Goal: Task Accomplishment & Management: Use online tool/utility

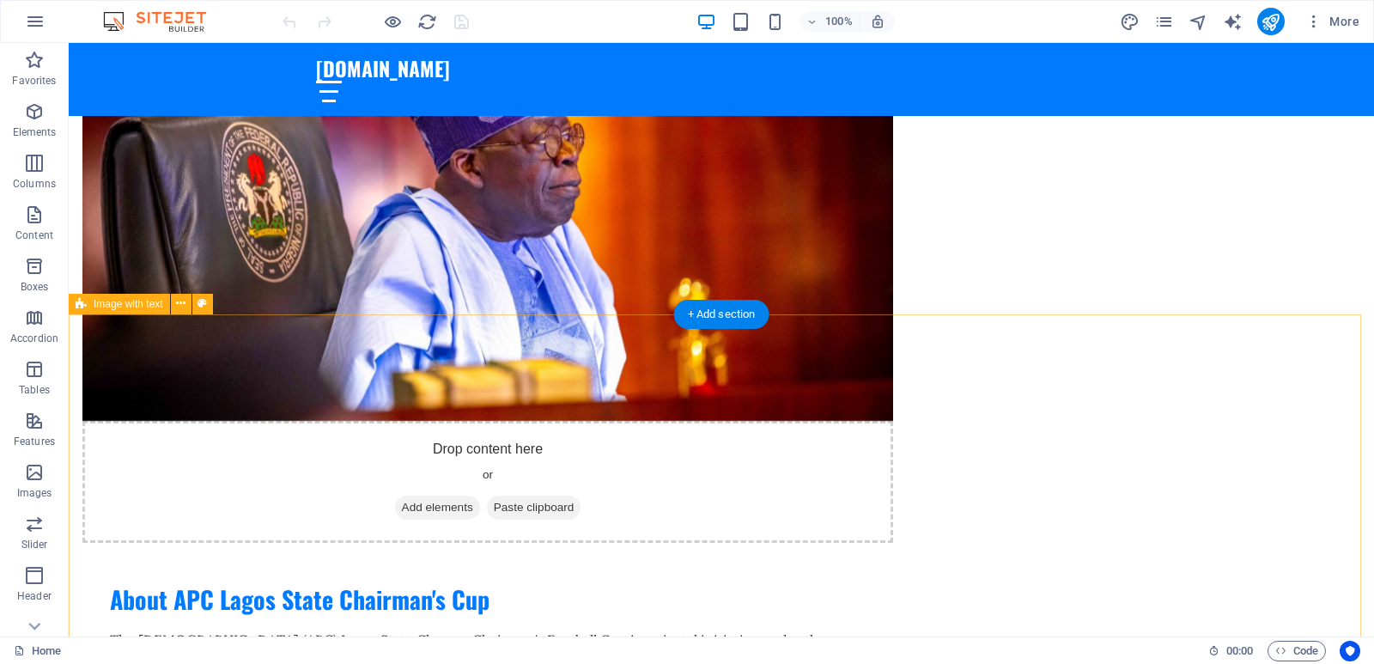
scroll to position [601, 0]
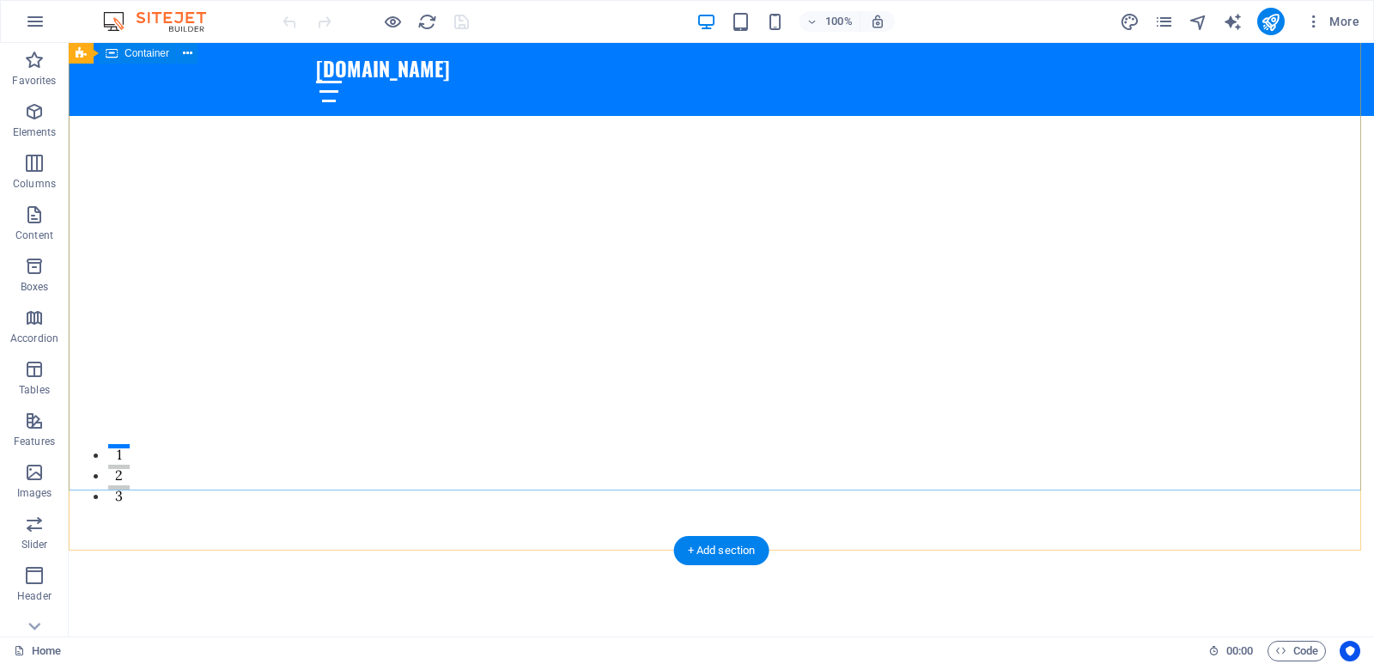
scroll to position [86, 0]
drag, startPoint x: 1097, startPoint y: 60, endPoint x: 1166, endPoint y: 102, distance: 81.3
click at [1105, 81] on div at bounding box center [721, 91] width 811 height 21
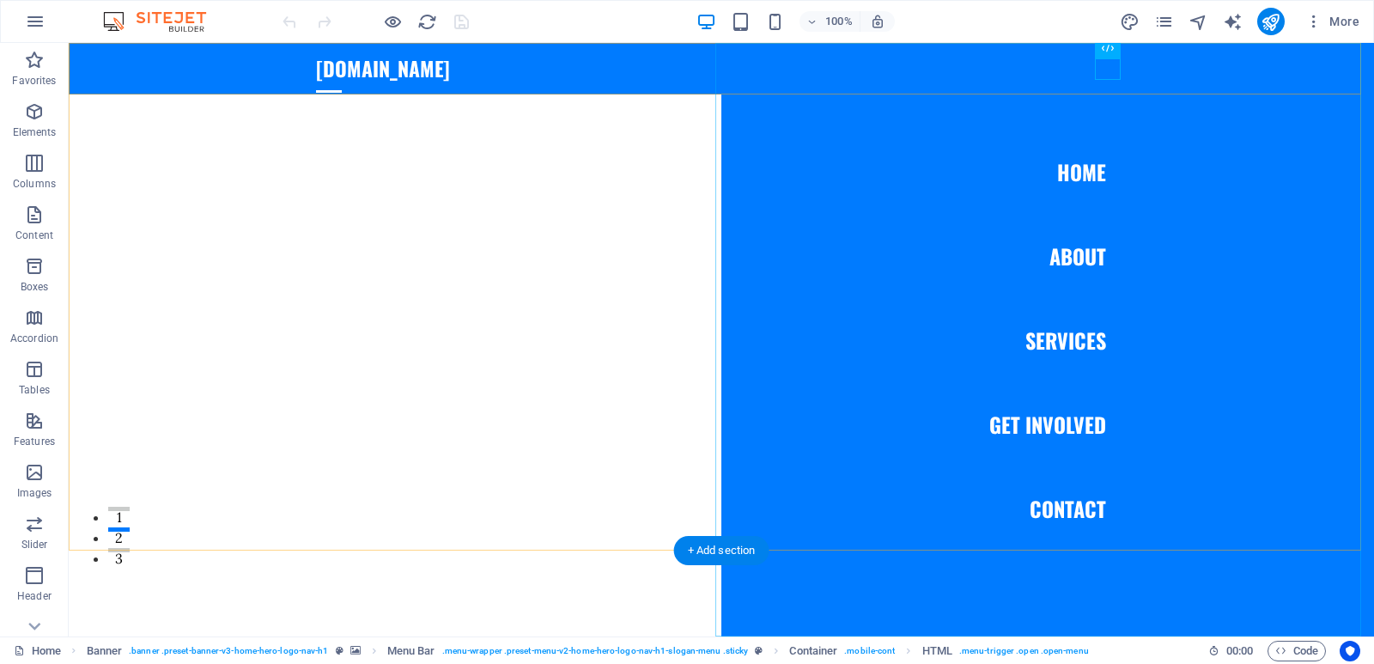
click at [1060, 426] on nav "Home About Services Get Involved Contact" at bounding box center [1047, 339] width 653 height 593
click at [1056, 433] on nav "Home About Services Get Involved Contact" at bounding box center [1047, 339] width 653 height 593
select select
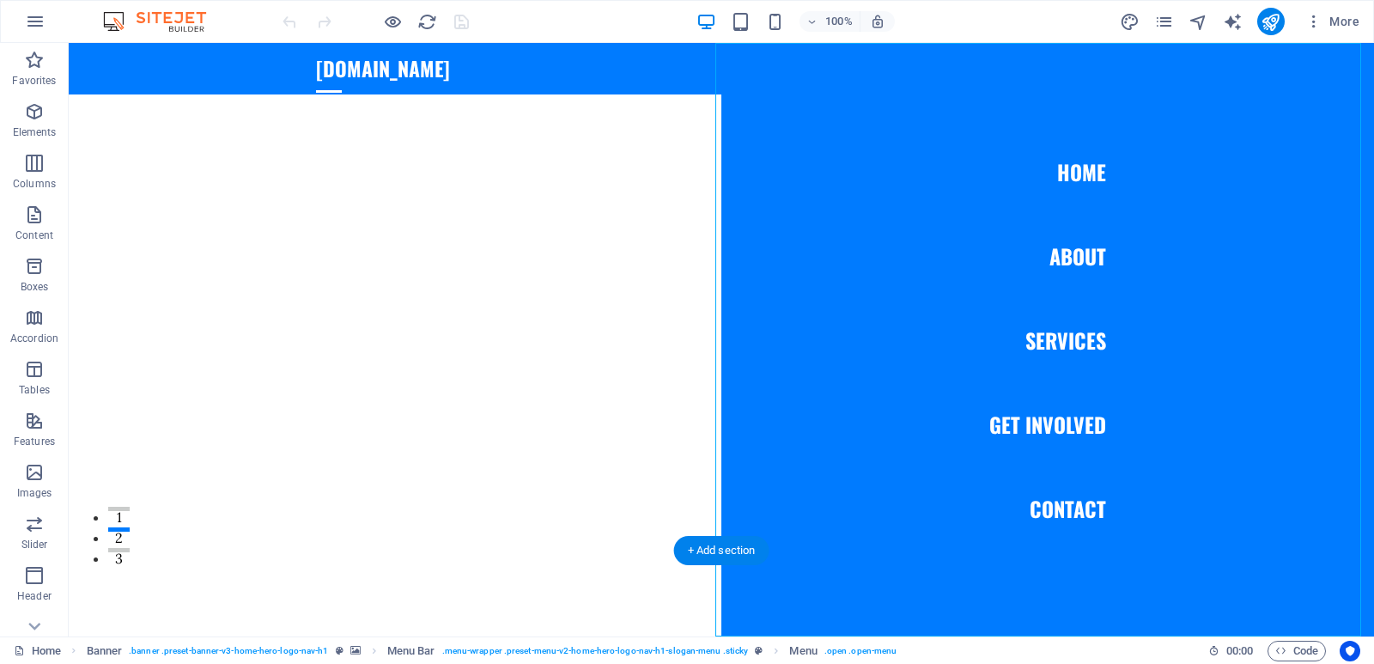
select select
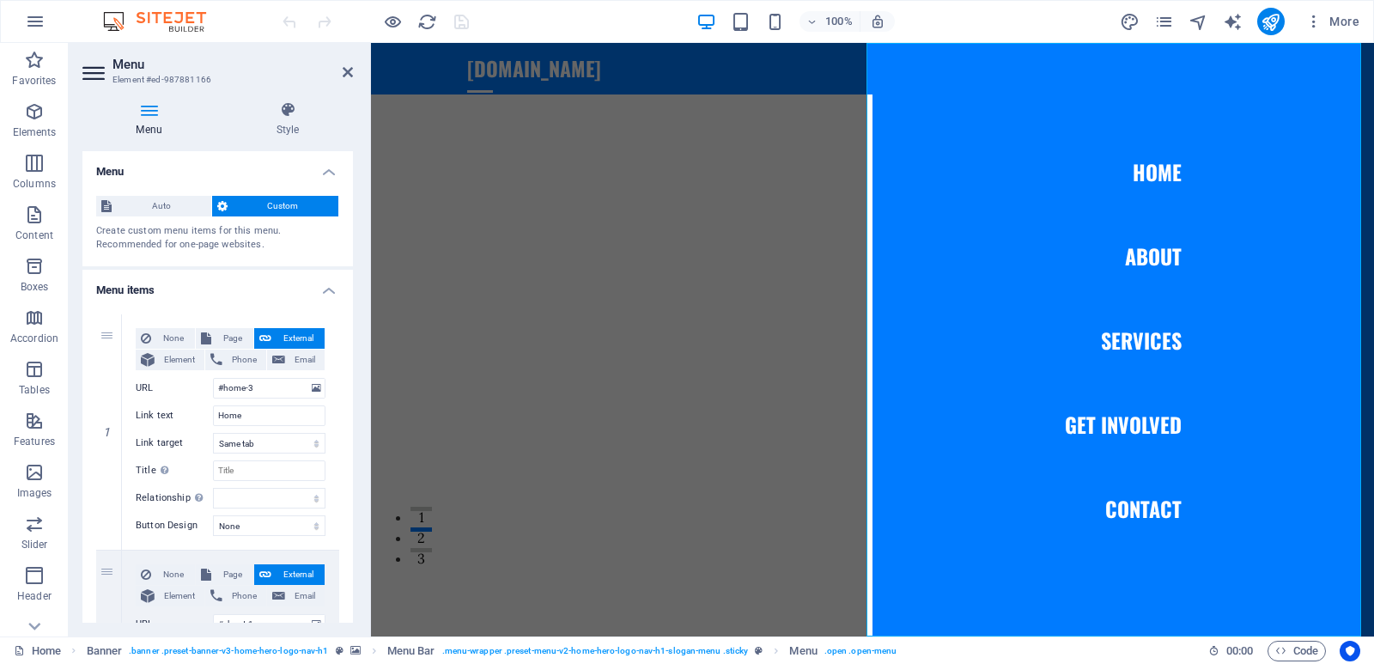
click at [719, 550] on div "Welcome to APC Lagos State Chairman's Cup - Where Talents Shine!" at bounding box center [872, 667] width 1003 height 234
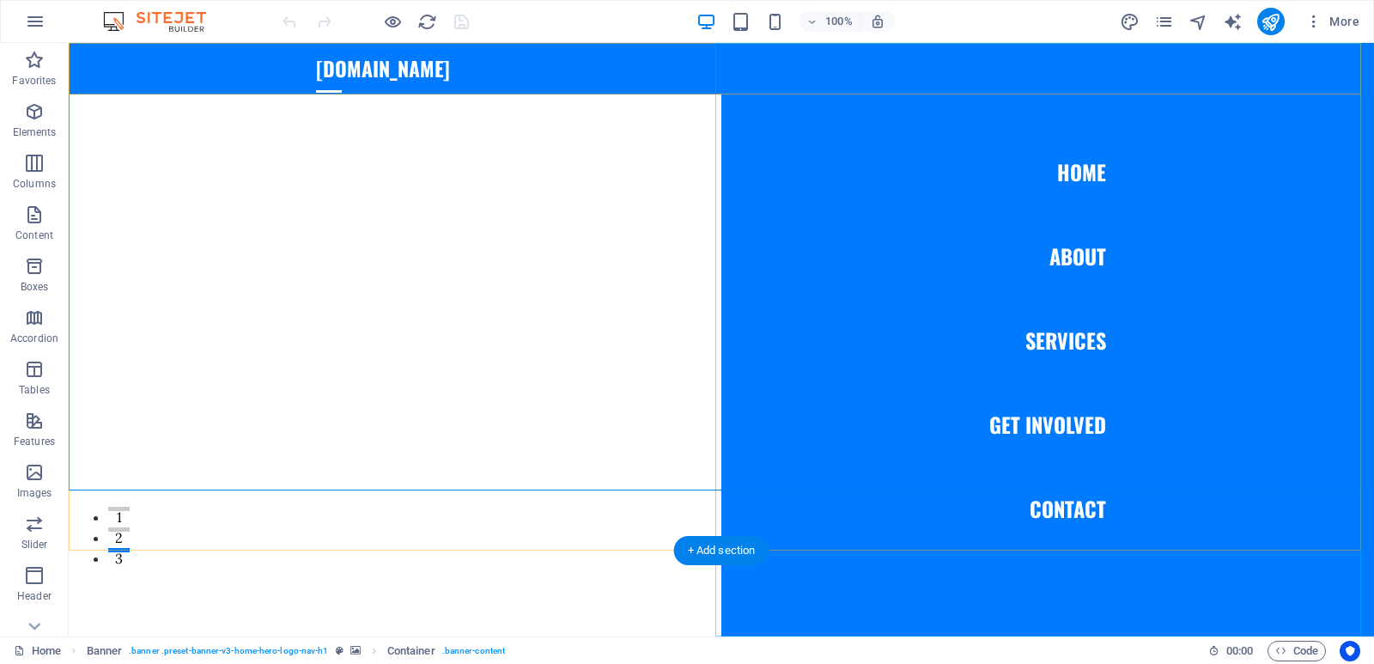
click at [1019, 429] on nav "Home About Services Get Involved Contact" at bounding box center [1047, 339] width 653 height 593
select select
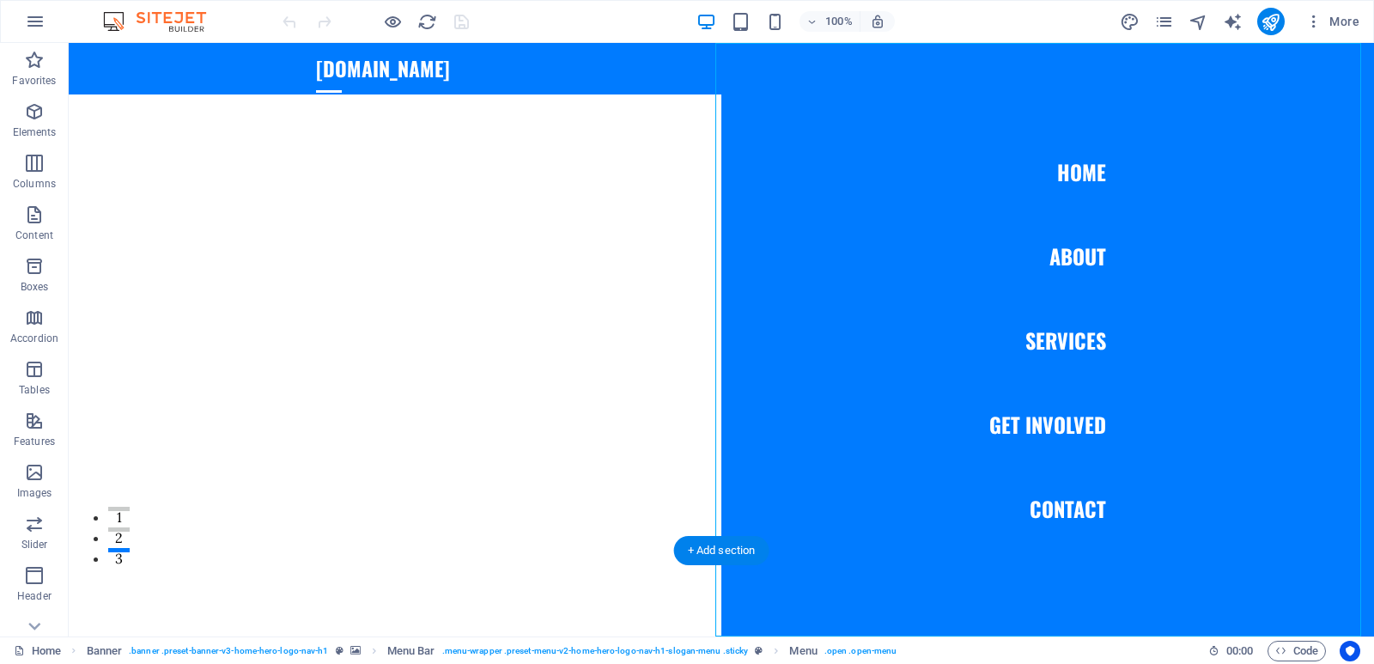
select select
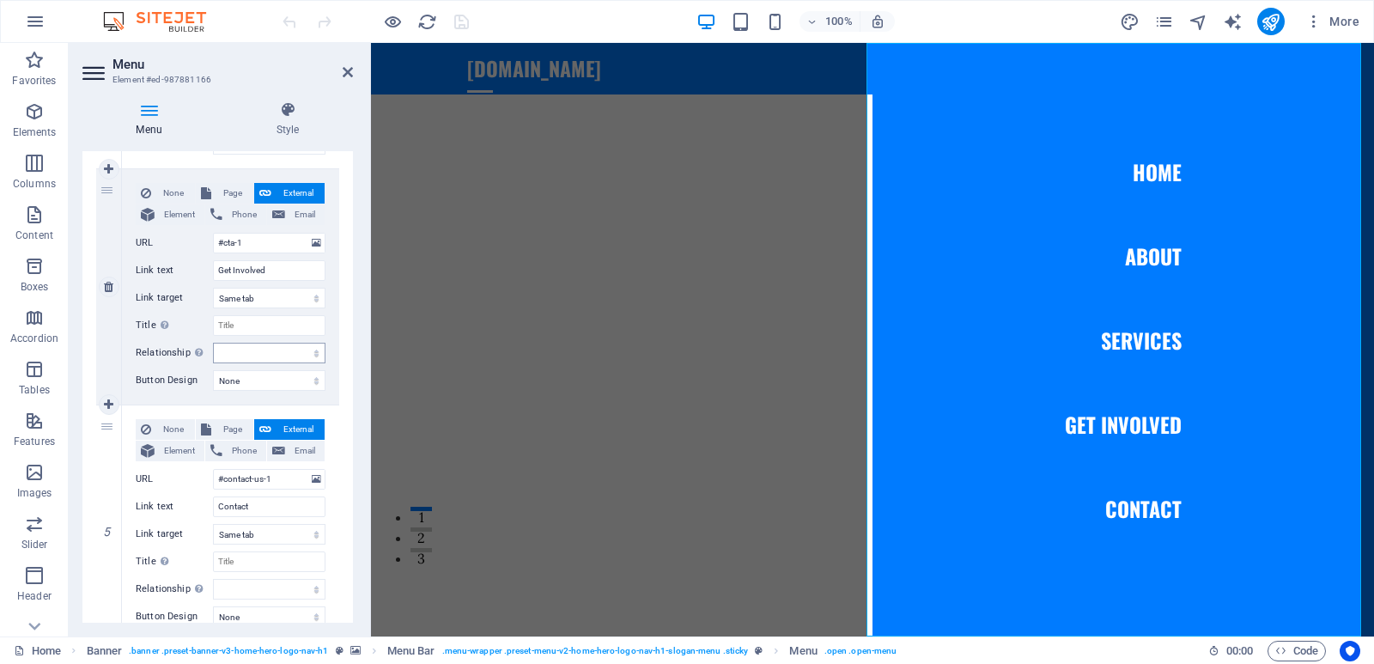
scroll to position [834, 0]
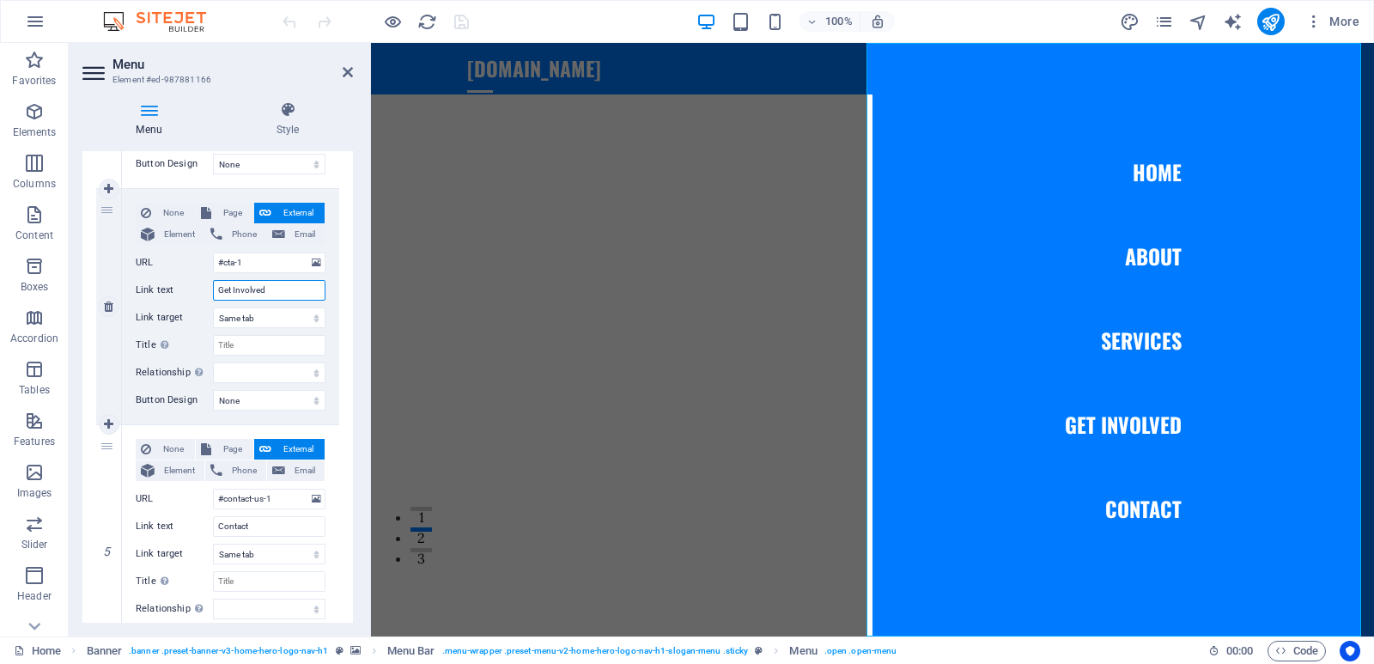
click at [273, 289] on input "Get Involved" at bounding box center [269, 290] width 113 height 21
click at [258, 264] on input "#cta-1" at bounding box center [269, 262] width 113 height 21
paste input "[URL][DOMAIN_NAME]"
type input "[URL][DOMAIN_NAME]"
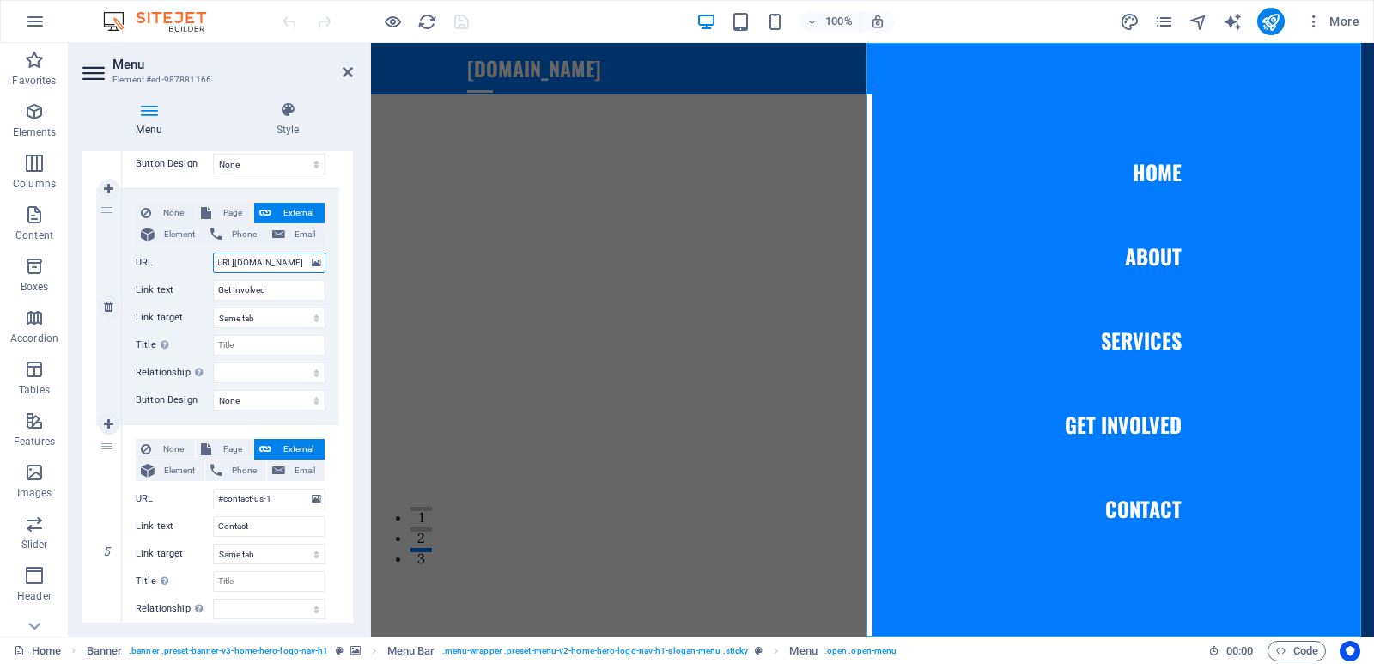
select select
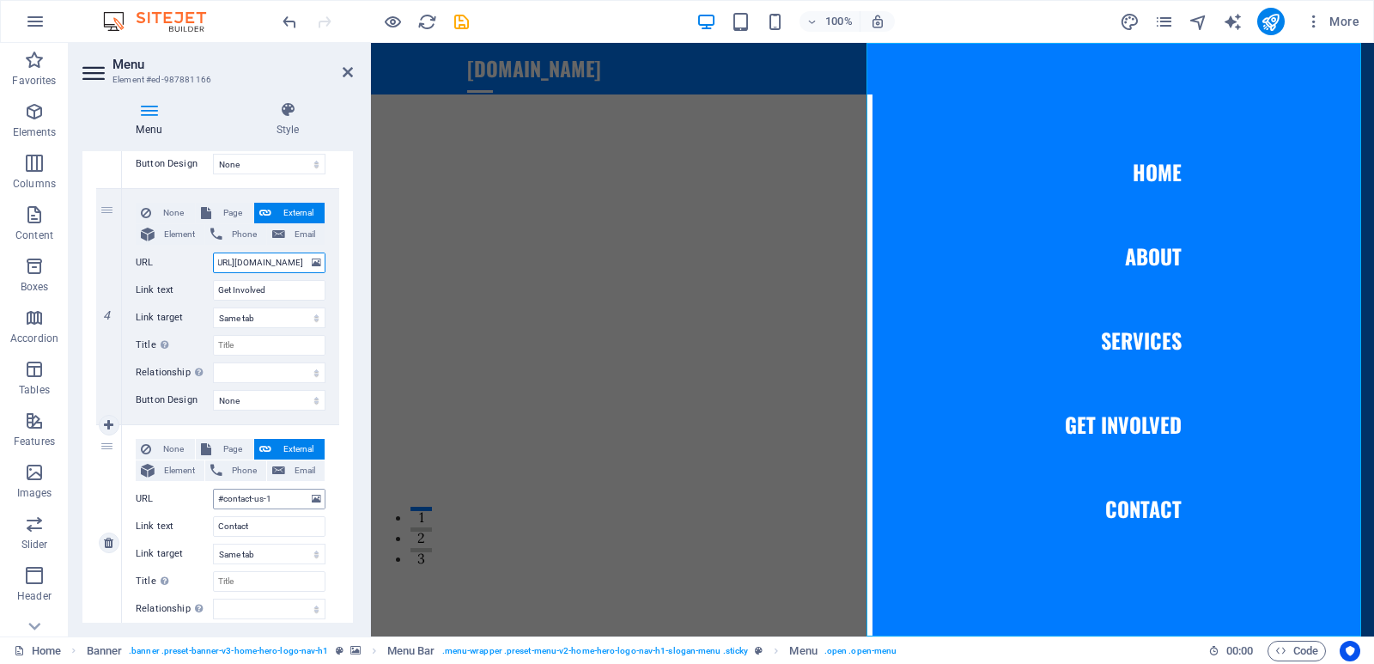
type input "[URL][DOMAIN_NAME]"
click at [276, 500] on input "#contact-us-1" at bounding box center [269, 499] width 113 height 21
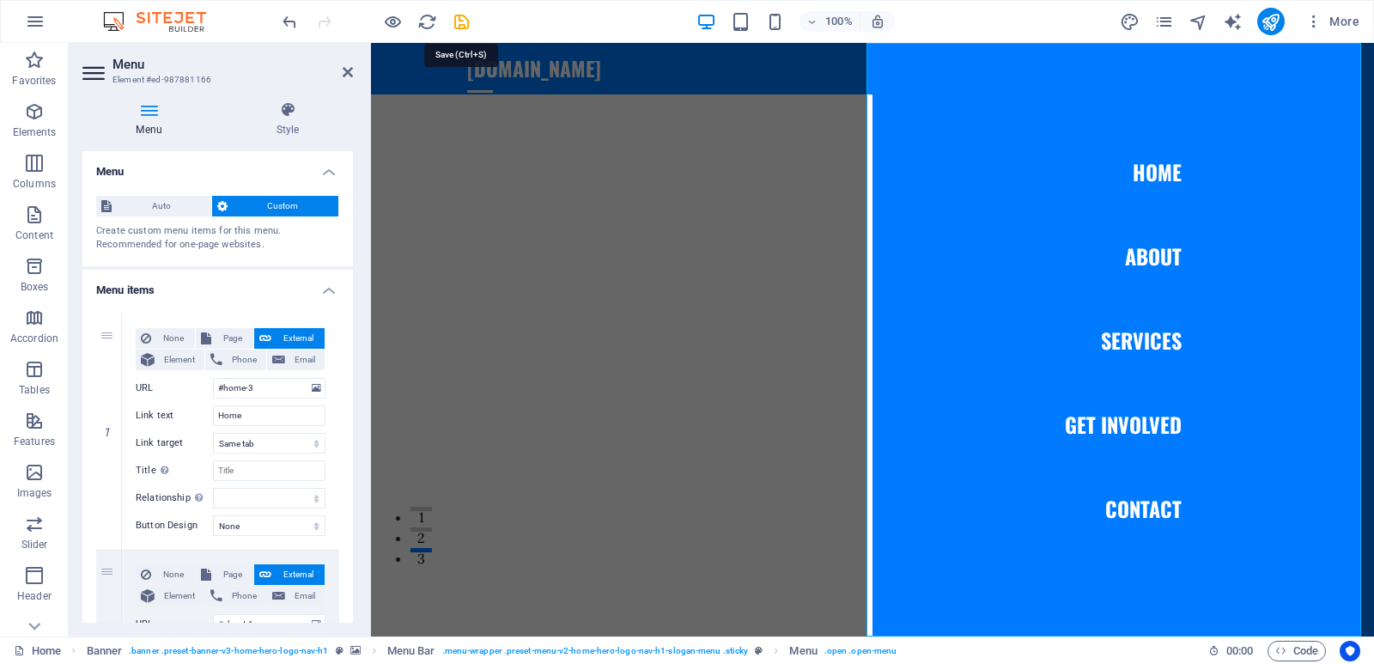
click at [458, 27] on icon "save" at bounding box center [462, 22] width 20 height 20
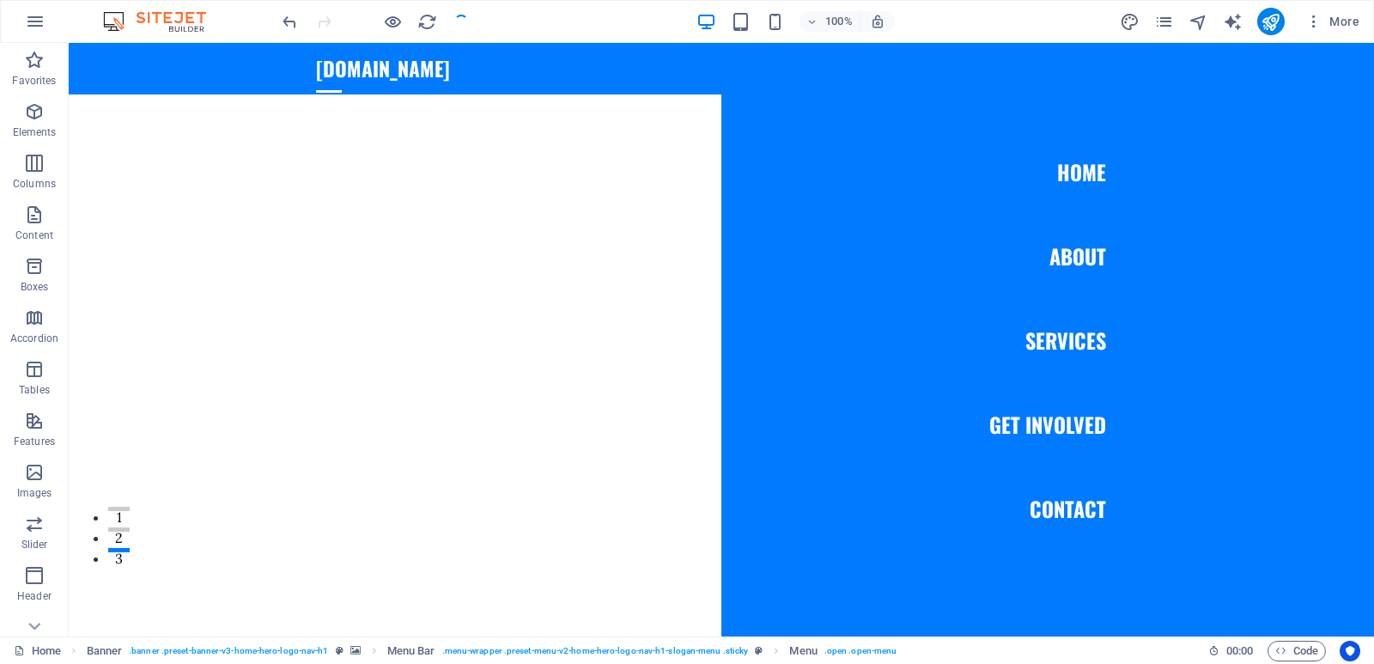
checkbox input "false"
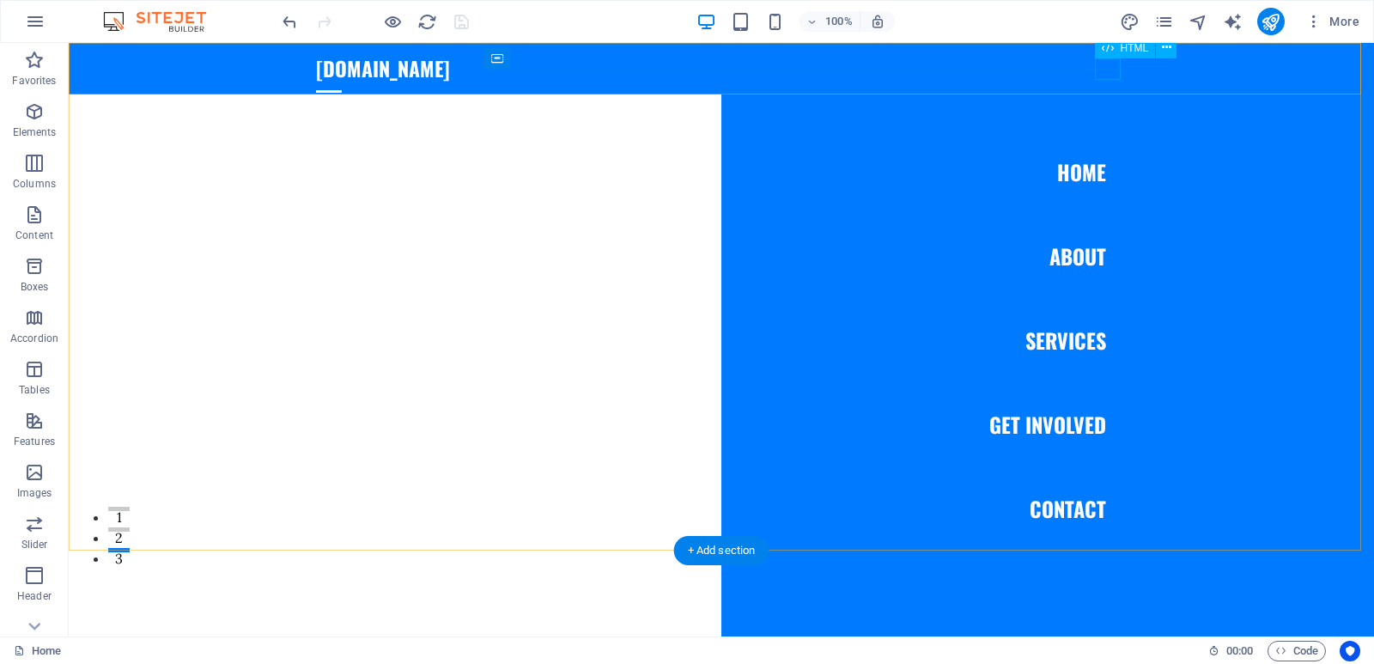
click at [342, 81] on div at bounding box center [329, 91] width 26 height 21
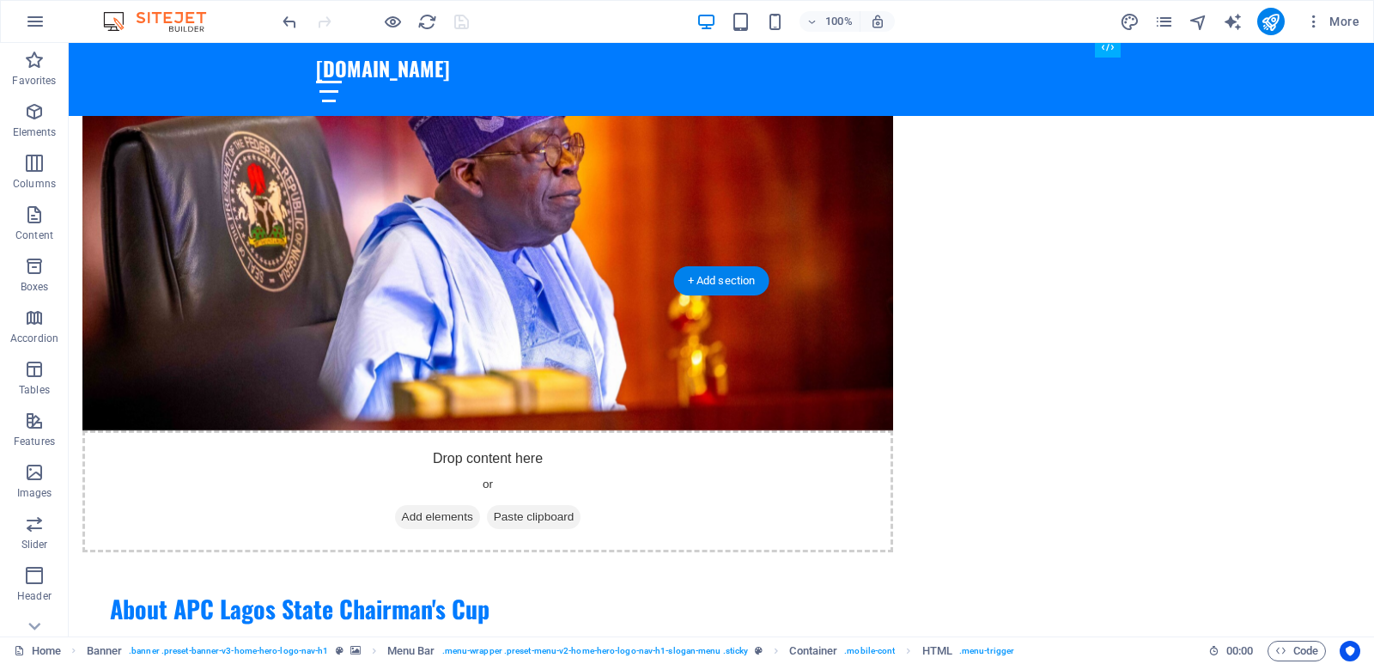
scroll to position [1031, 0]
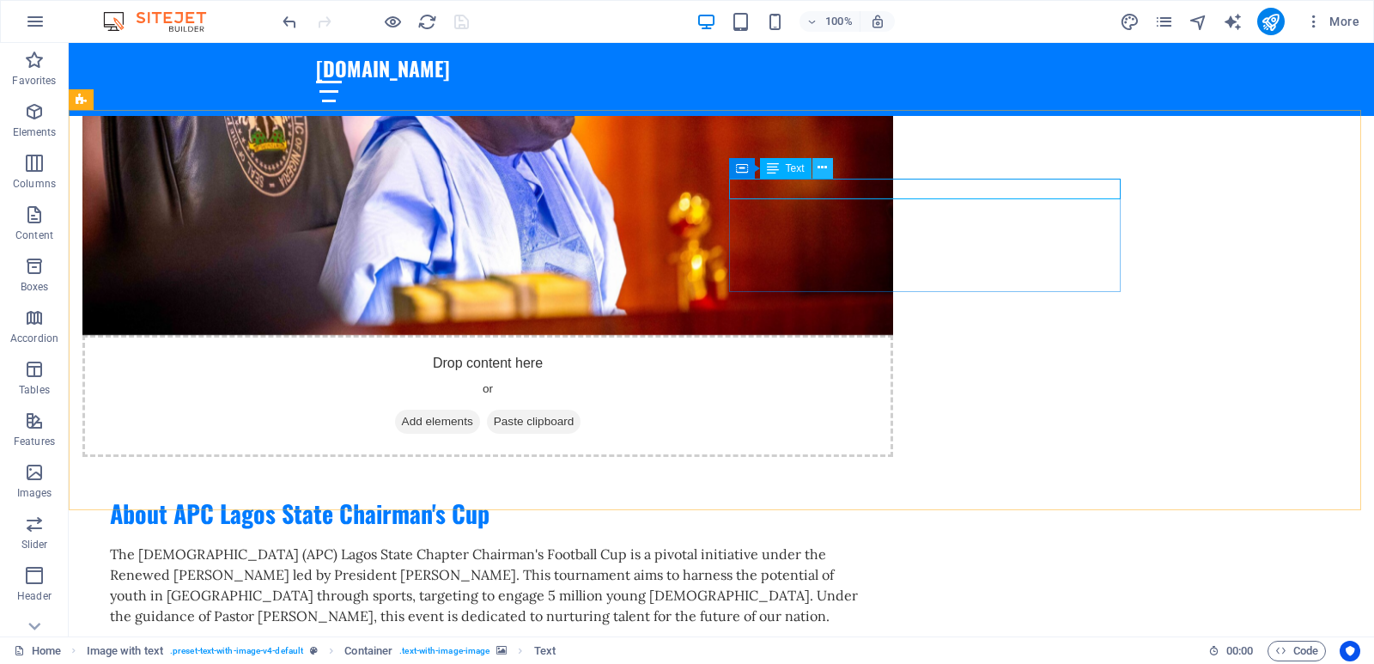
click at [825, 168] on icon at bounding box center [822, 168] width 9 height 18
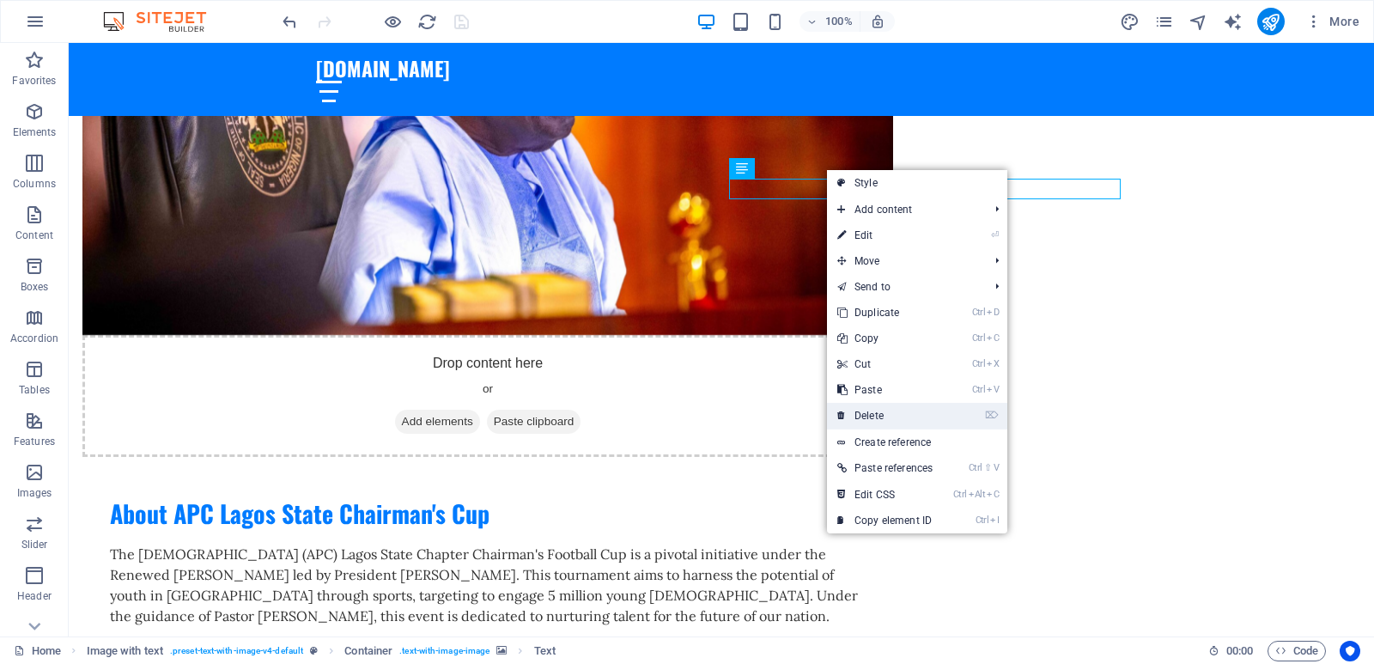
click at [879, 413] on link "⌦ Delete" at bounding box center [885, 416] width 116 height 26
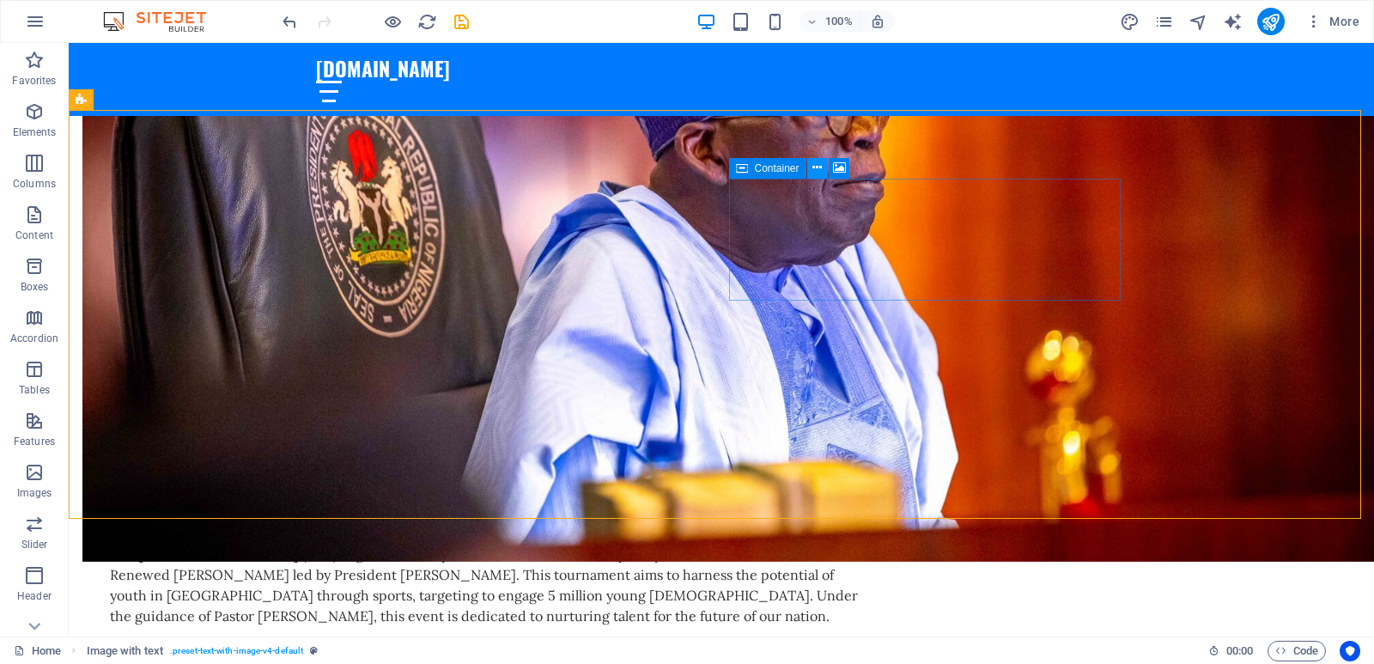
click at [820, 173] on icon at bounding box center [816, 168] width 9 height 18
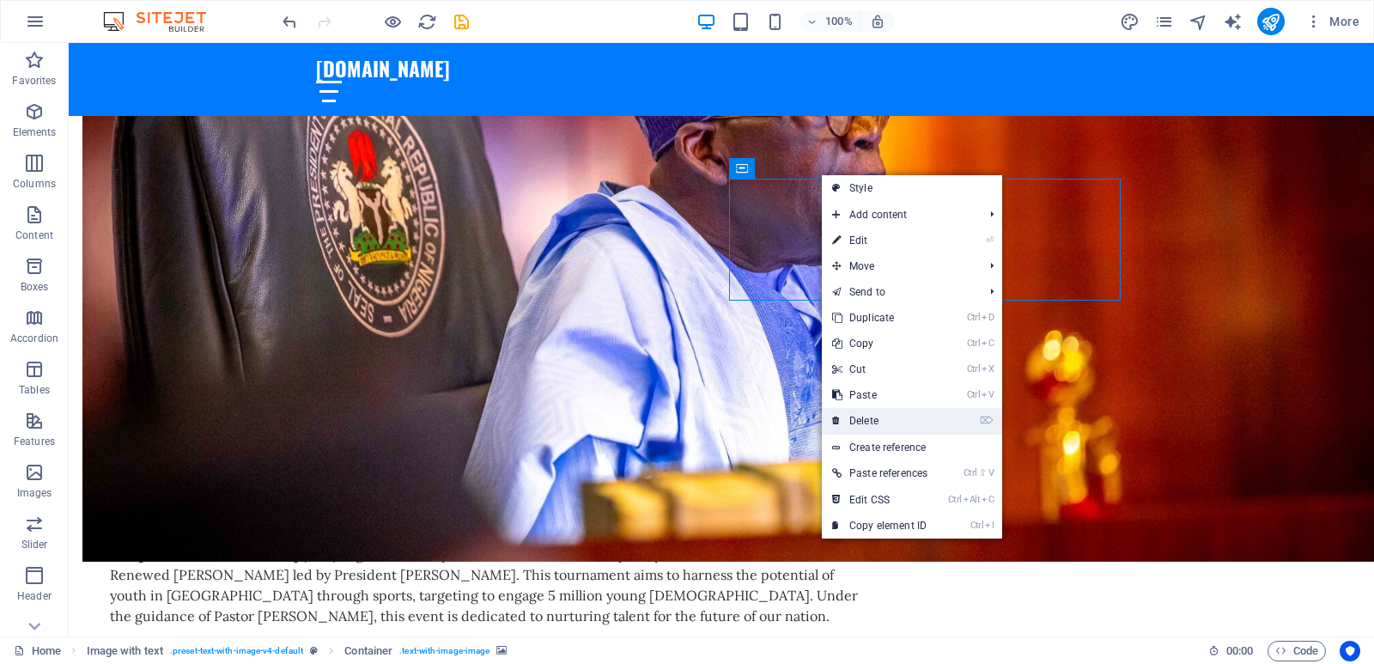
click at [881, 420] on link "⌦ Delete" at bounding box center [880, 421] width 116 height 26
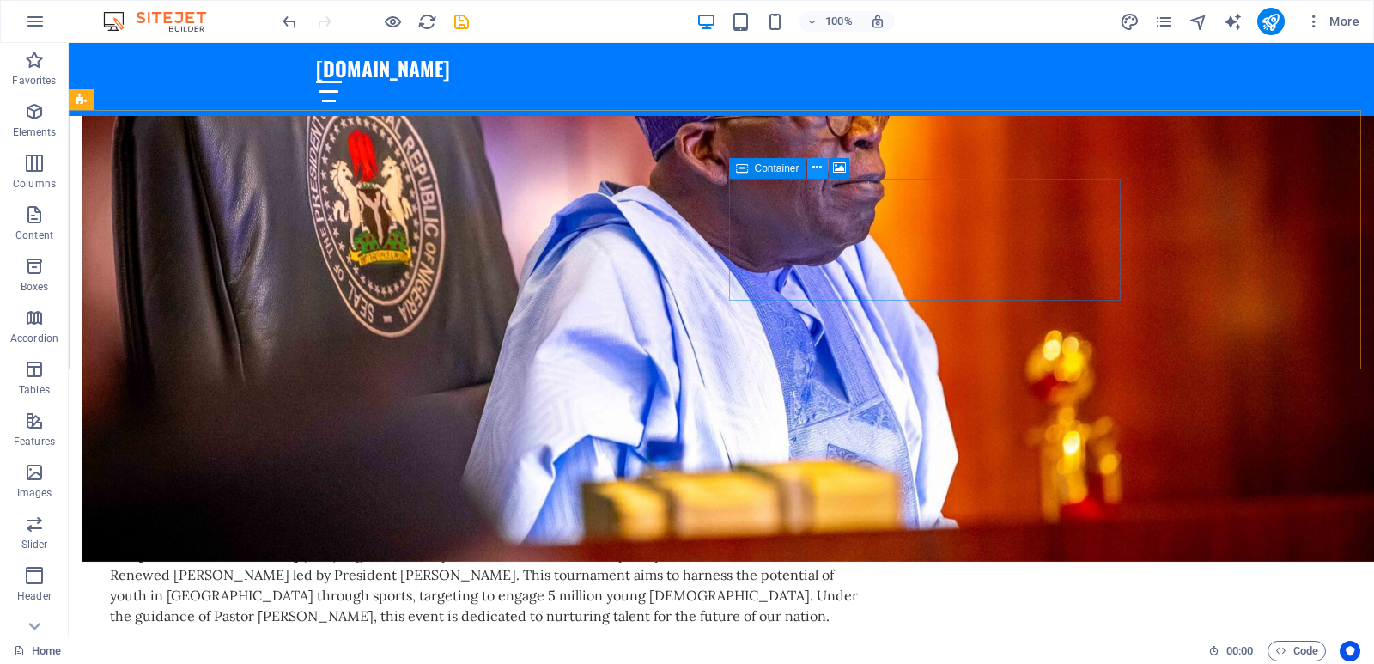
click at [816, 166] on icon at bounding box center [816, 168] width 9 height 18
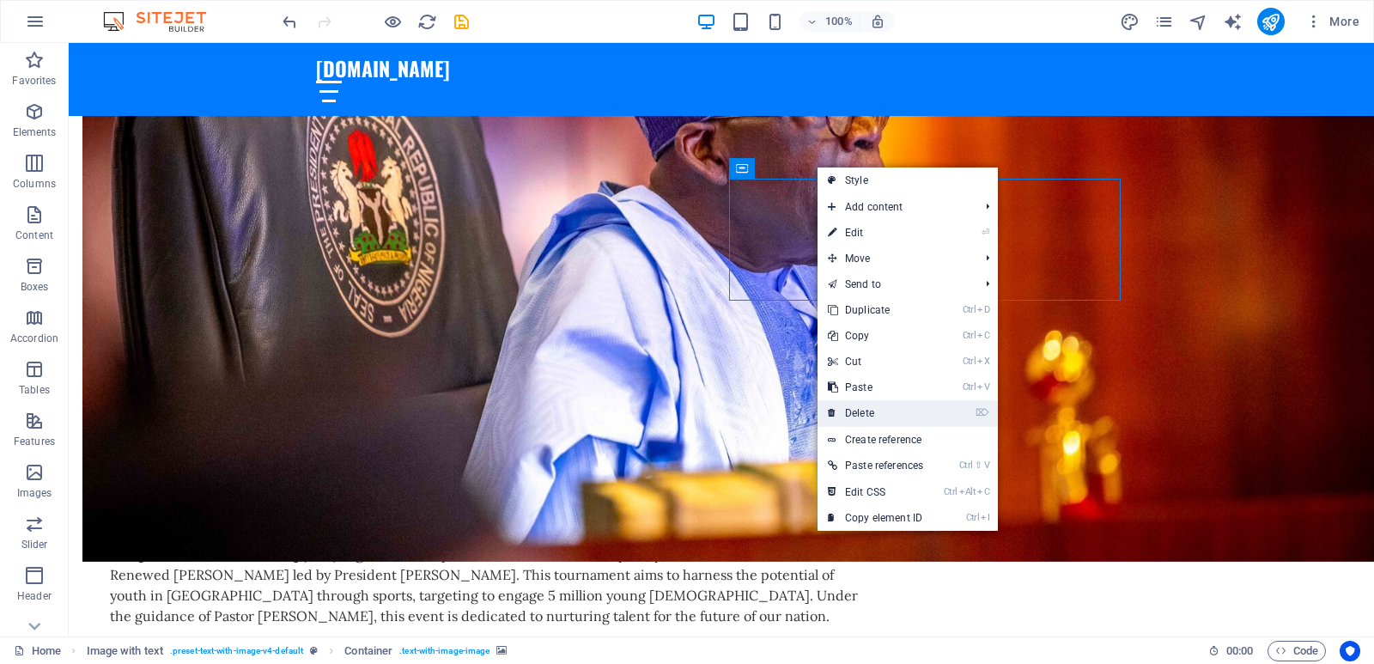
click at [861, 409] on link "⌦ Delete" at bounding box center [876, 413] width 116 height 26
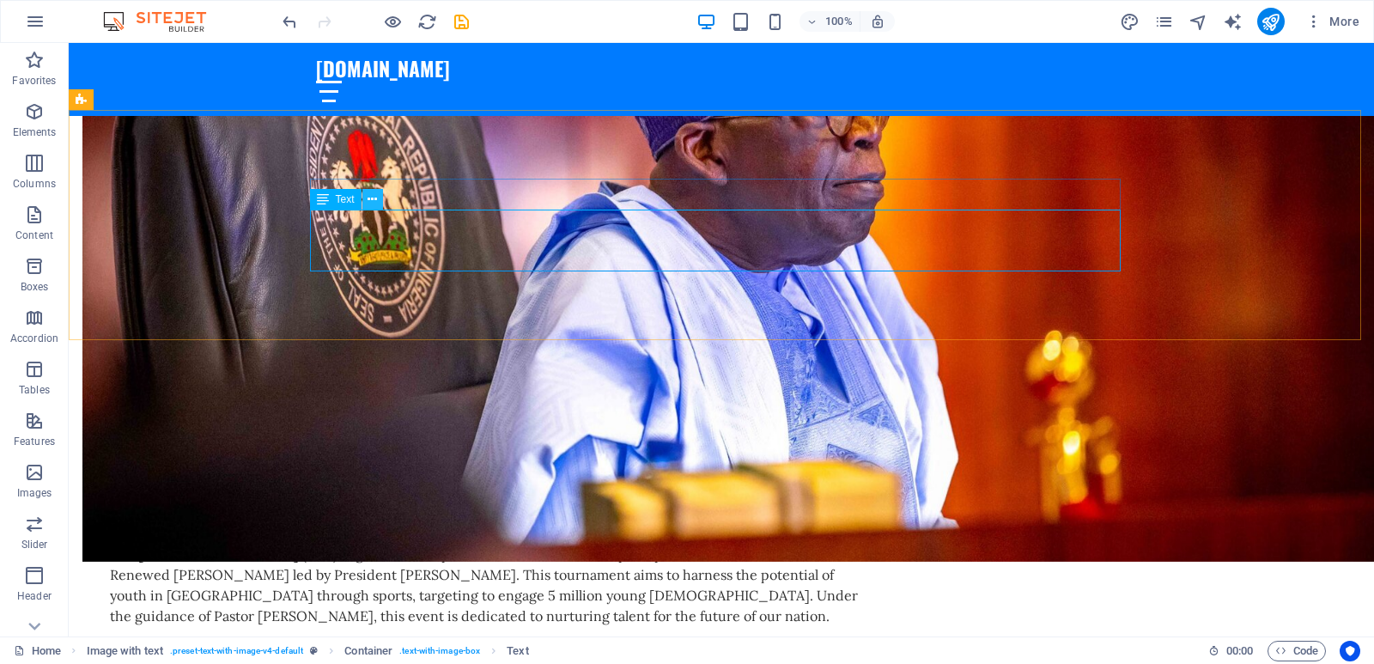
click at [371, 203] on icon at bounding box center [372, 200] width 9 height 18
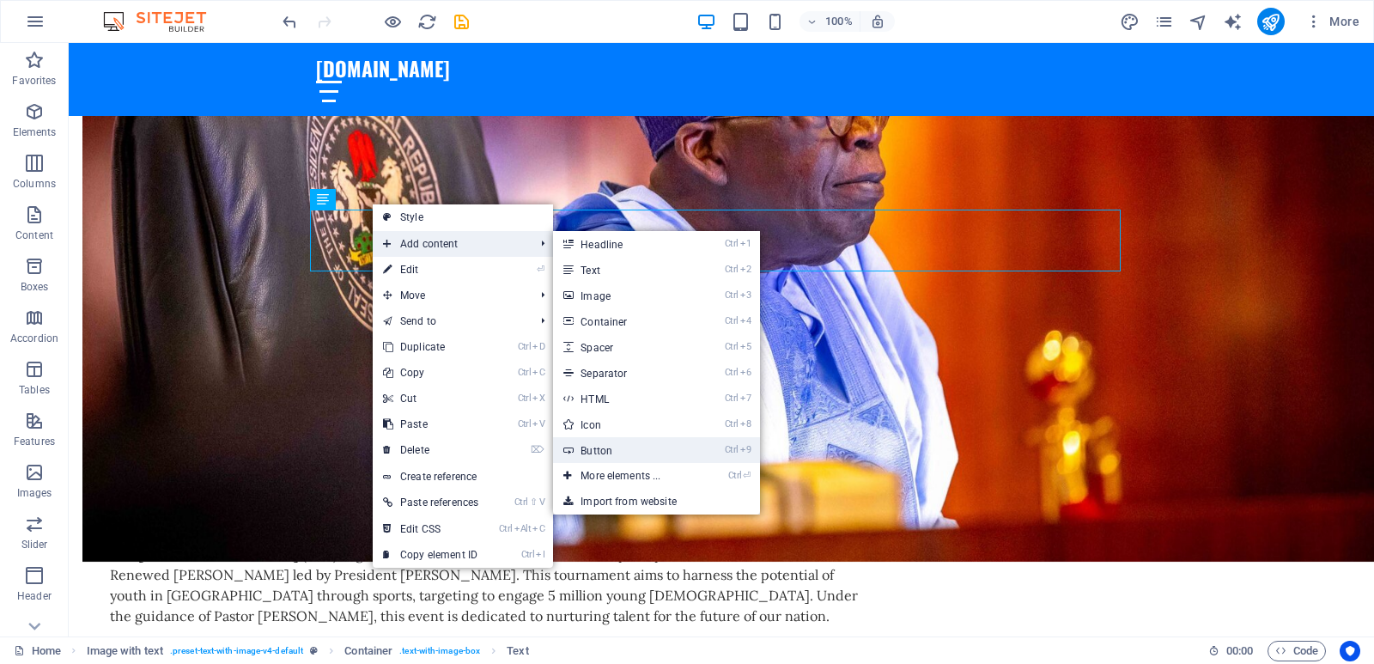
click at [615, 451] on link "Ctrl 9 Button" at bounding box center [624, 450] width 142 height 26
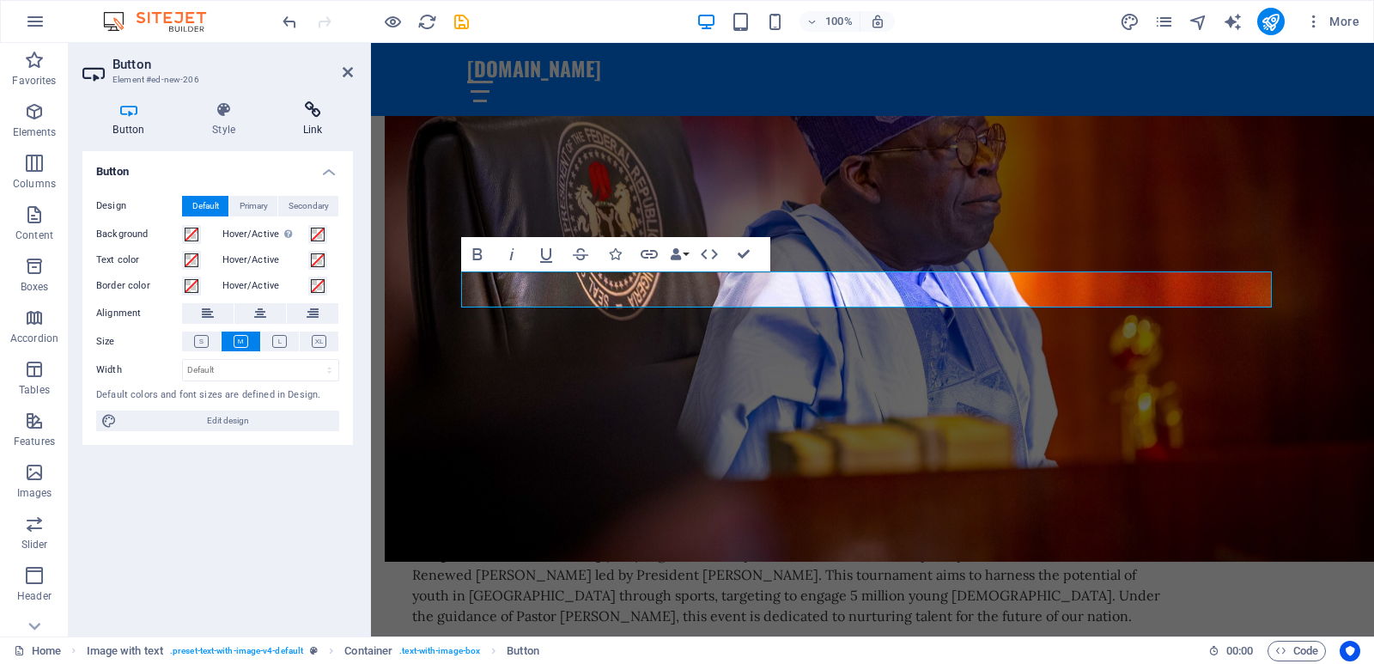
click at [314, 131] on h4 "Link" at bounding box center [312, 119] width 81 height 36
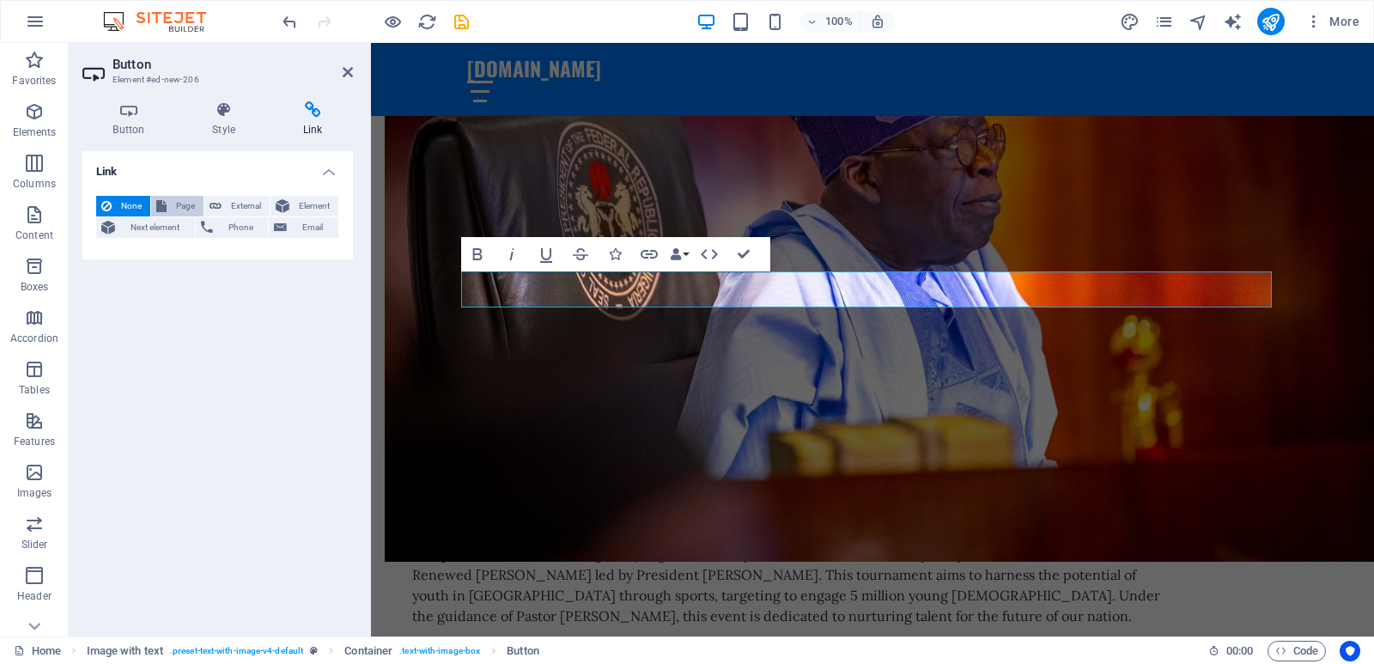
click at [189, 208] on span "Page" at bounding box center [185, 206] width 27 height 21
select select
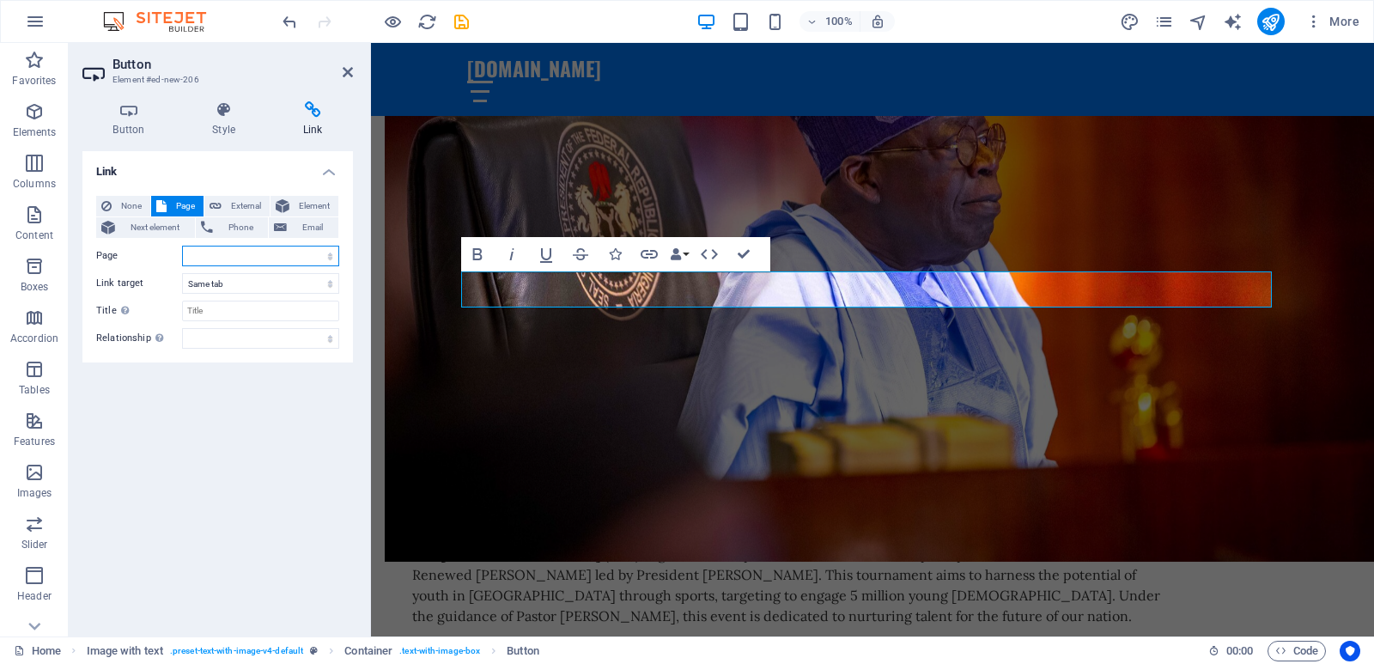
click at [229, 258] on select "Home Subpage Legal Notice Privacy" at bounding box center [260, 256] width 157 height 21
click at [234, 255] on select "Home Subpage Legal Notice Privacy" at bounding box center [260, 256] width 157 height 21
click at [240, 331] on select "alternate author bookmark external help license next nofollow noreferrer noopen…" at bounding box center [260, 338] width 157 height 21
click at [135, 424] on div "Link None Page External Element Next element Phone Email Page Home Subpage Lega…" at bounding box center [217, 386] width 271 height 471
click at [135, 203] on span "None" at bounding box center [131, 206] width 28 height 21
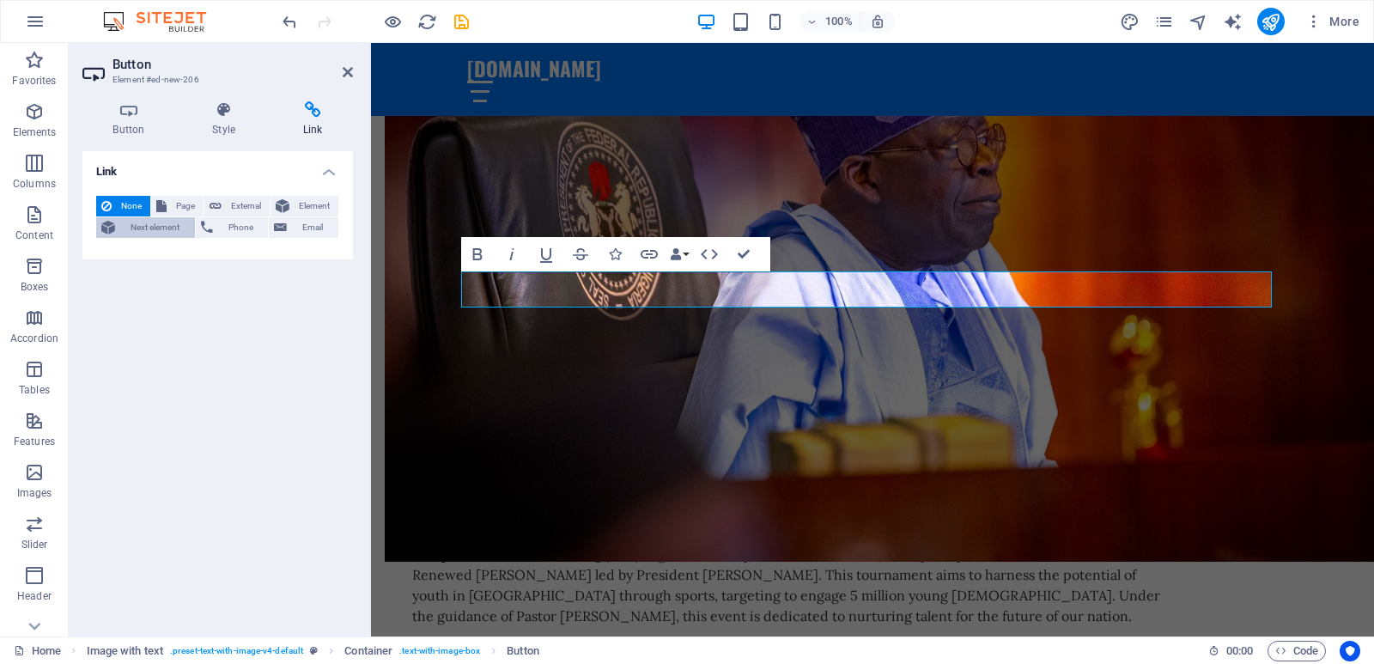
click at [155, 233] on span "Next element" at bounding box center [155, 227] width 70 height 21
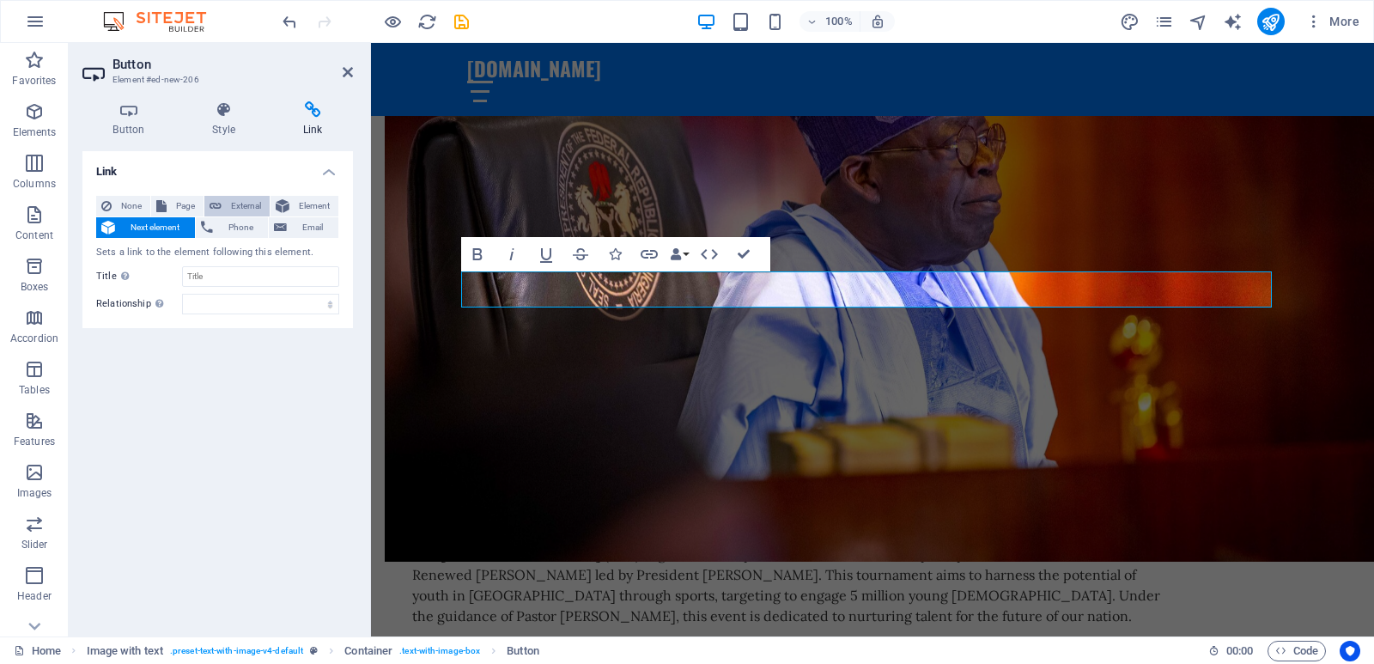
click at [228, 204] on span "External" at bounding box center [246, 206] width 38 height 21
select select "blank"
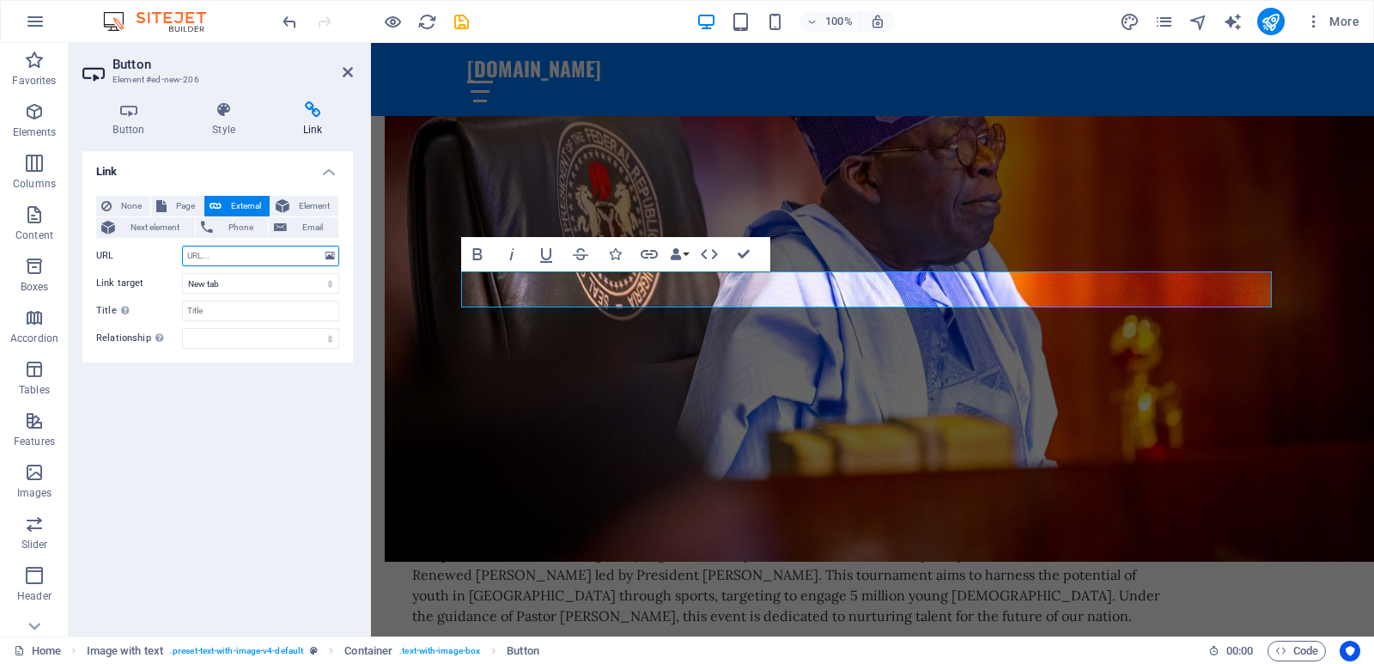
click at [215, 254] on input "URL" at bounding box center [260, 256] width 157 height 21
paste input "[URL][DOMAIN_NAME]"
type input "[URL][DOMAIN_NAME]"
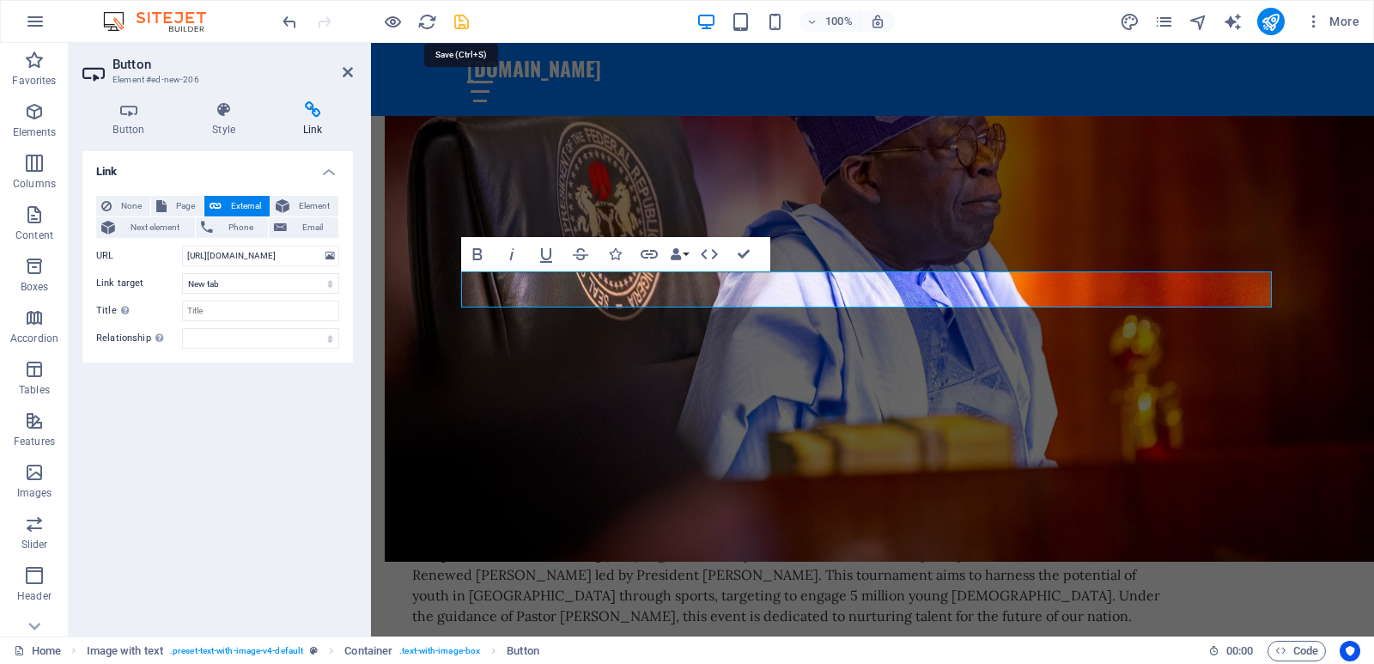
click at [460, 22] on icon "save" at bounding box center [462, 22] width 20 height 20
checkbox input "false"
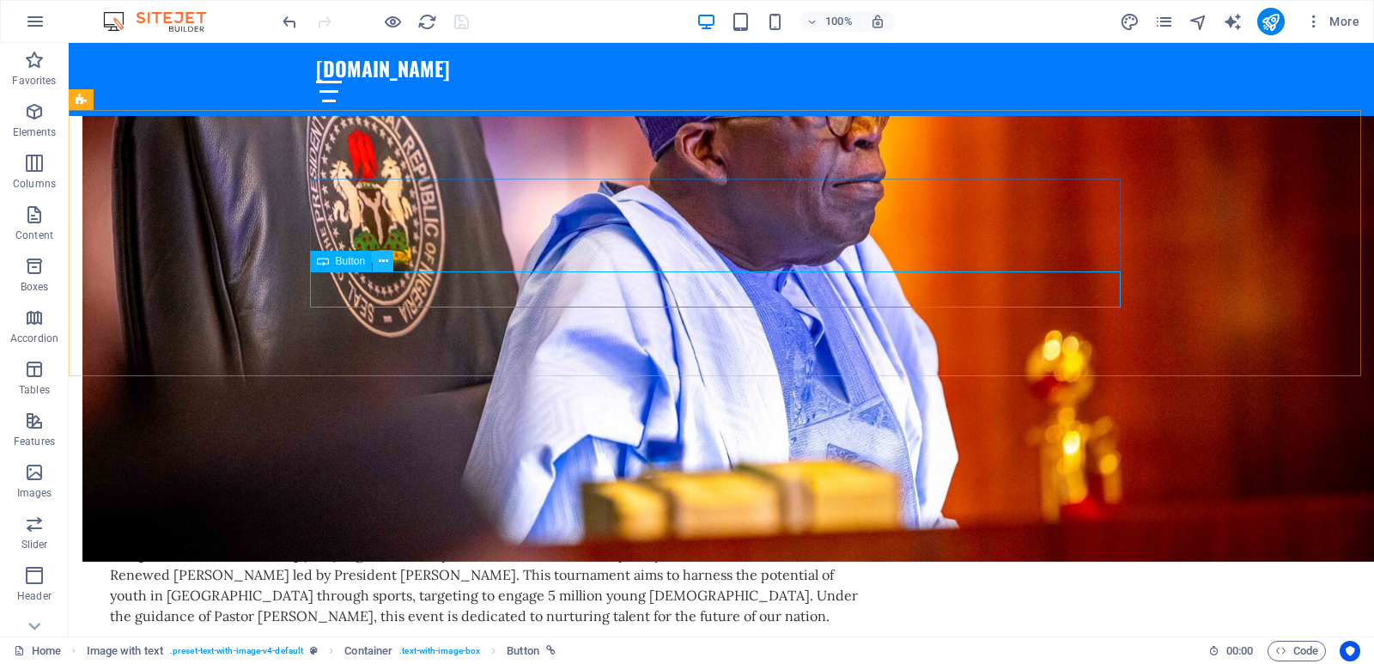
click at [385, 260] on icon at bounding box center [383, 261] width 9 height 18
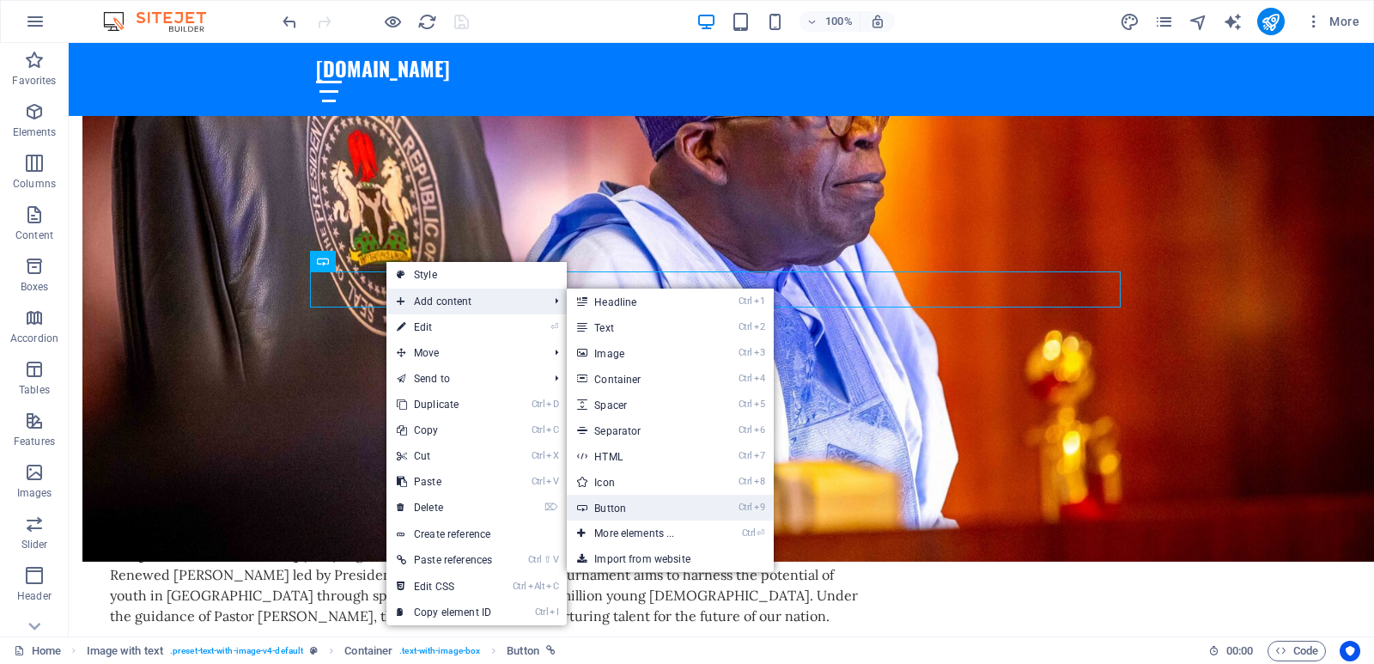
drag, startPoint x: 627, startPoint y: 506, endPoint x: 254, endPoint y: 416, distance: 383.5
click at [627, 506] on link "Ctrl 9 Button" at bounding box center [638, 508] width 142 height 26
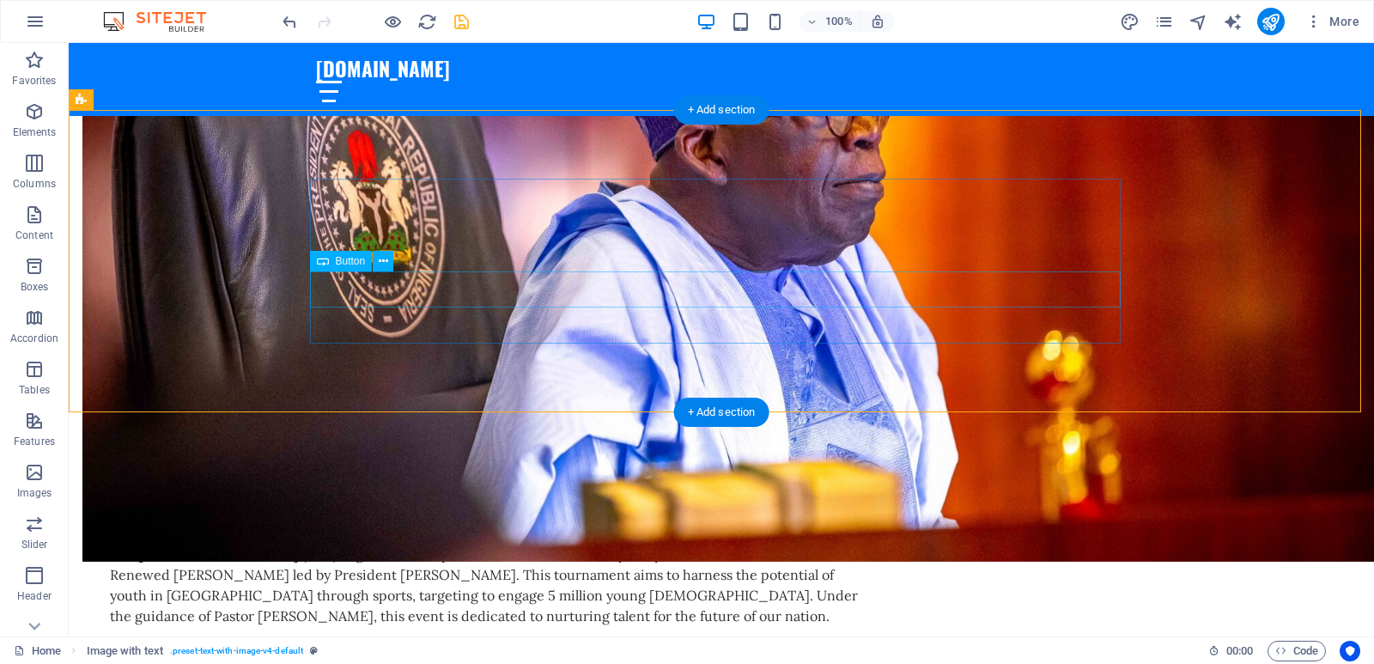
click at [383, 267] on icon at bounding box center [383, 261] width 9 height 18
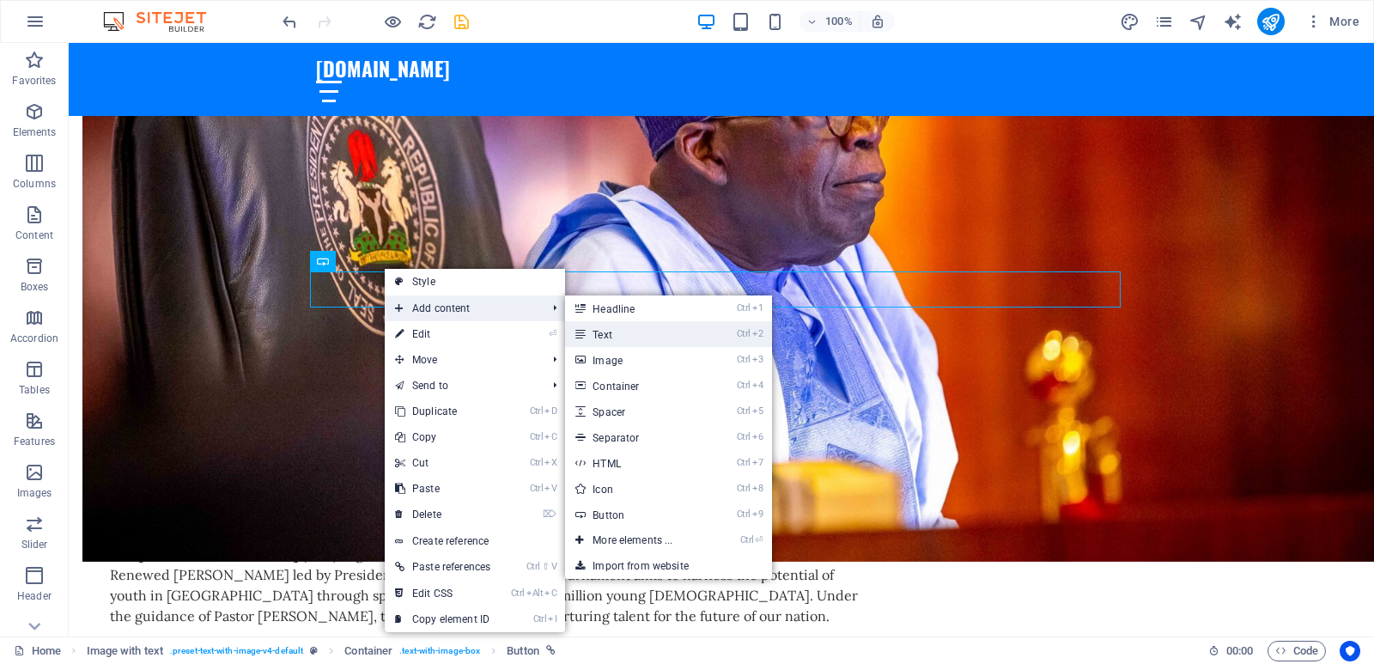
click at [617, 330] on link "Ctrl 2 Text" at bounding box center [636, 334] width 142 height 26
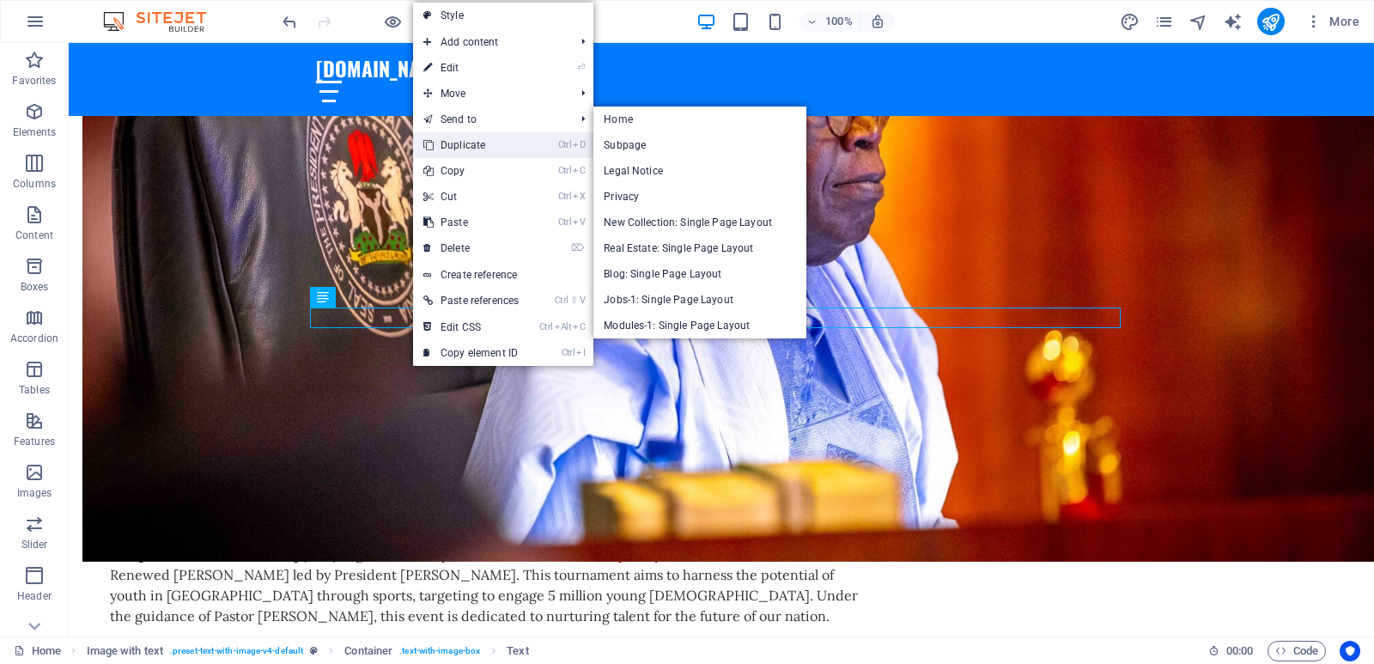
click at [483, 149] on link "Ctrl D Duplicate" at bounding box center [471, 145] width 116 height 26
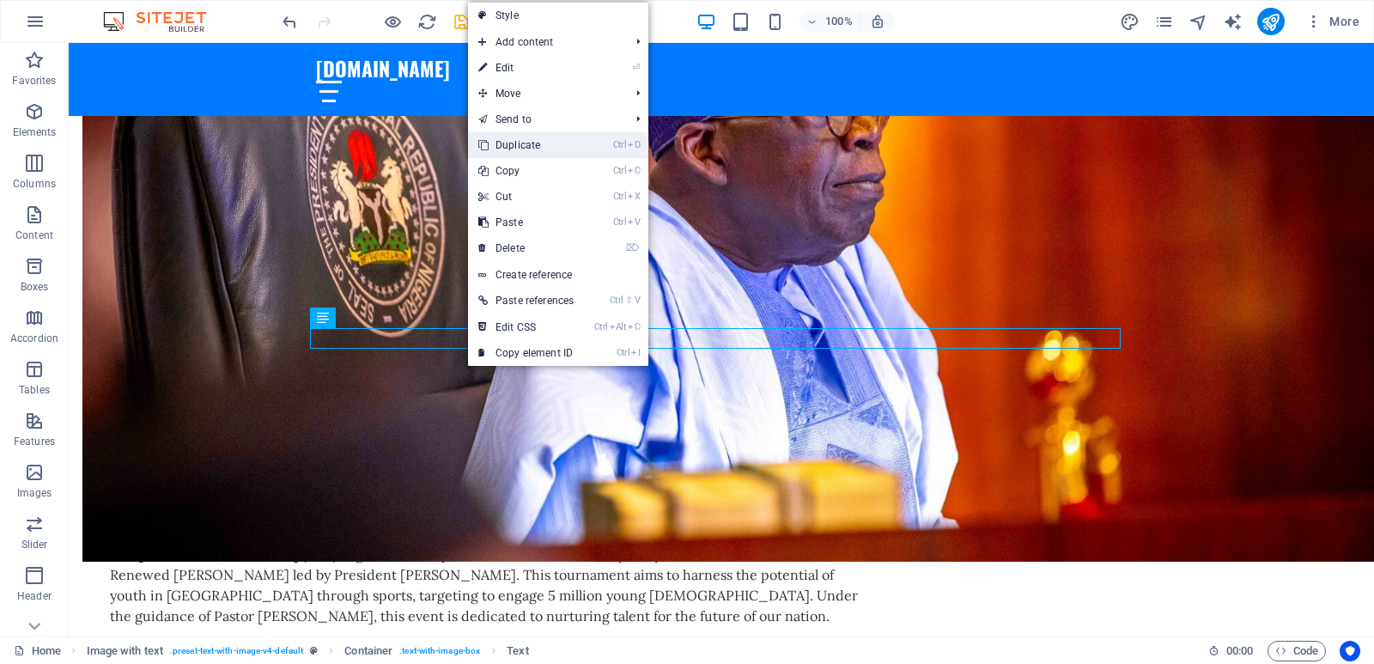
click at [524, 149] on link "Ctrl D Duplicate" at bounding box center [526, 145] width 116 height 26
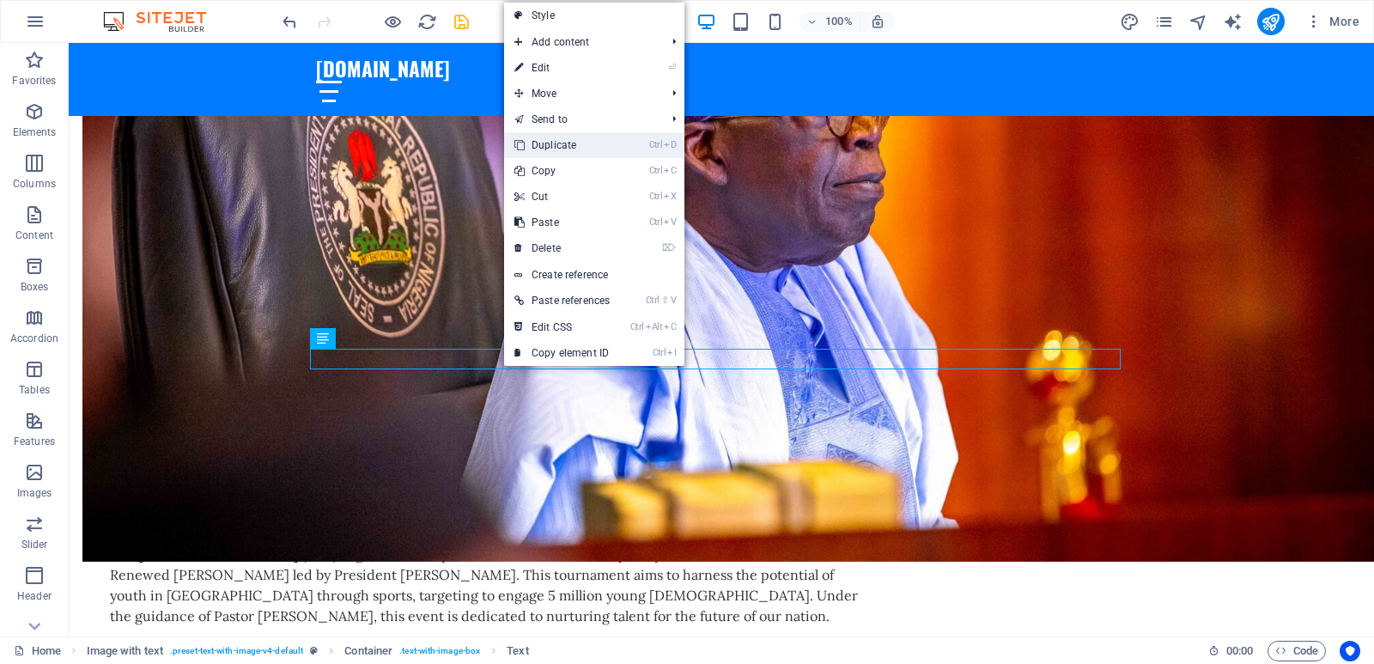
click at [559, 149] on link "Ctrl D Duplicate" at bounding box center [562, 145] width 116 height 26
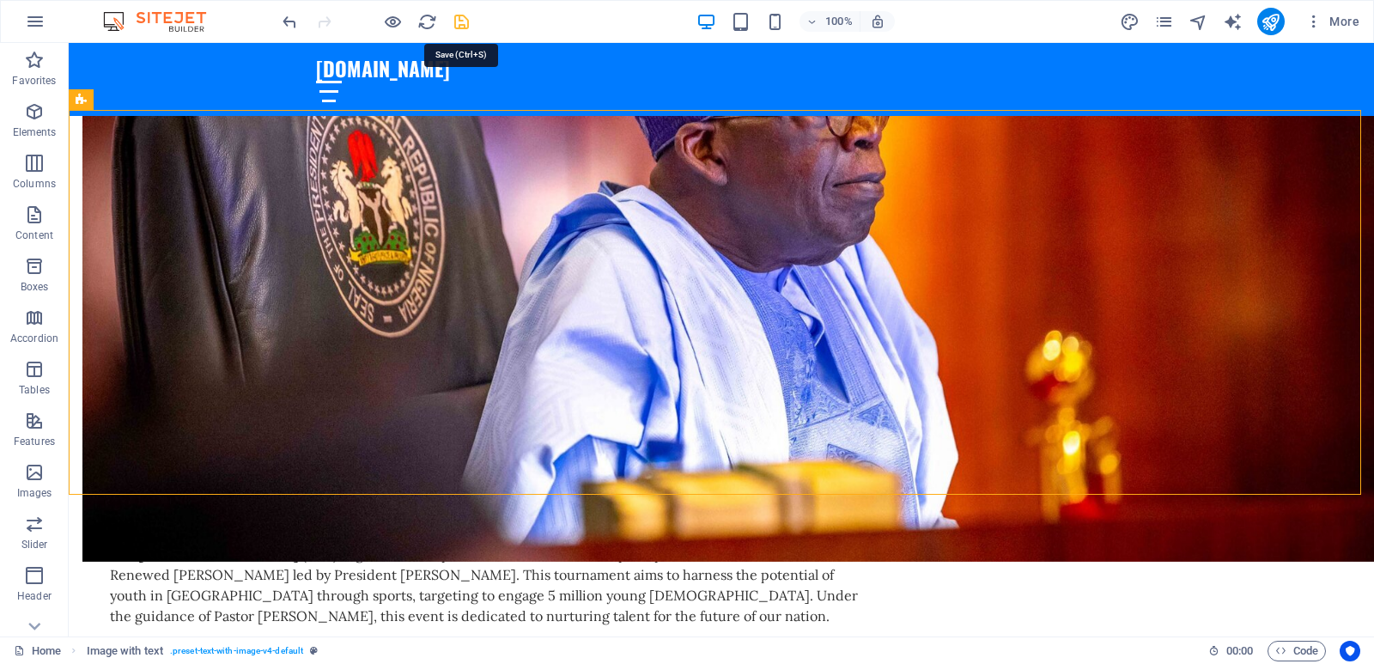
click at [458, 23] on icon "save" at bounding box center [462, 22] width 20 height 20
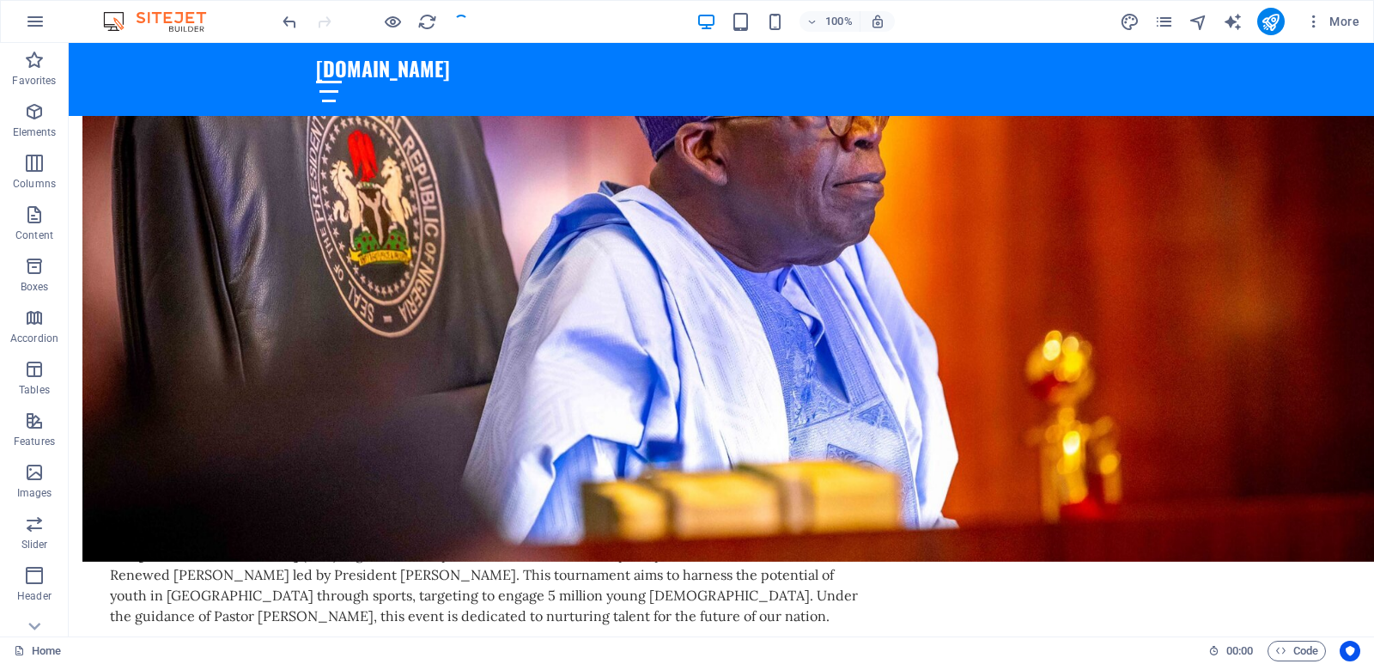
checkbox input "false"
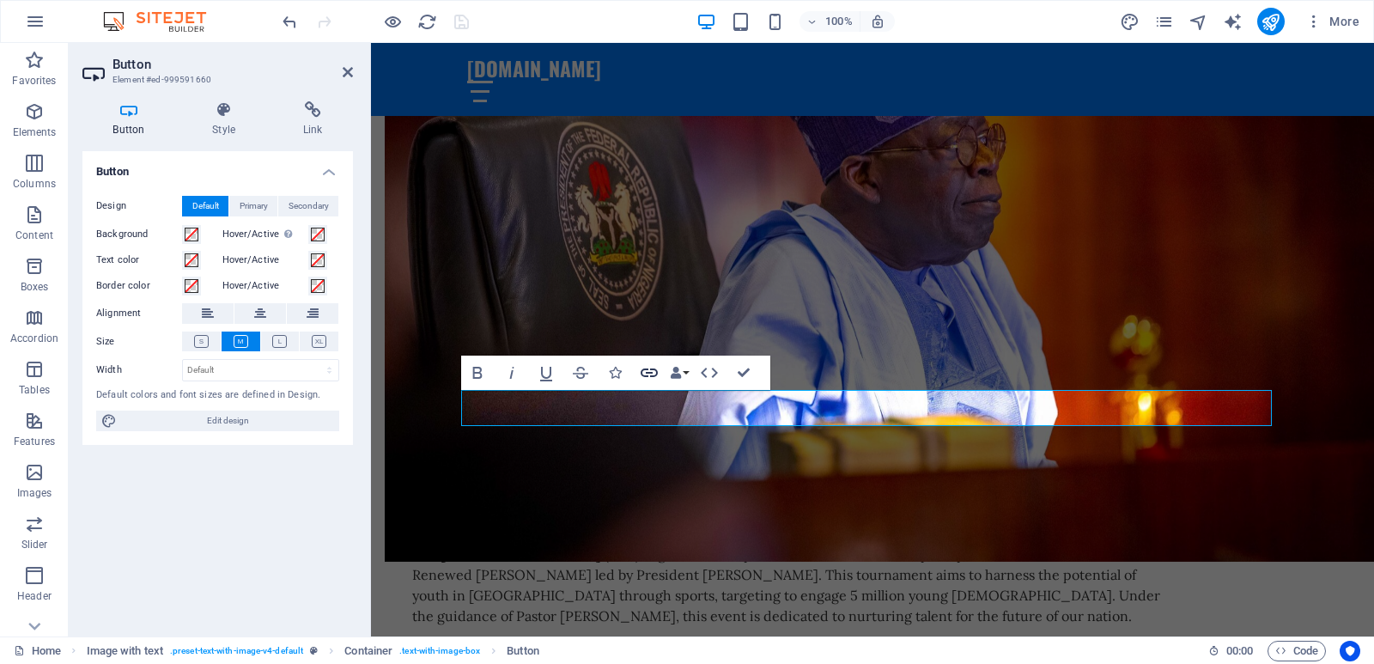
click at [642, 371] on icon "button" at bounding box center [649, 372] width 17 height 9
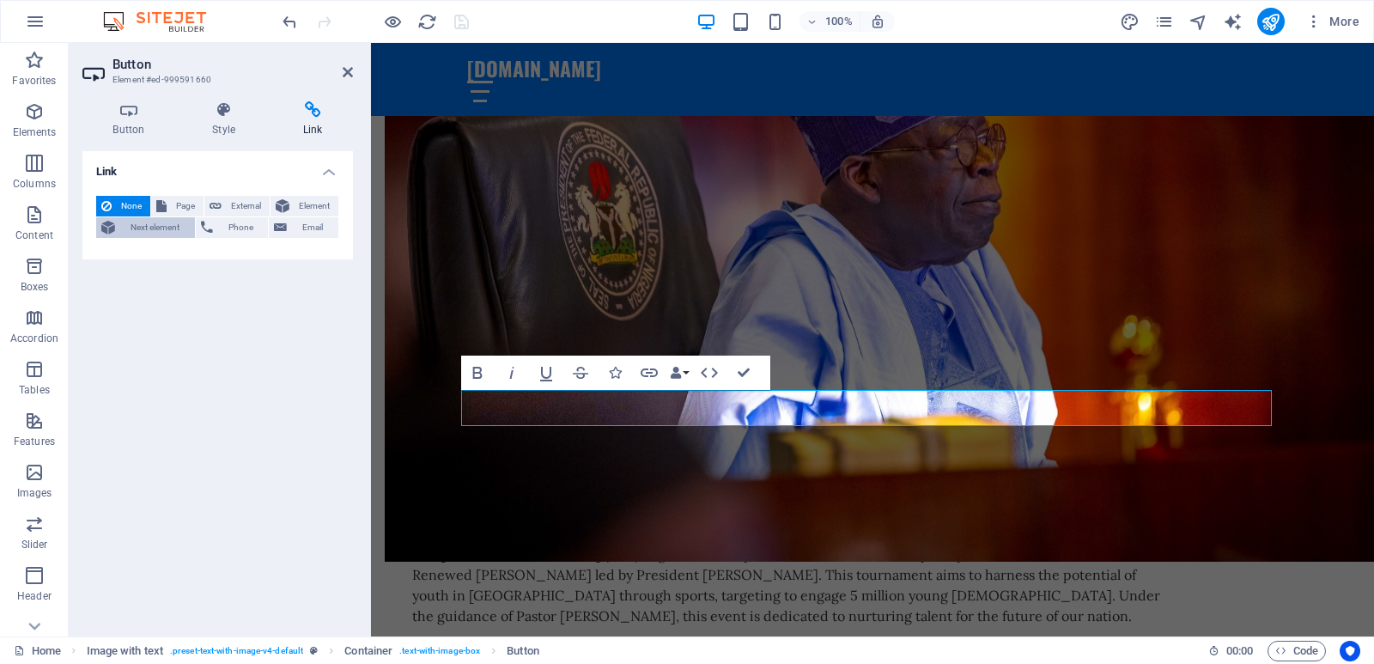
click at [164, 228] on span "Next element" at bounding box center [155, 227] width 70 height 21
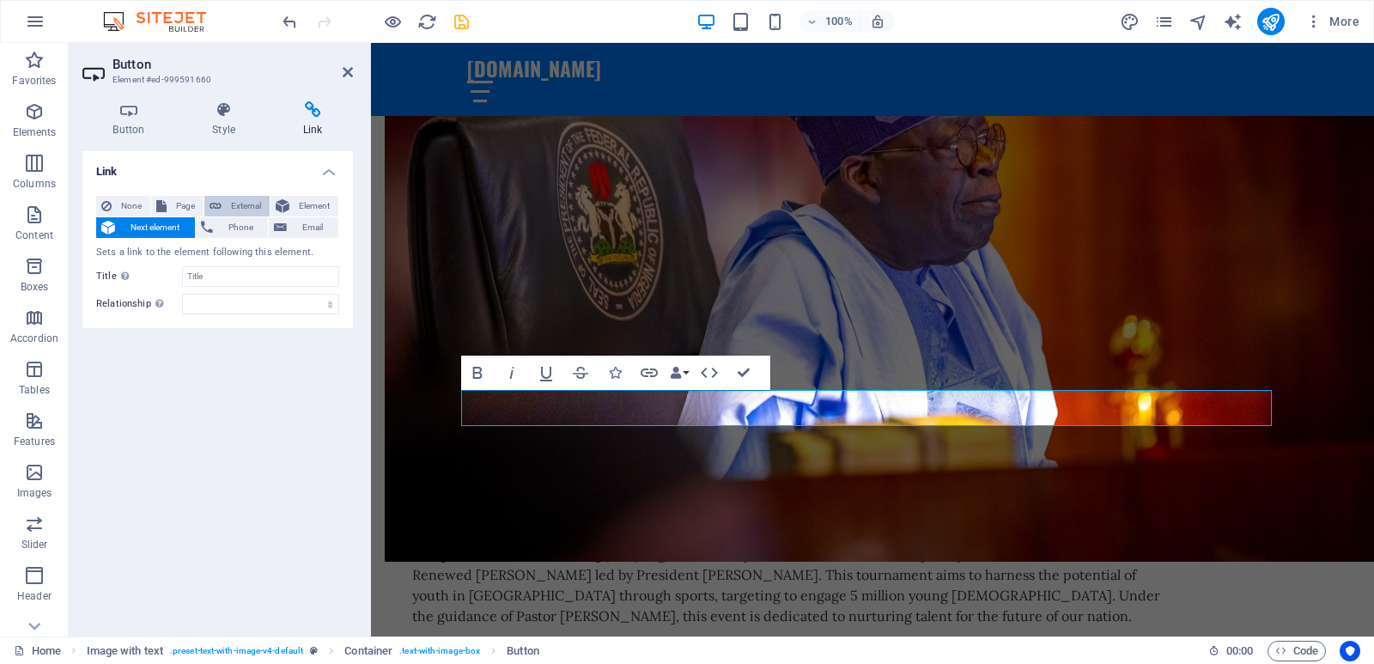
click at [236, 203] on span "External" at bounding box center [246, 206] width 38 height 21
select select "blank"
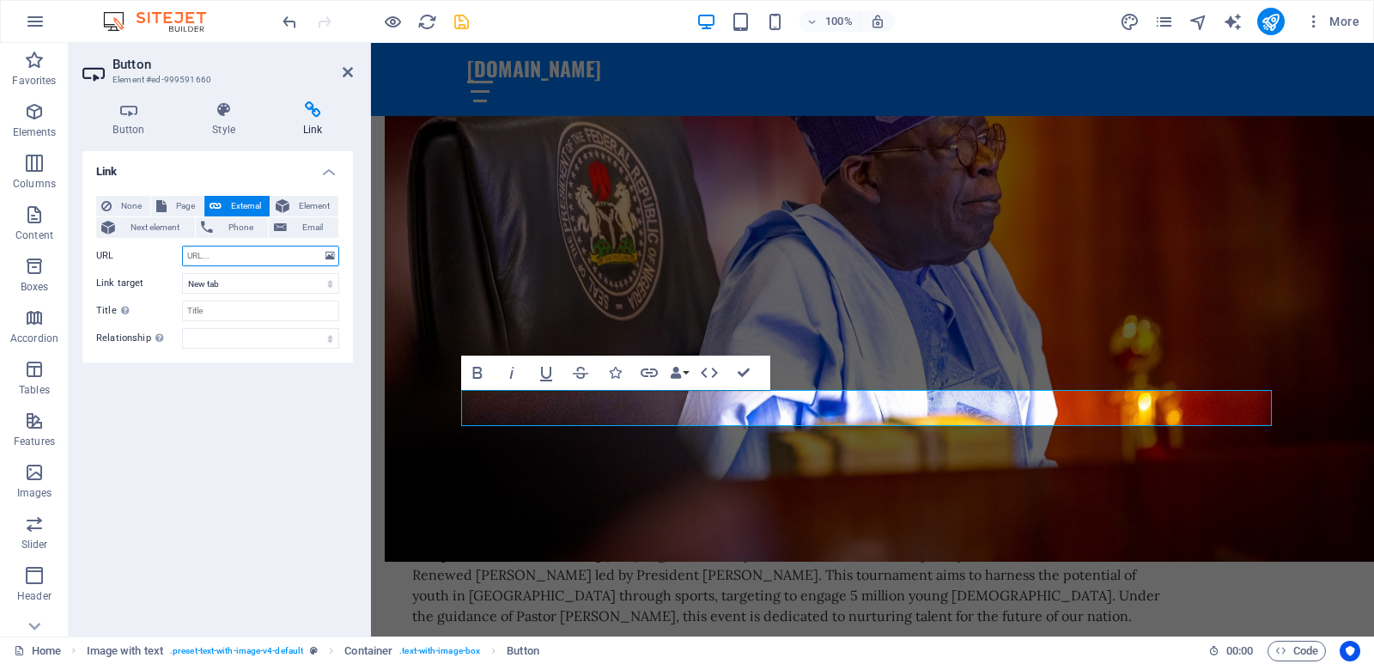
click at [237, 255] on input "URL" at bounding box center [260, 256] width 157 height 21
paste input "[URL][DOMAIN_NAME]"
type input "[URL][DOMAIN_NAME]"
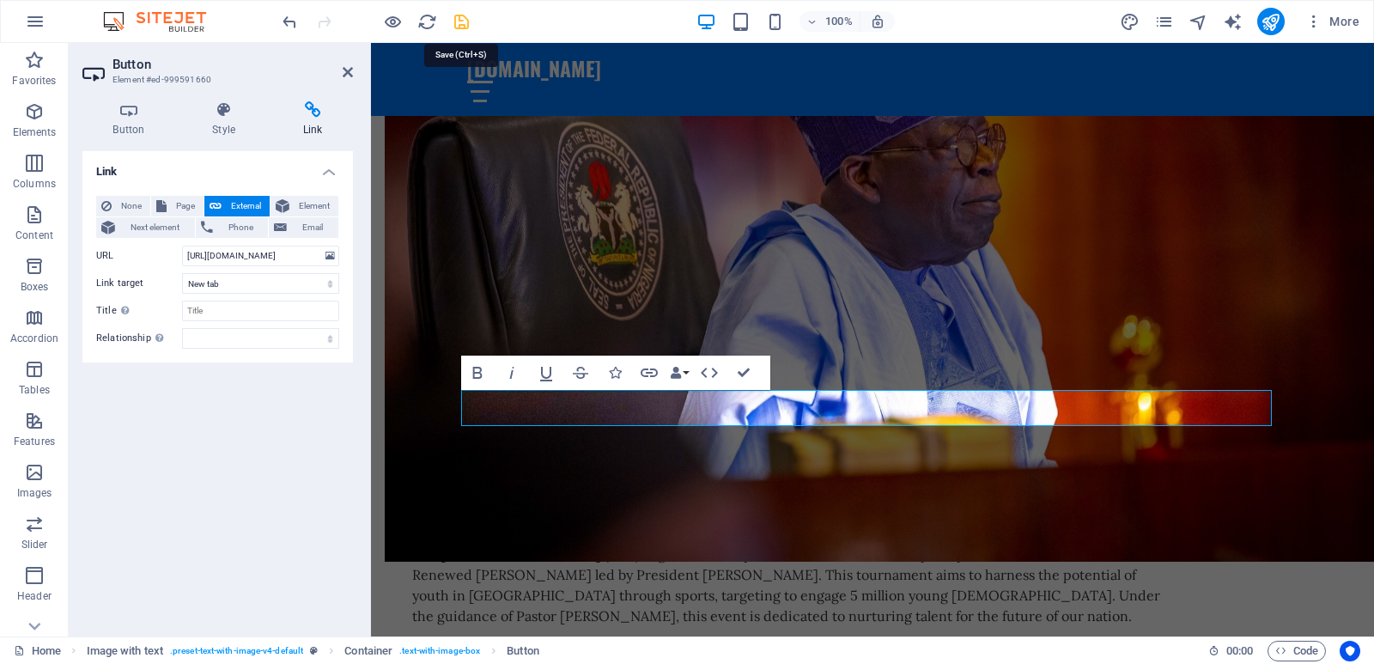
click at [458, 21] on icon "save" at bounding box center [462, 22] width 20 height 20
checkbox input "false"
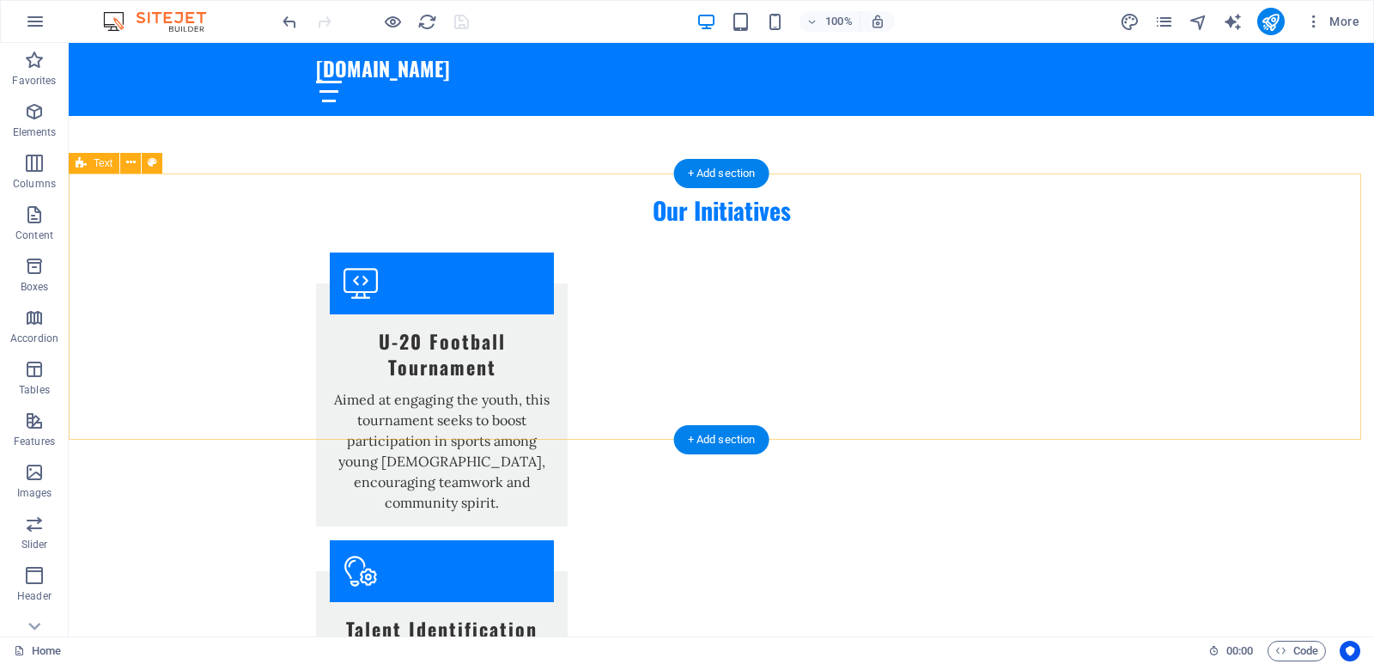
scroll to position [2147, 0]
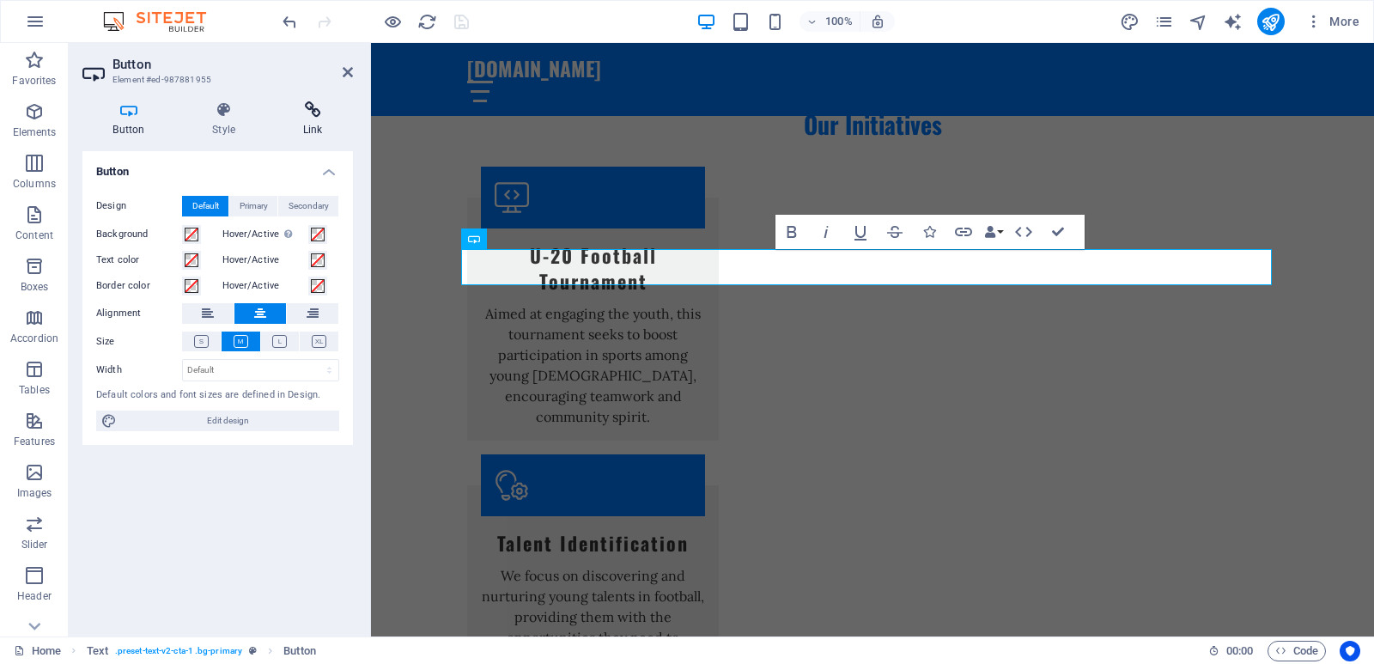
click at [316, 126] on h4 "Link" at bounding box center [312, 119] width 81 height 36
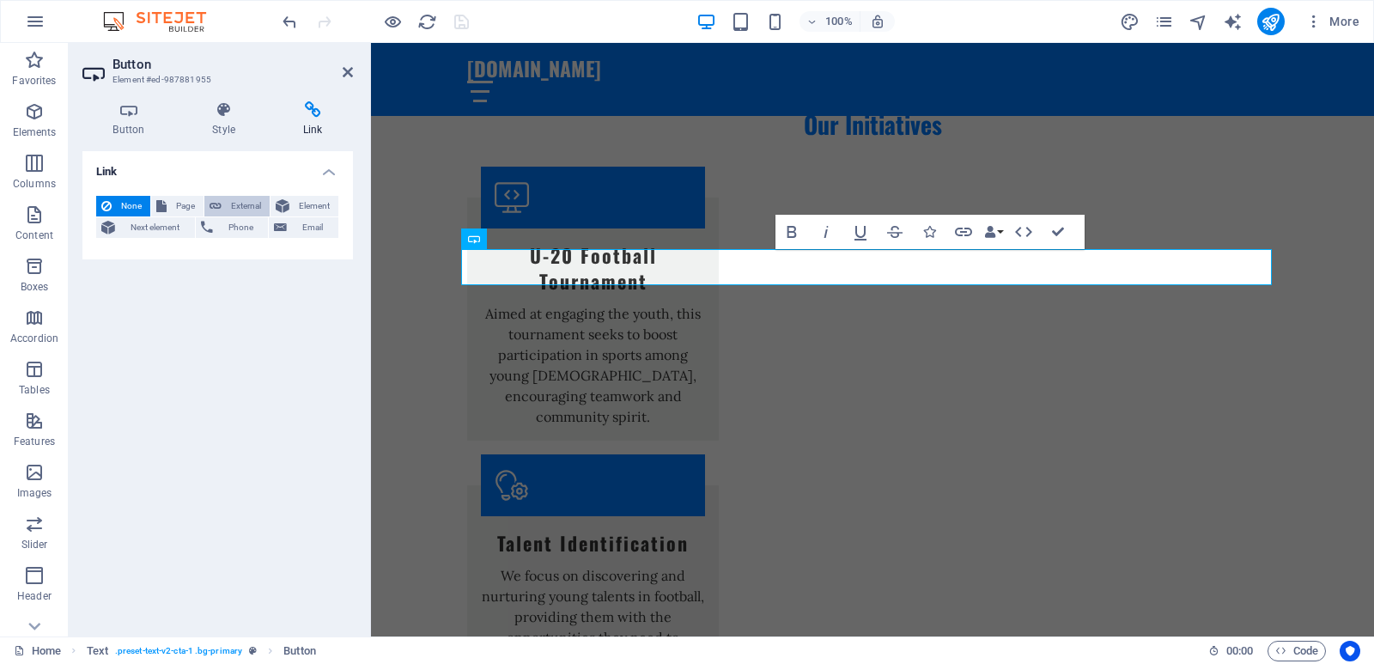
click at [239, 204] on span "External" at bounding box center [246, 206] width 38 height 21
select select "blank"
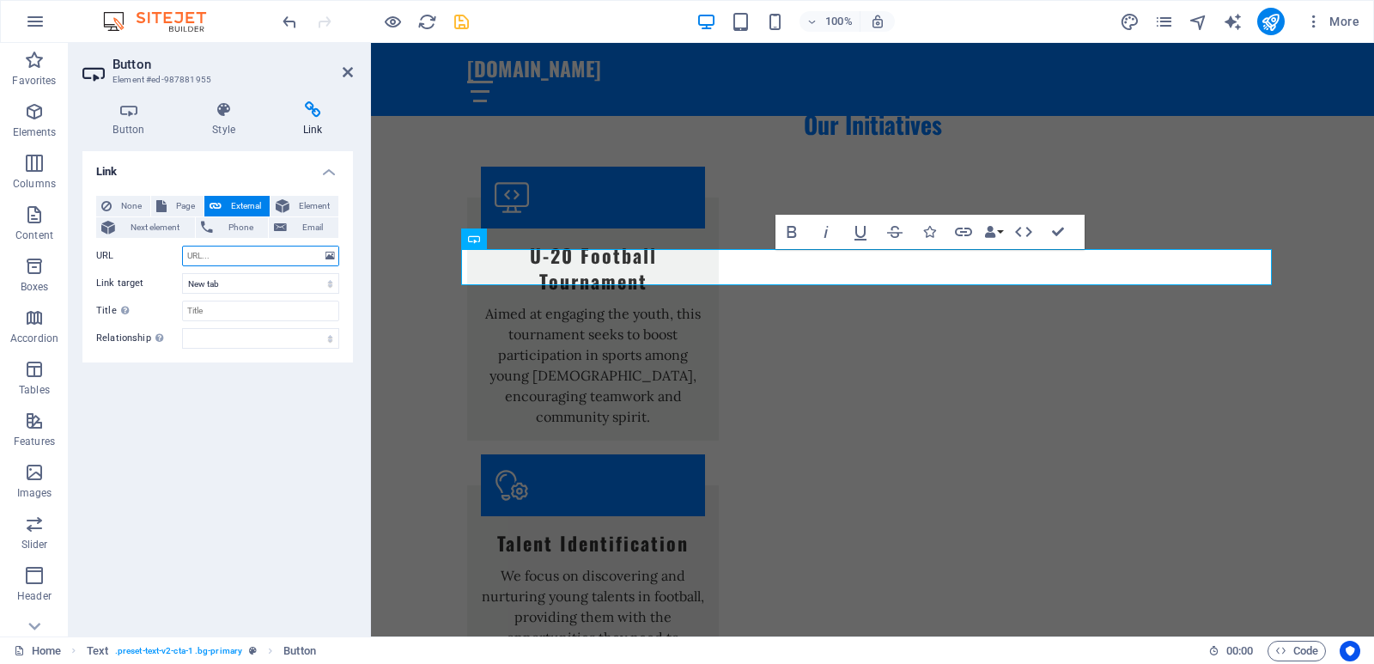
click at [233, 252] on input "URL" at bounding box center [260, 256] width 157 height 21
paste input "[URL][DOMAIN_NAME]"
type input "[URL][DOMAIN_NAME]"
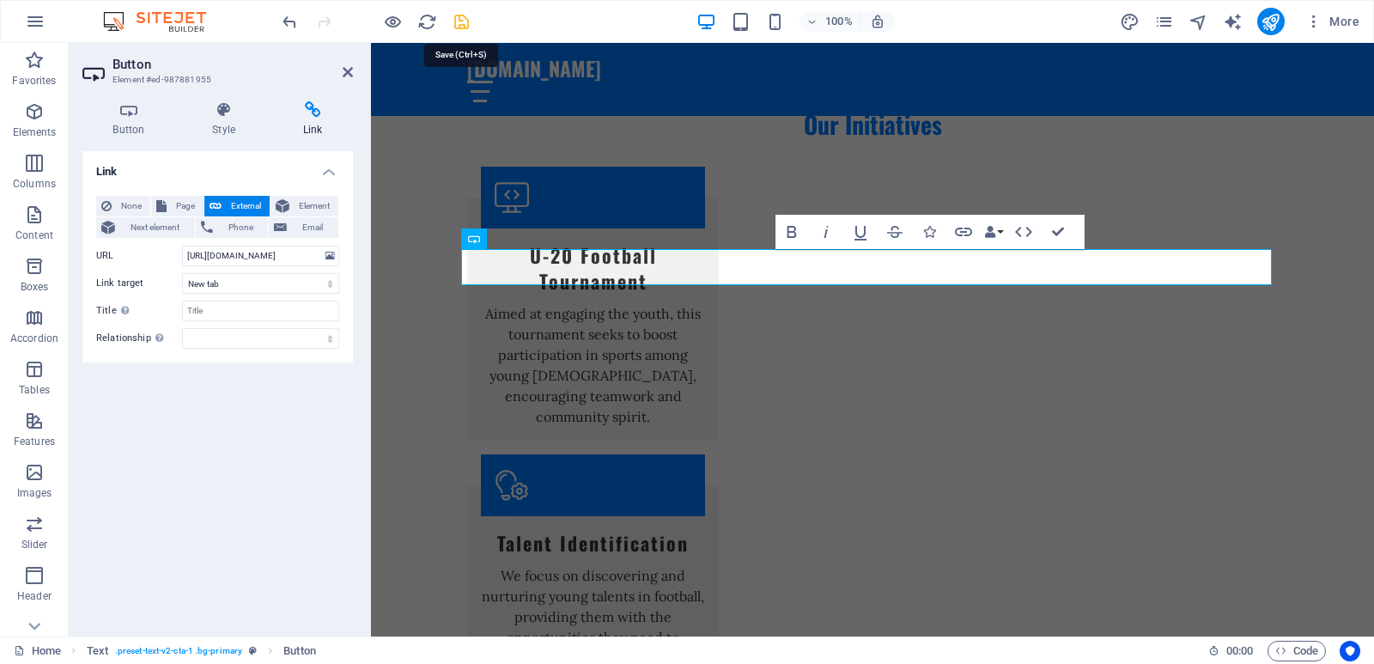
click at [466, 27] on icon "save" at bounding box center [462, 22] width 20 height 20
checkbox input "false"
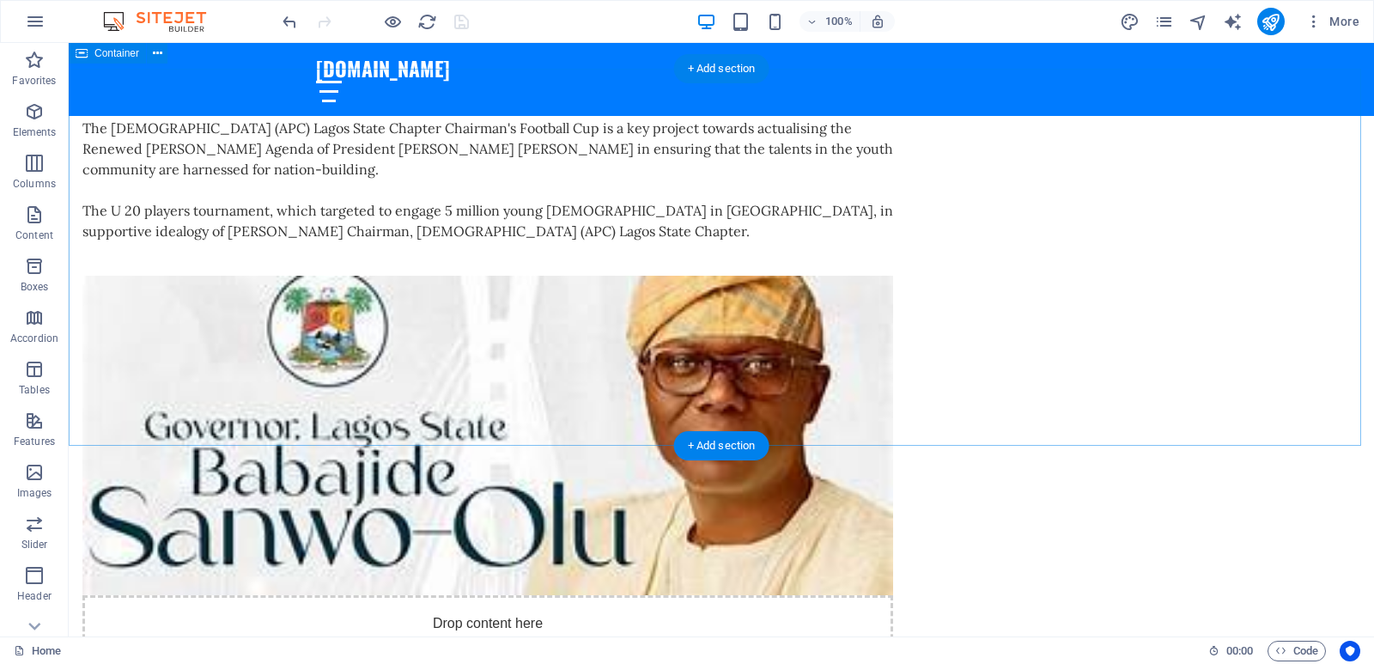
scroll to position [4122, 0]
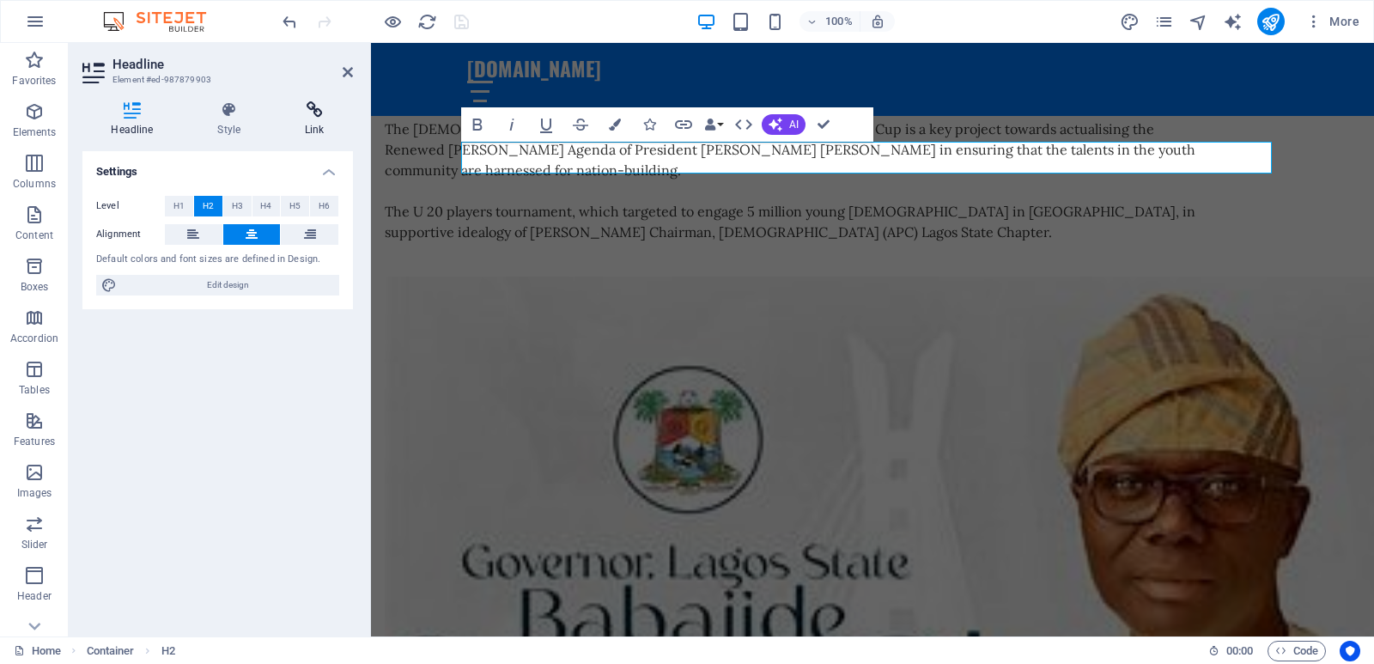
click at [308, 116] on icon at bounding box center [315, 109] width 76 height 17
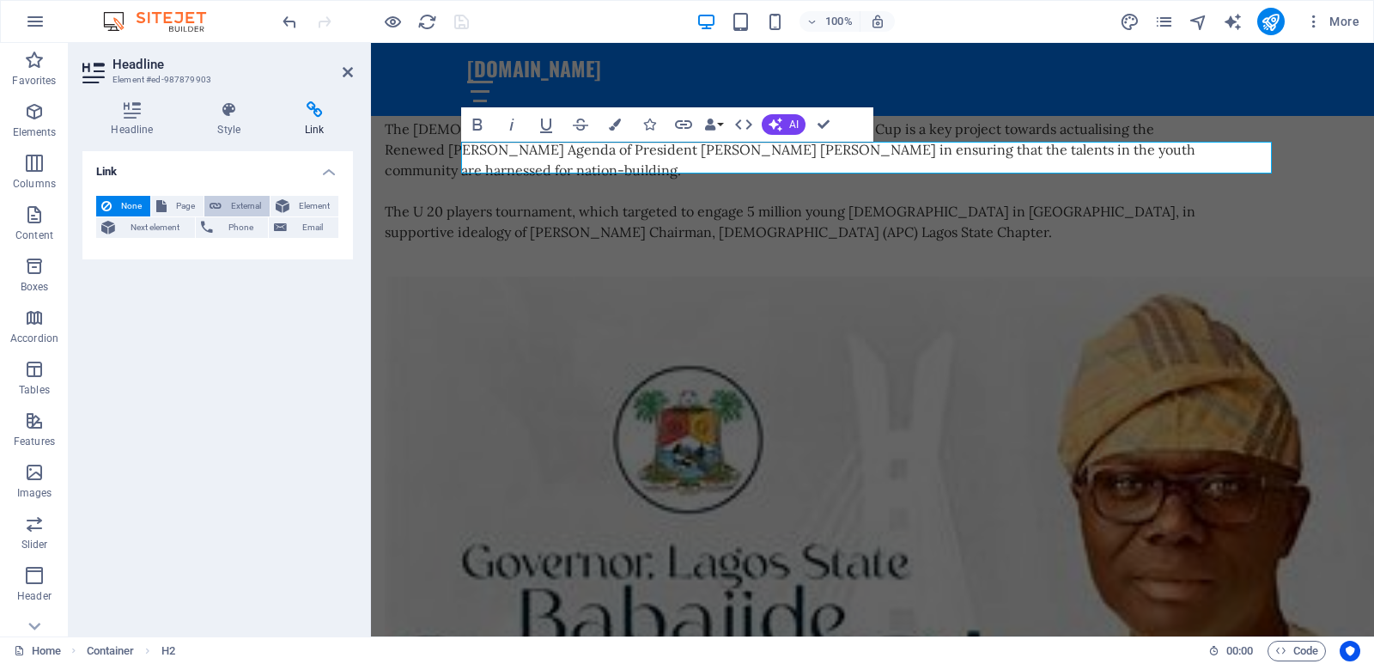
click at [228, 204] on span "External" at bounding box center [246, 206] width 38 height 21
select select "blank"
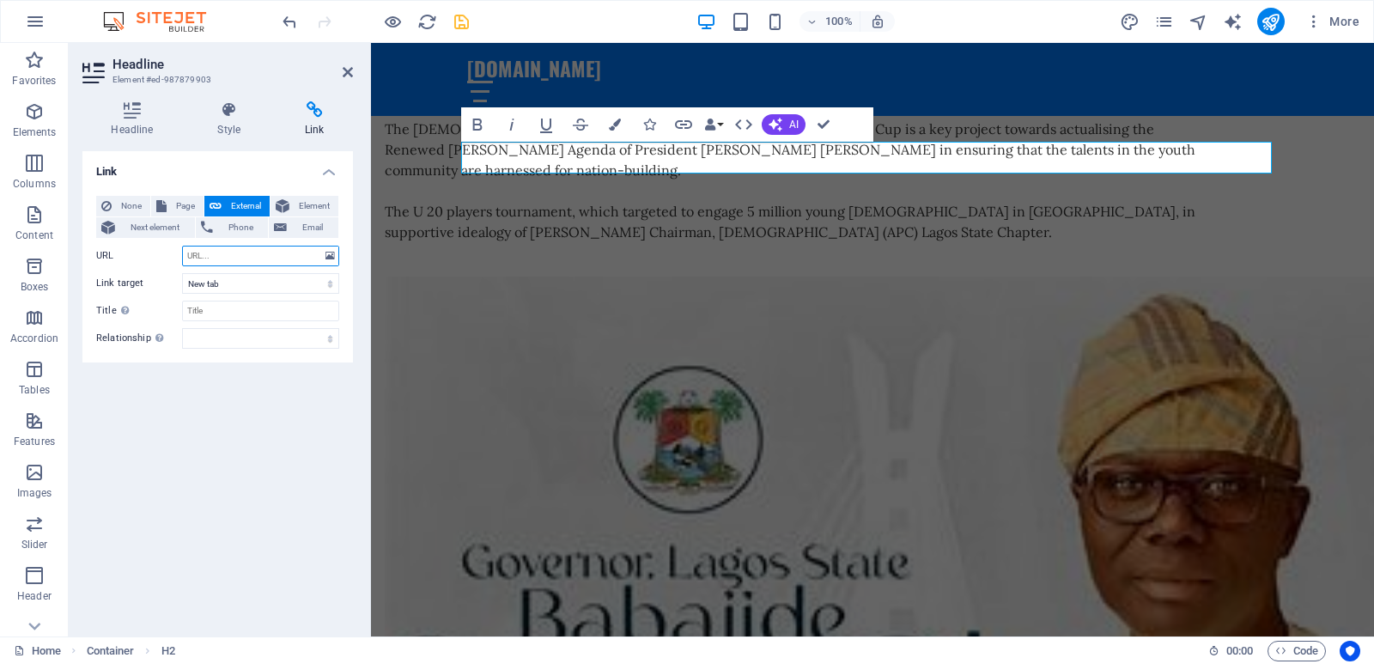
click at [257, 258] on input "URL" at bounding box center [260, 256] width 157 height 21
paste input "[URL][DOMAIN_NAME]"
type input "[URL][DOMAIN_NAME]"
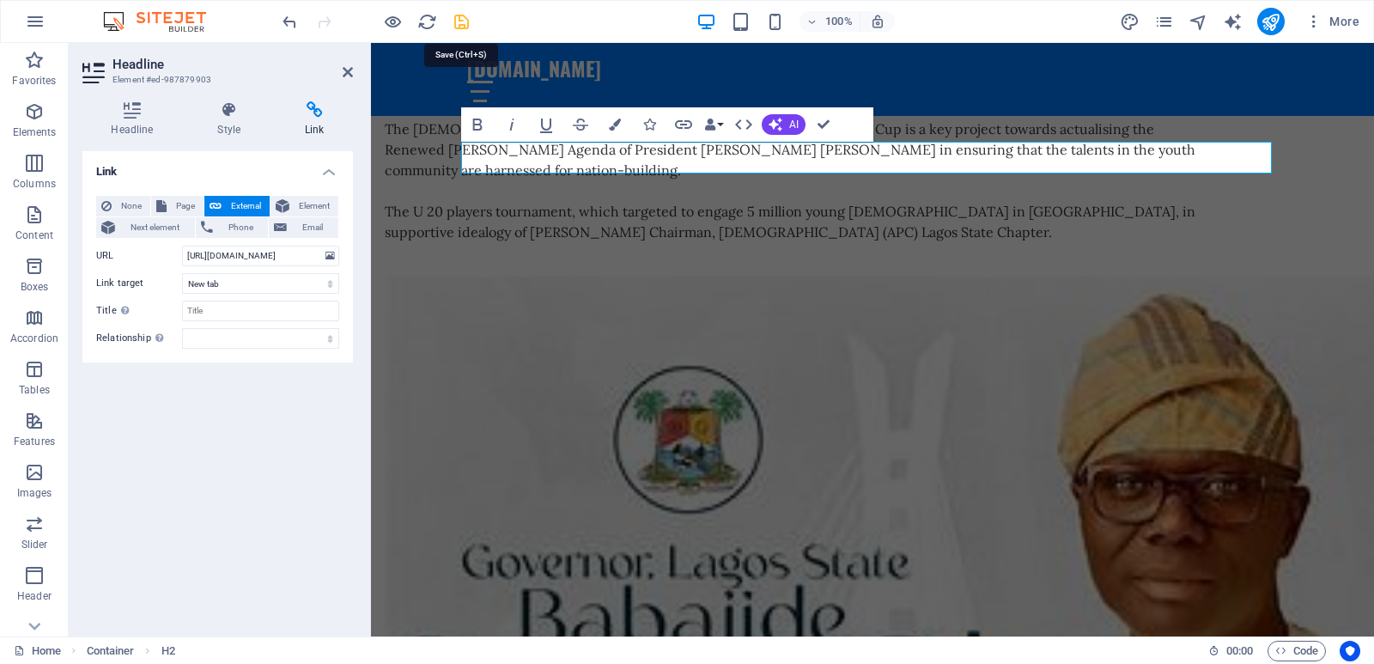
click at [461, 15] on icon "save" at bounding box center [462, 22] width 20 height 20
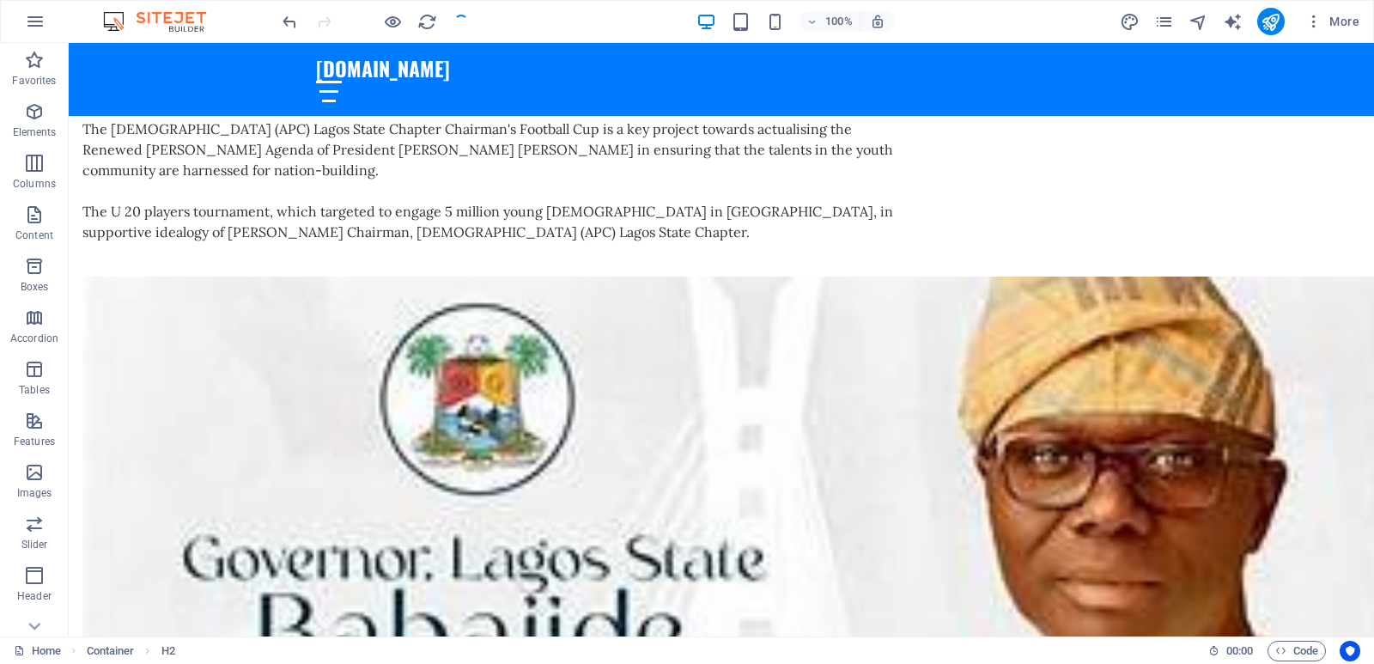
checkbox input "false"
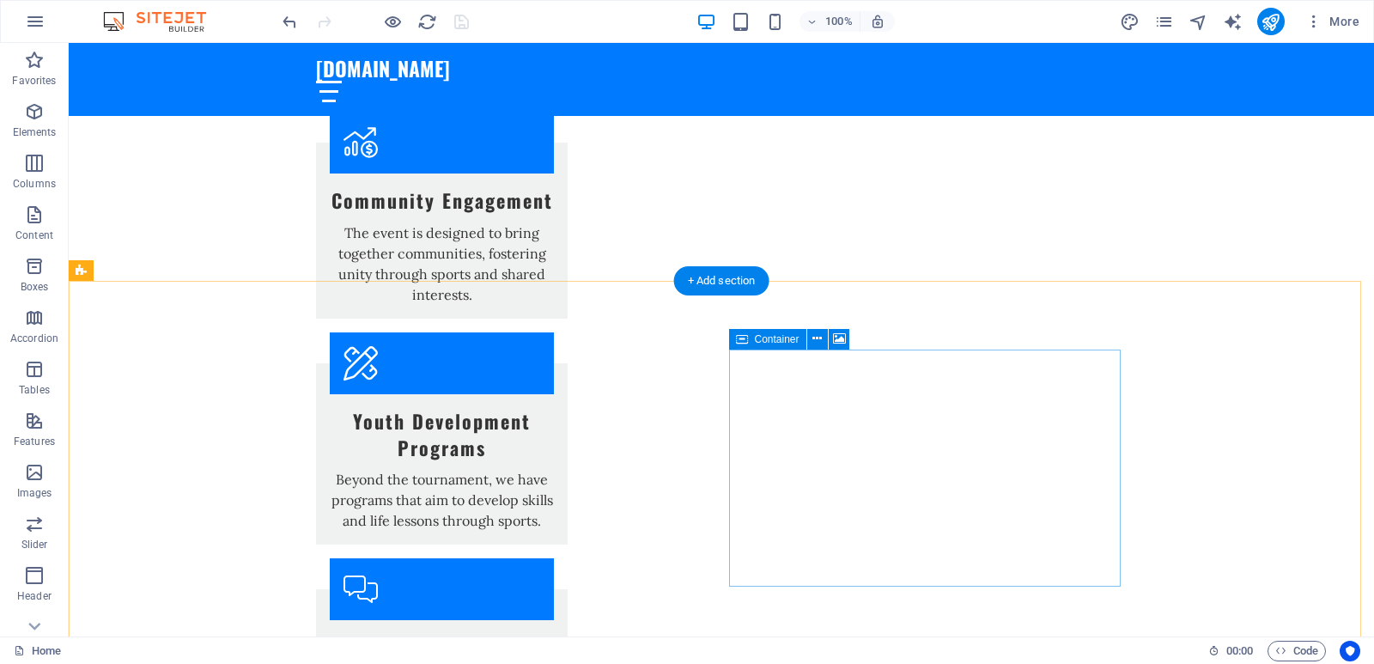
scroll to position [2662, 0]
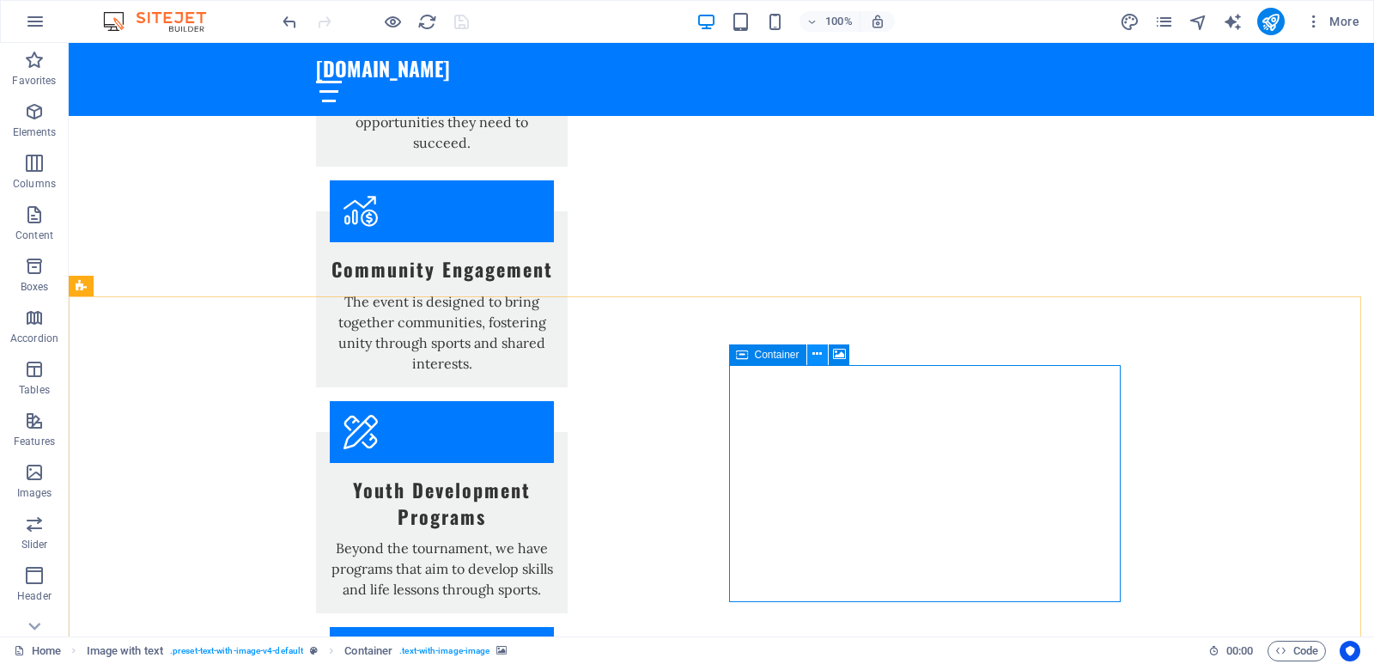
click at [819, 353] on icon at bounding box center [816, 354] width 9 height 18
click at [818, 357] on icon at bounding box center [816, 354] width 9 height 18
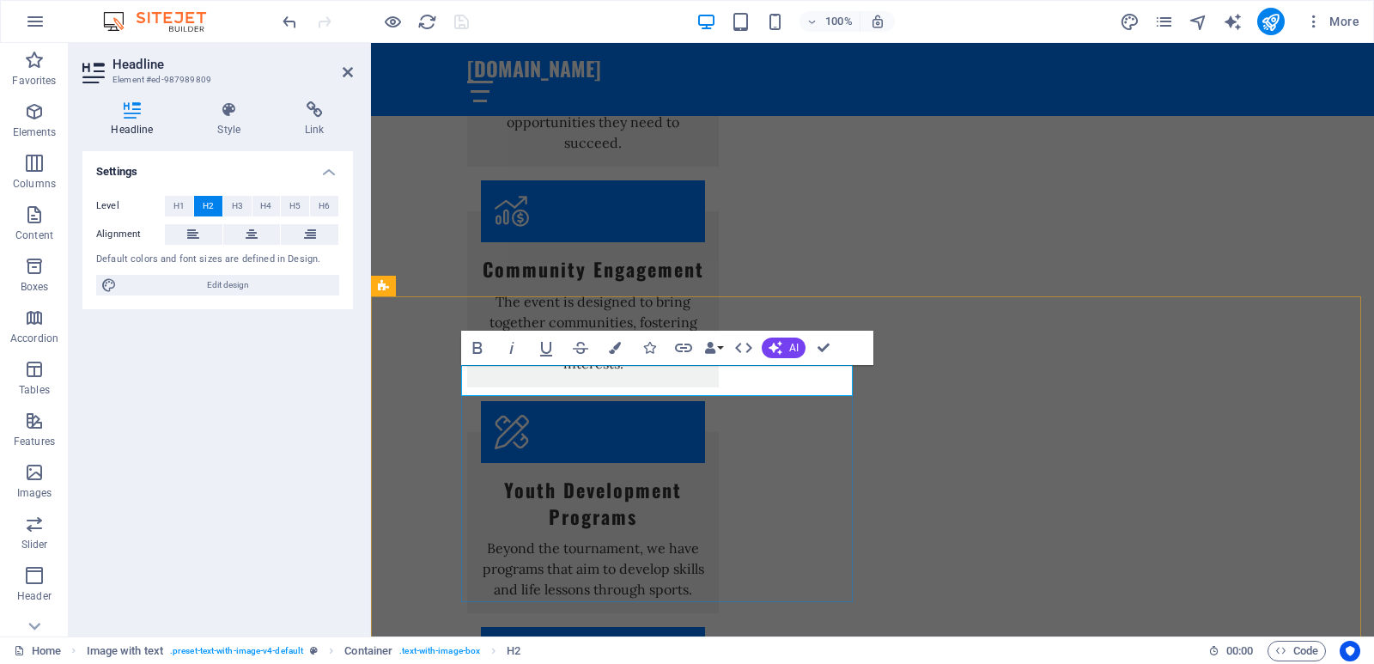
click at [682, 346] on icon "button" at bounding box center [683, 348] width 21 height 21
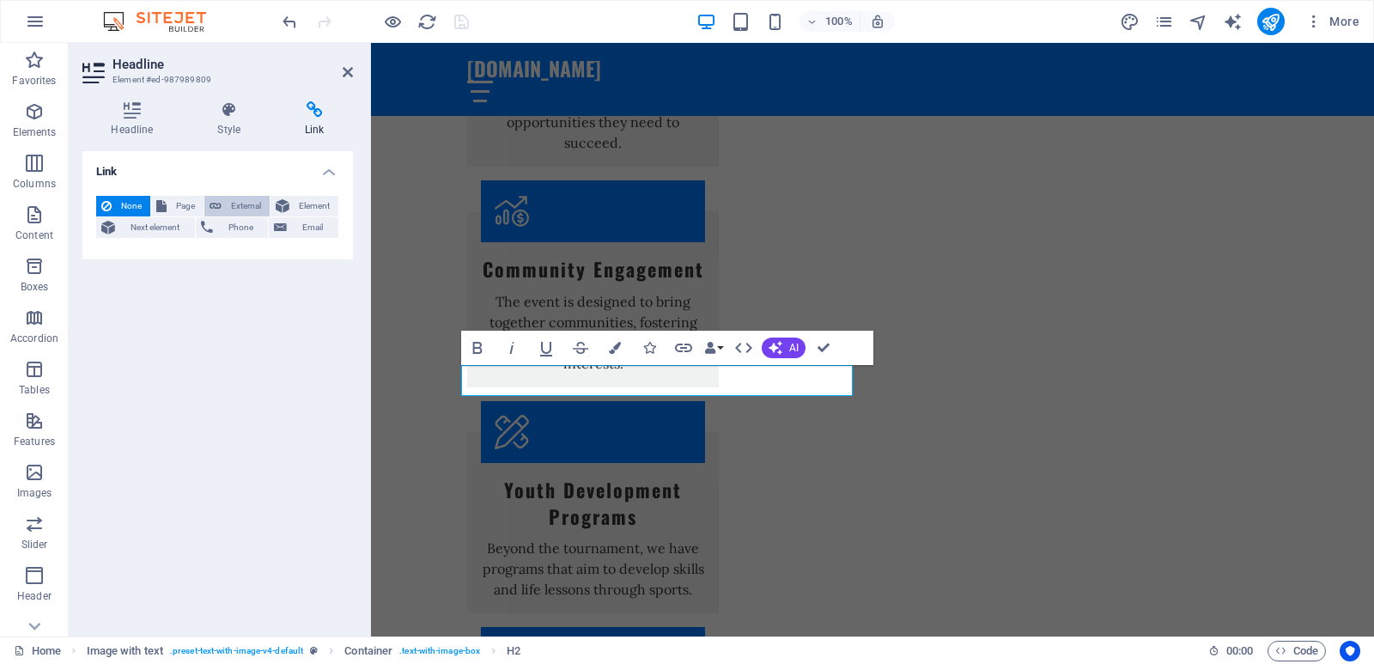
click at [252, 202] on span "External" at bounding box center [246, 206] width 38 height 21
select select "blank"
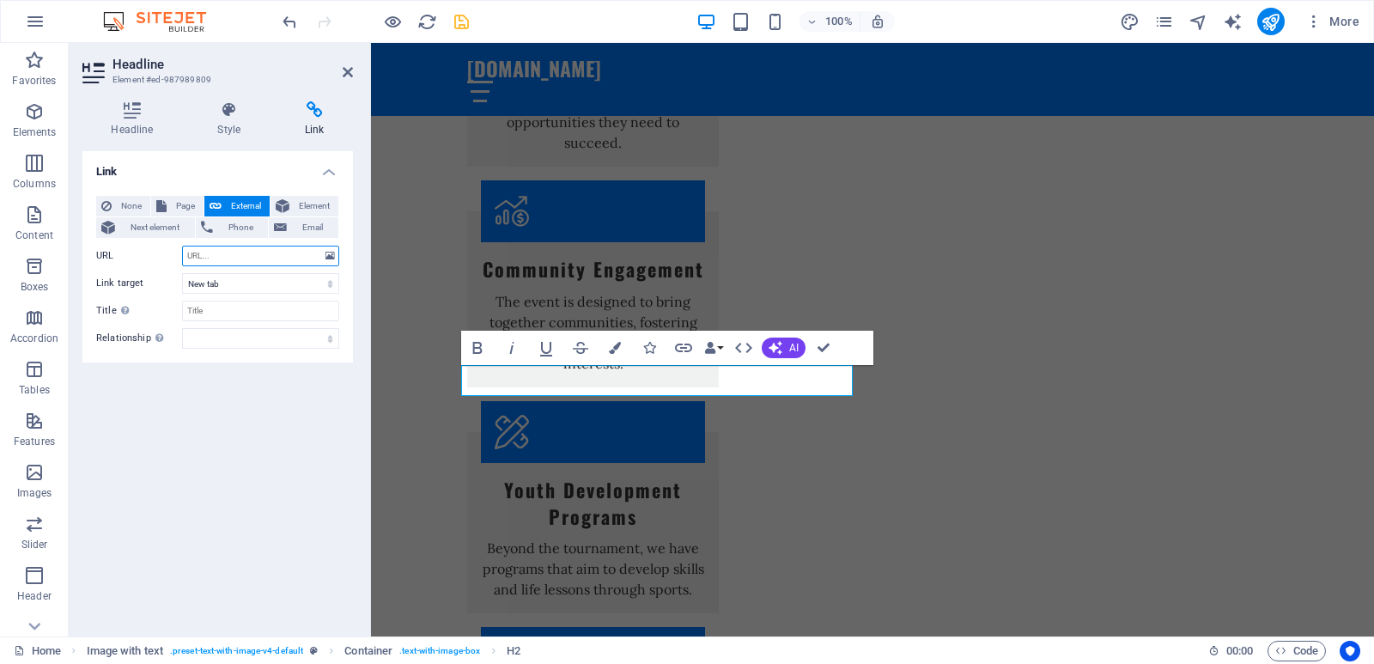
click at [256, 261] on input "URL" at bounding box center [260, 256] width 157 height 21
paste input "[URL][DOMAIN_NAME]"
type input "[URL][DOMAIN_NAME]"
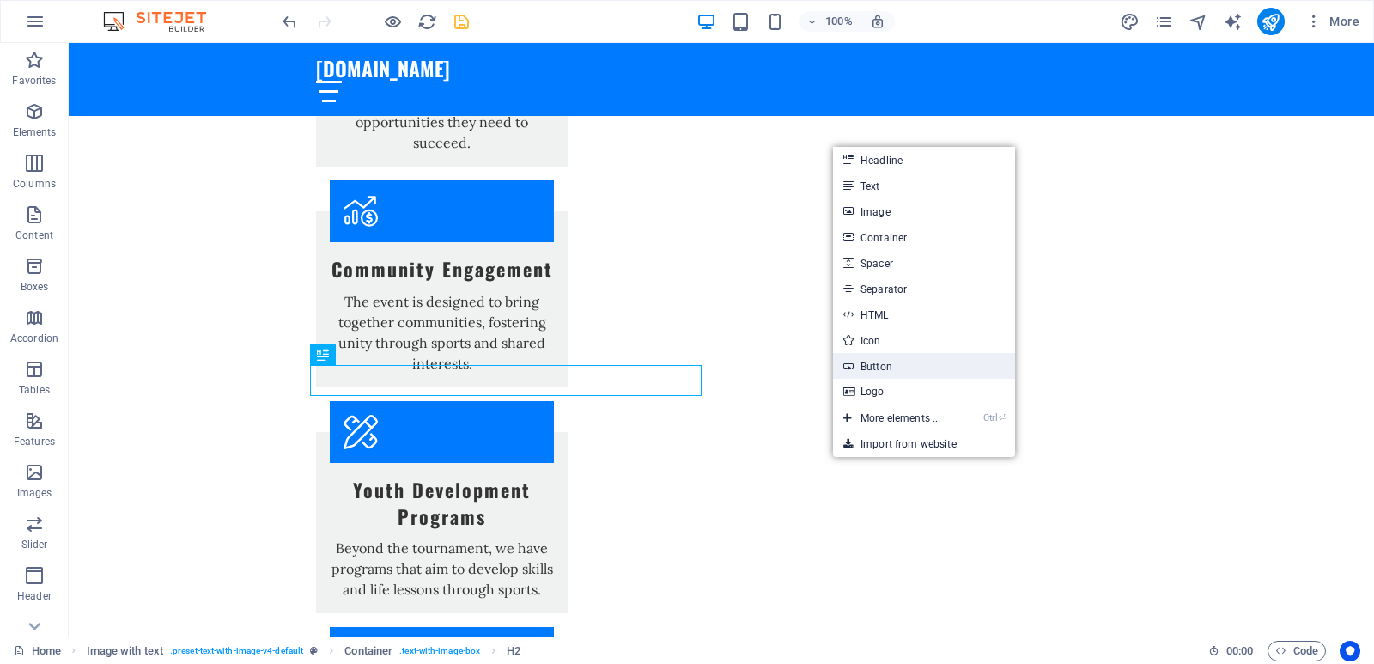
click at [897, 368] on link "Button" at bounding box center [924, 366] width 182 height 26
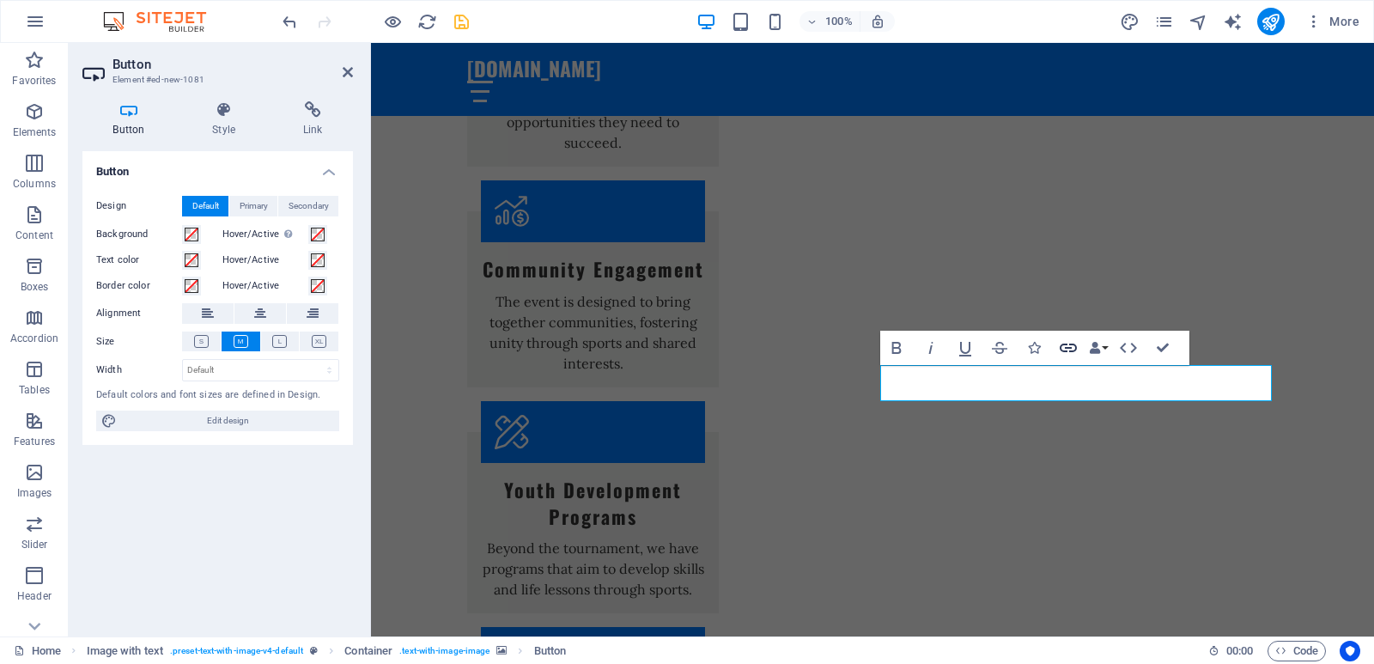
click at [1063, 349] on icon "button" at bounding box center [1068, 348] width 21 height 21
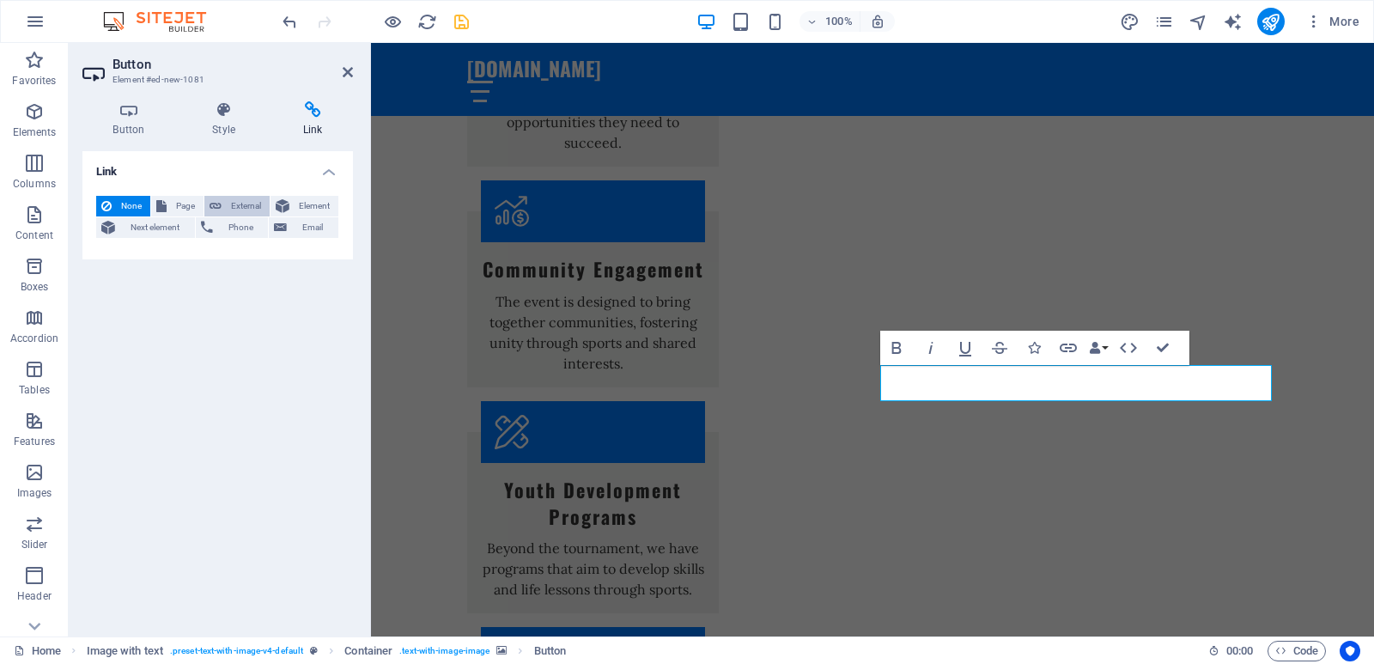
click at [227, 207] on span "External" at bounding box center [246, 206] width 38 height 21
select select "blank"
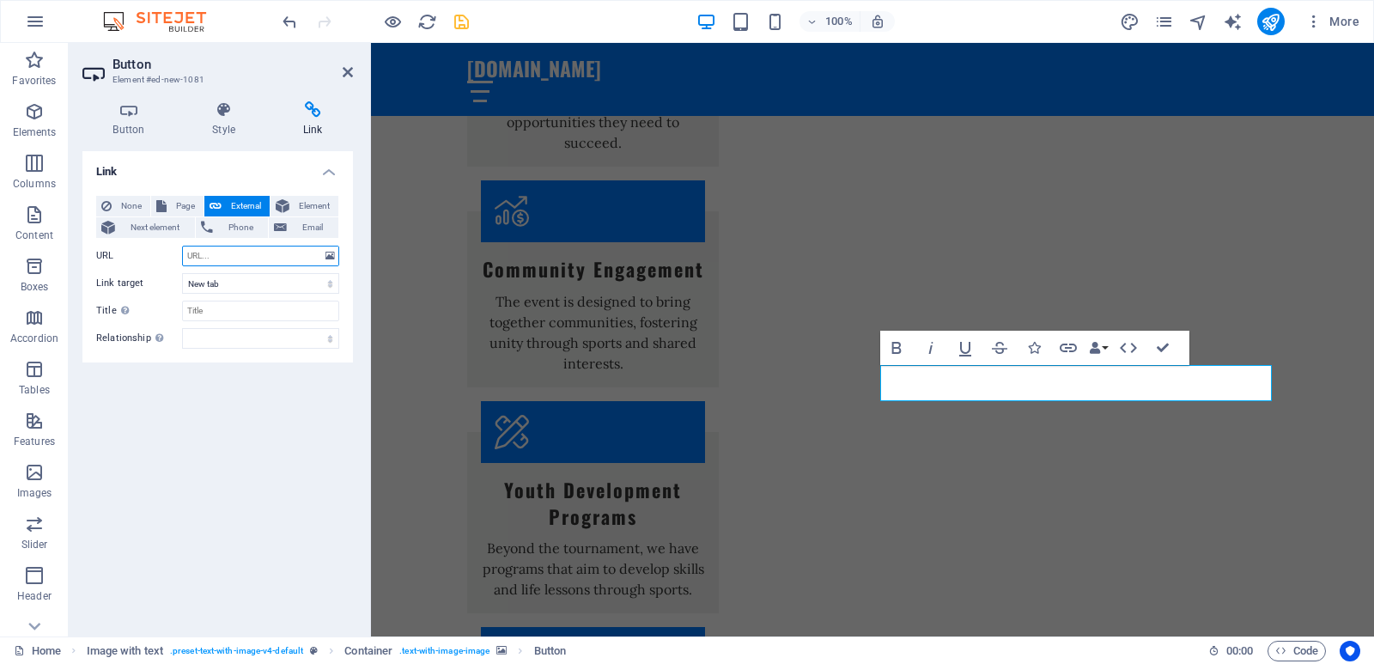
click at [224, 254] on input "URL" at bounding box center [260, 256] width 157 height 21
paste input "[URL][DOMAIN_NAME]"
type input "[URL][DOMAIN_NAME]"
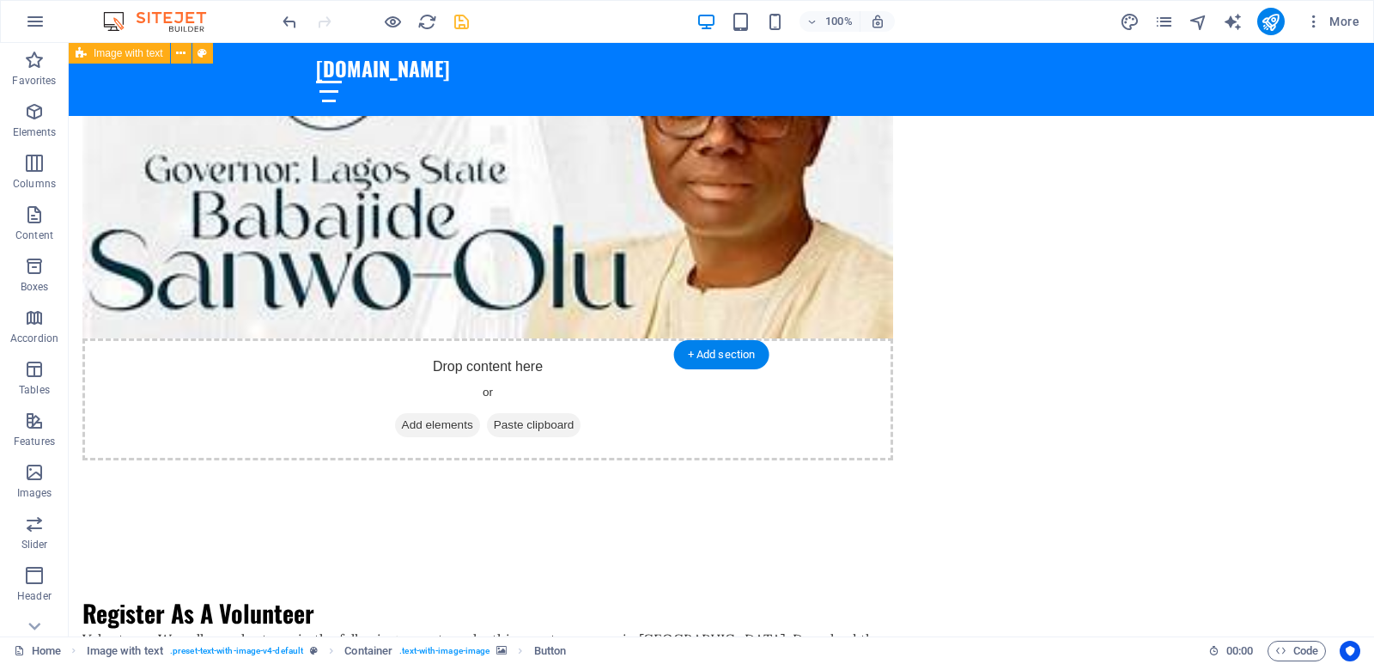
scroll to position [4711, 0]
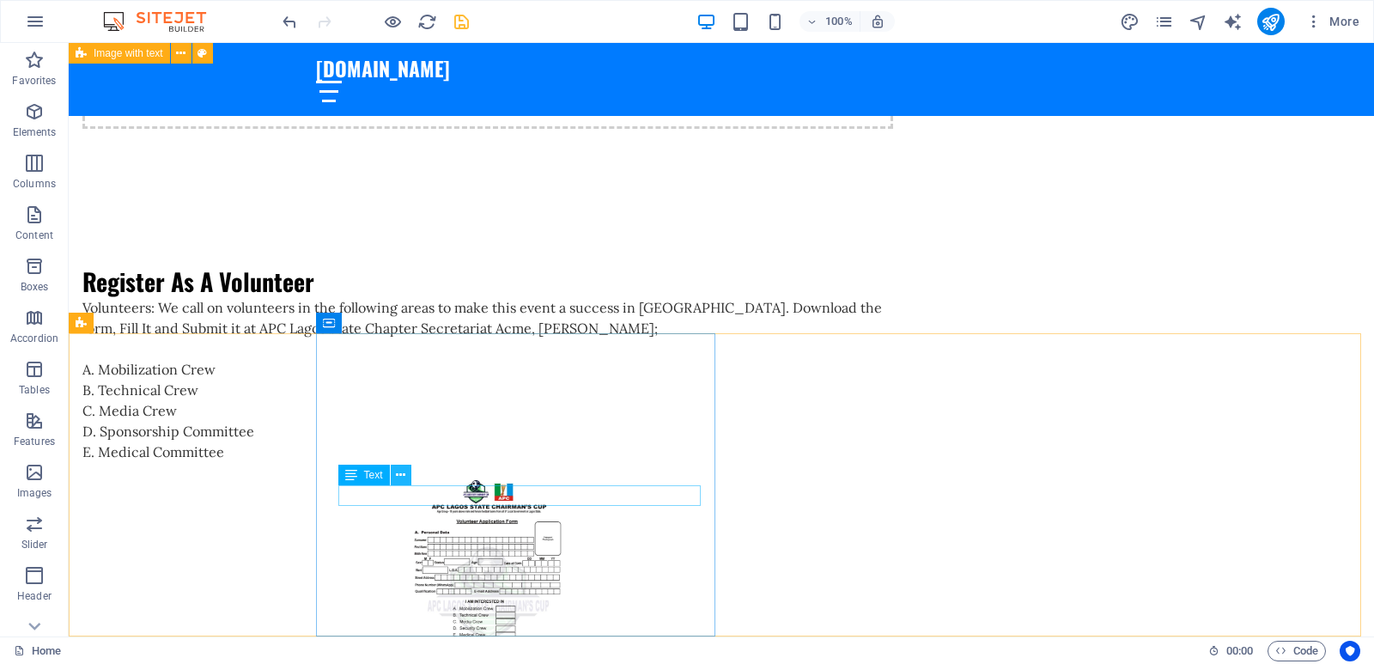
click at [401, 474] on icon at bounding box center [400, 475] width 9 height 18
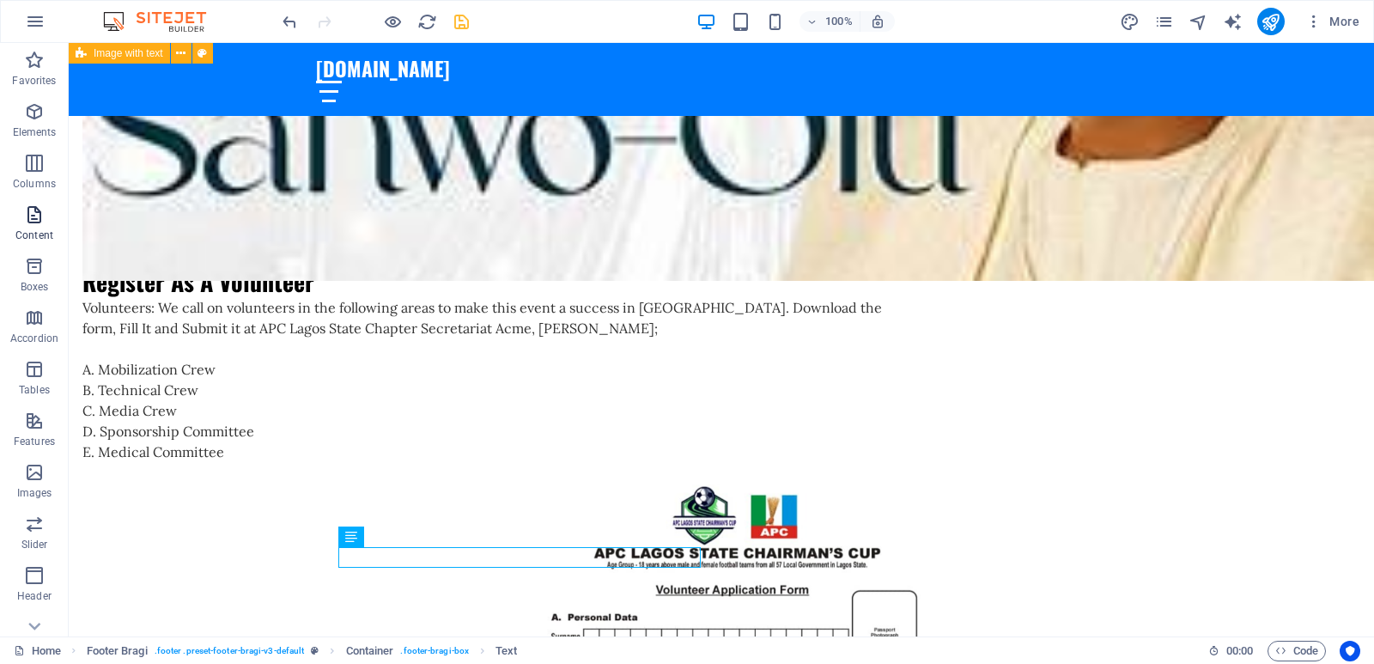
click at [39, 223] on icon "button" at bounding box center [34, 214] width 21 height 21
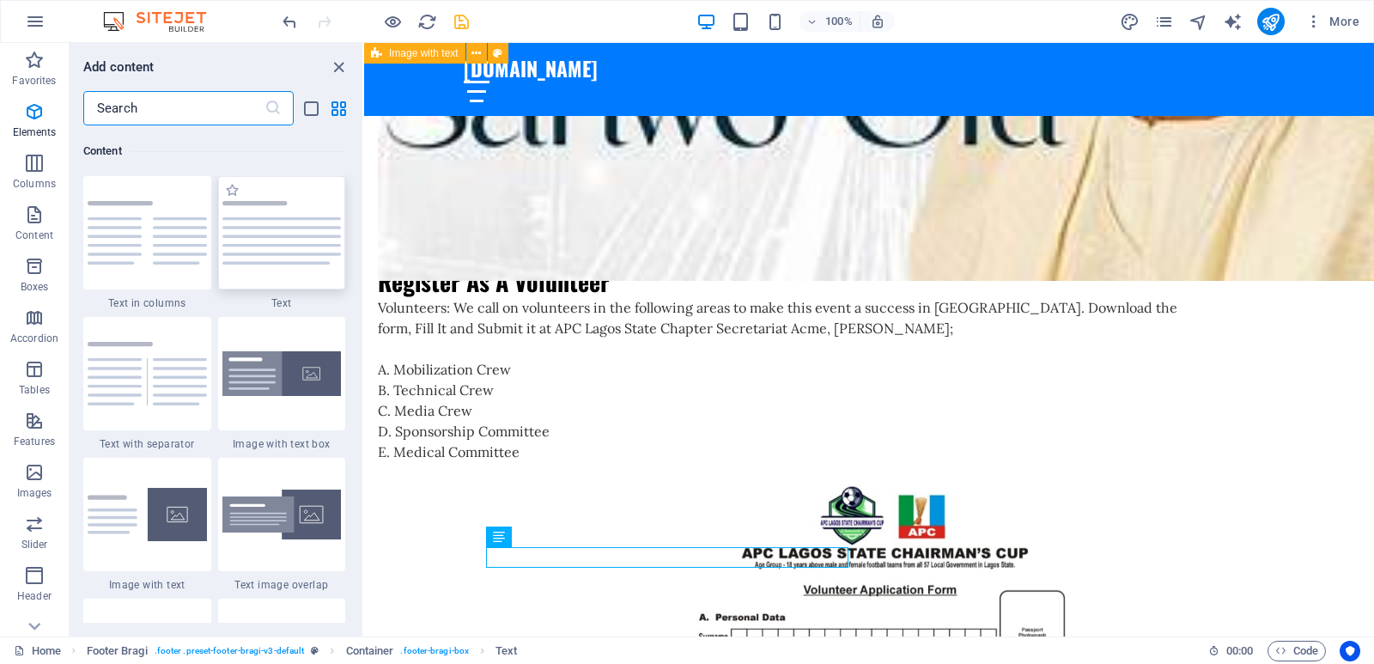
scroll to position [3005, 0]
click at [179, 109] on input "text" at bounding box center [173, 108] width 181 height 34
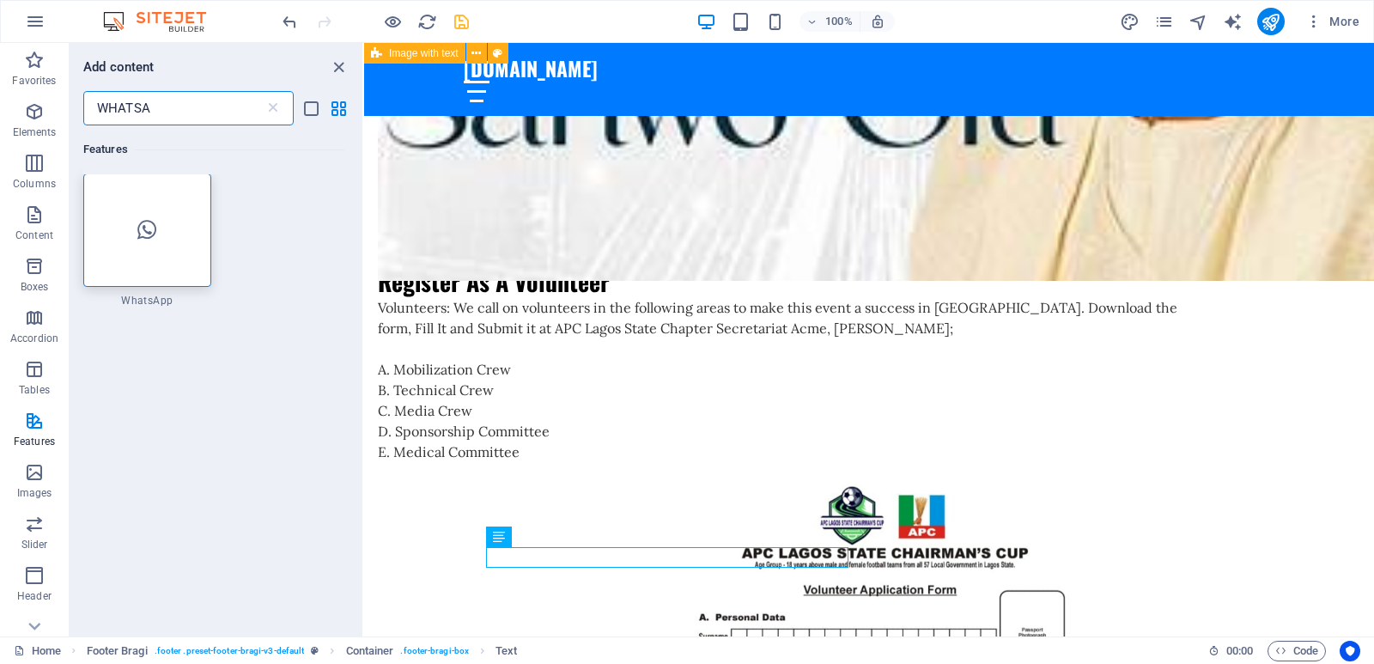
scroll to position [0, 0]
type input "WHATSA"
click at [146, 256] on div at bounding box center [147, 230] width 128 height 113
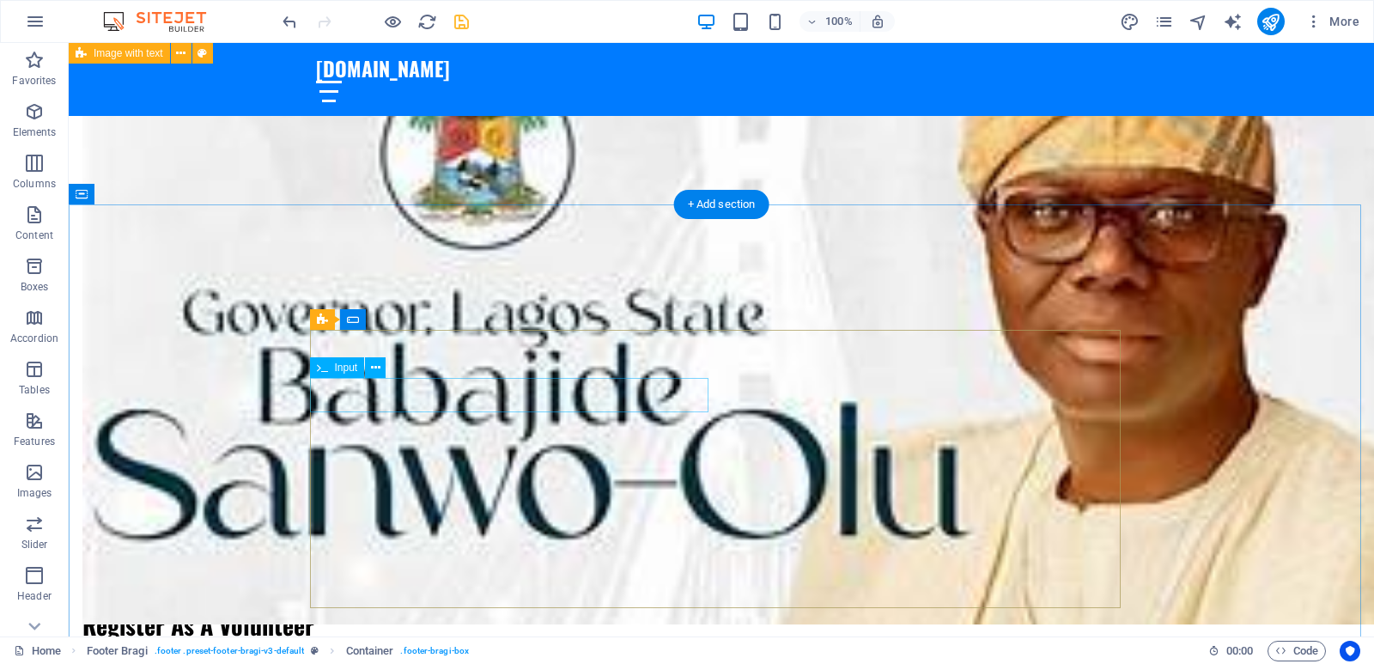
scroll to position [4711, 0]
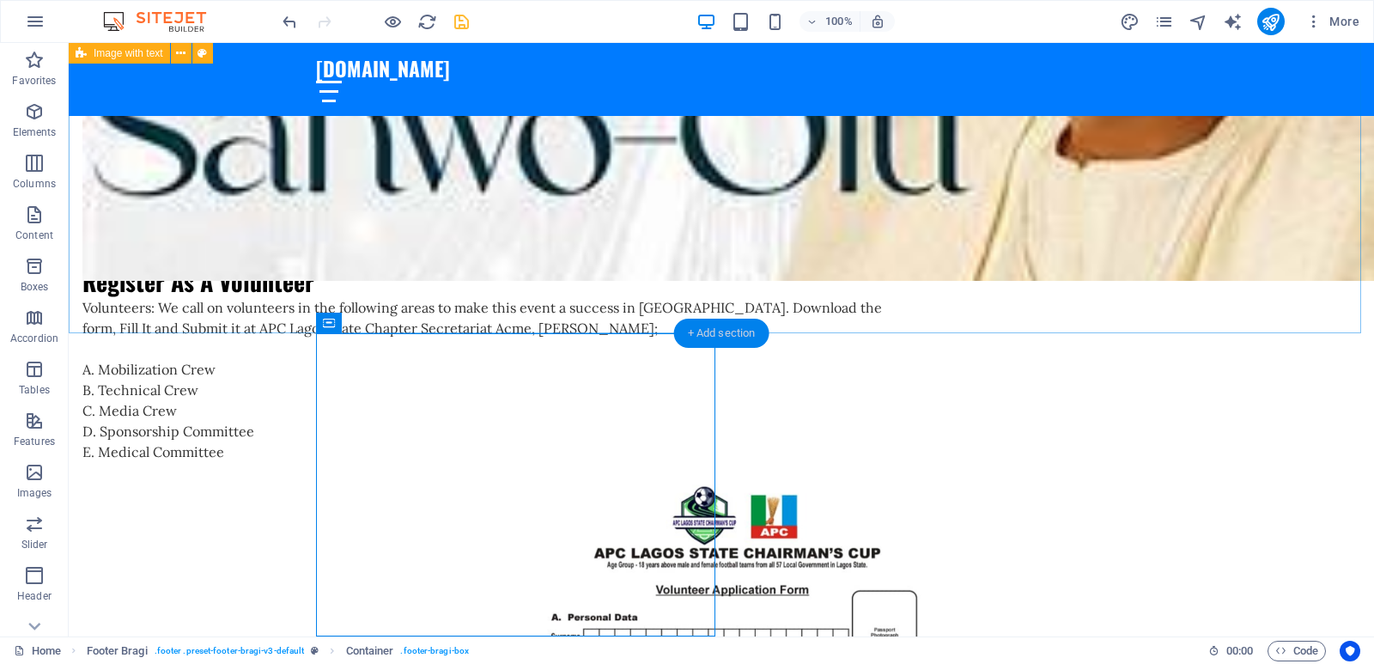
click at [707, 327] on div "+ Add section" at bounding box center [721, 333] width 95 height 29
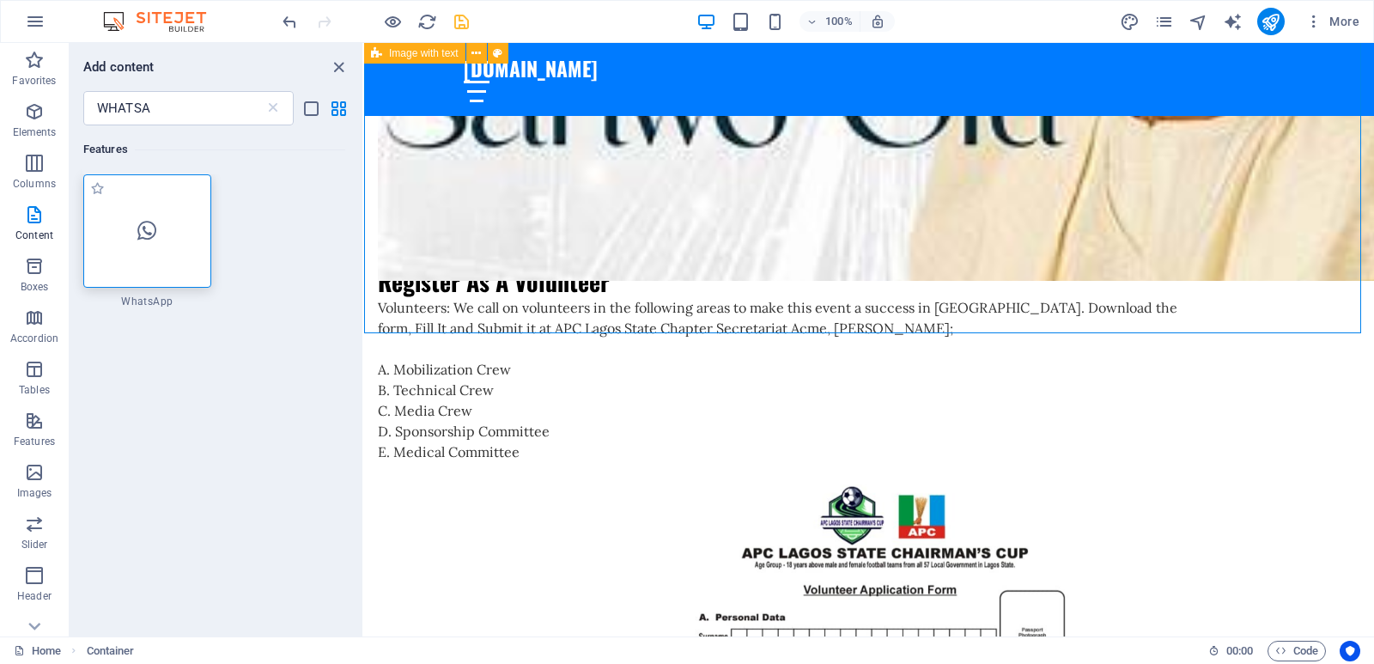
click at [133, 218] on div at bounding box center [147, 230] width 128 height 113
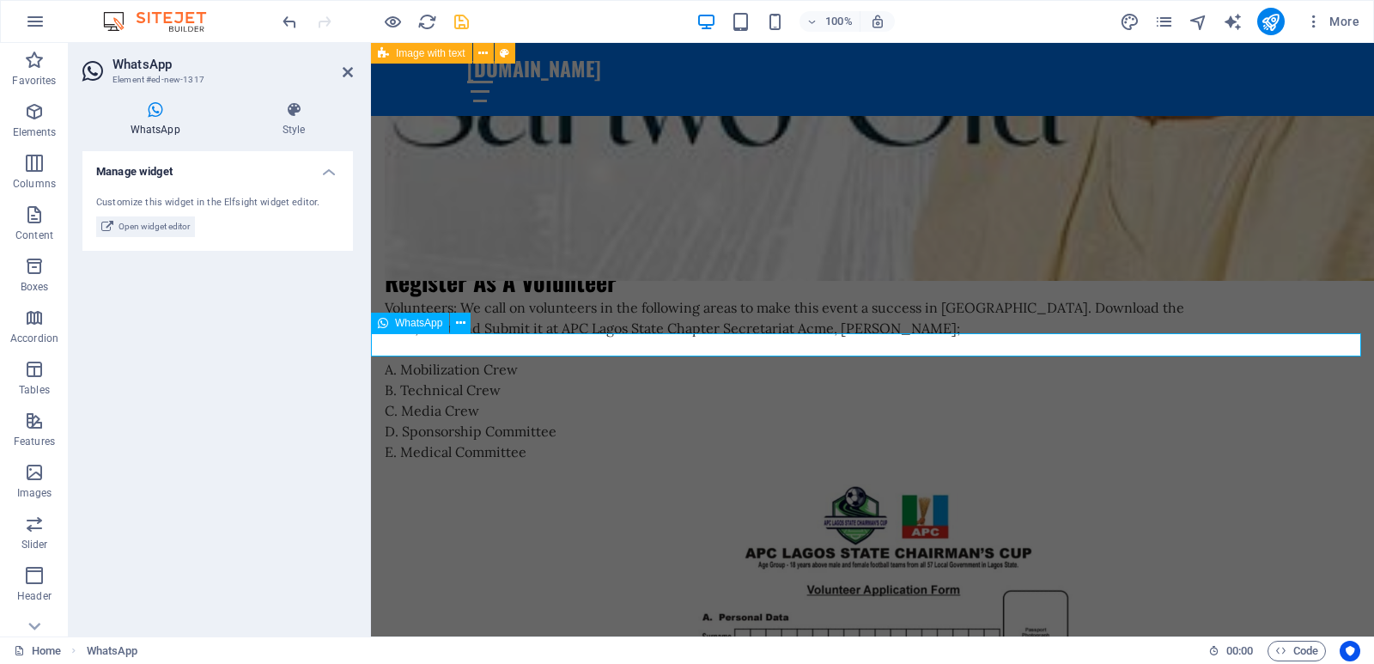
click at [390, 325] on div "WhatsApp" at bounding box center [410, 323] width 78 height 21
click at [161, 229] on span "Open widget editor" at bounding box center [154, 226] width 71 height 21
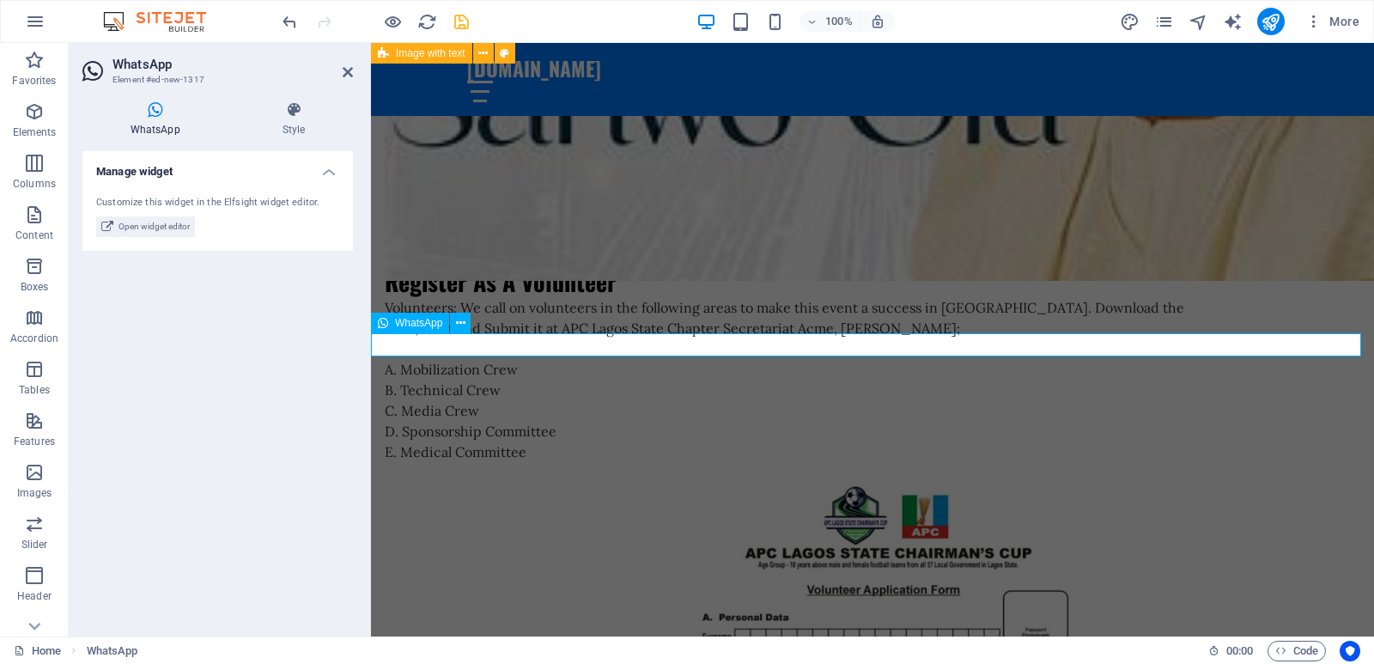
click at [164, 234] on span "Open widget editor" at bounding box center [154, 226] width 71 height 21
click at [349, 74] on icon at bounding box center [348, 72] width 10 height 14
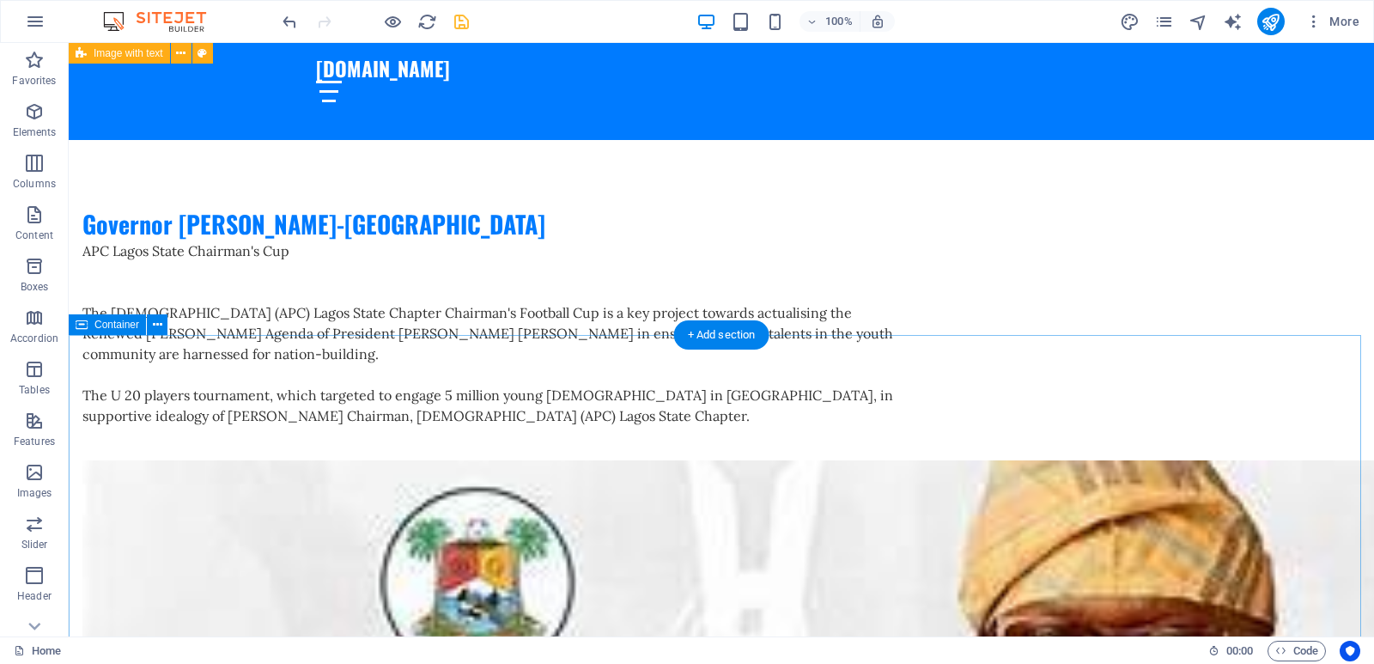
scroll to position [4368, 0]
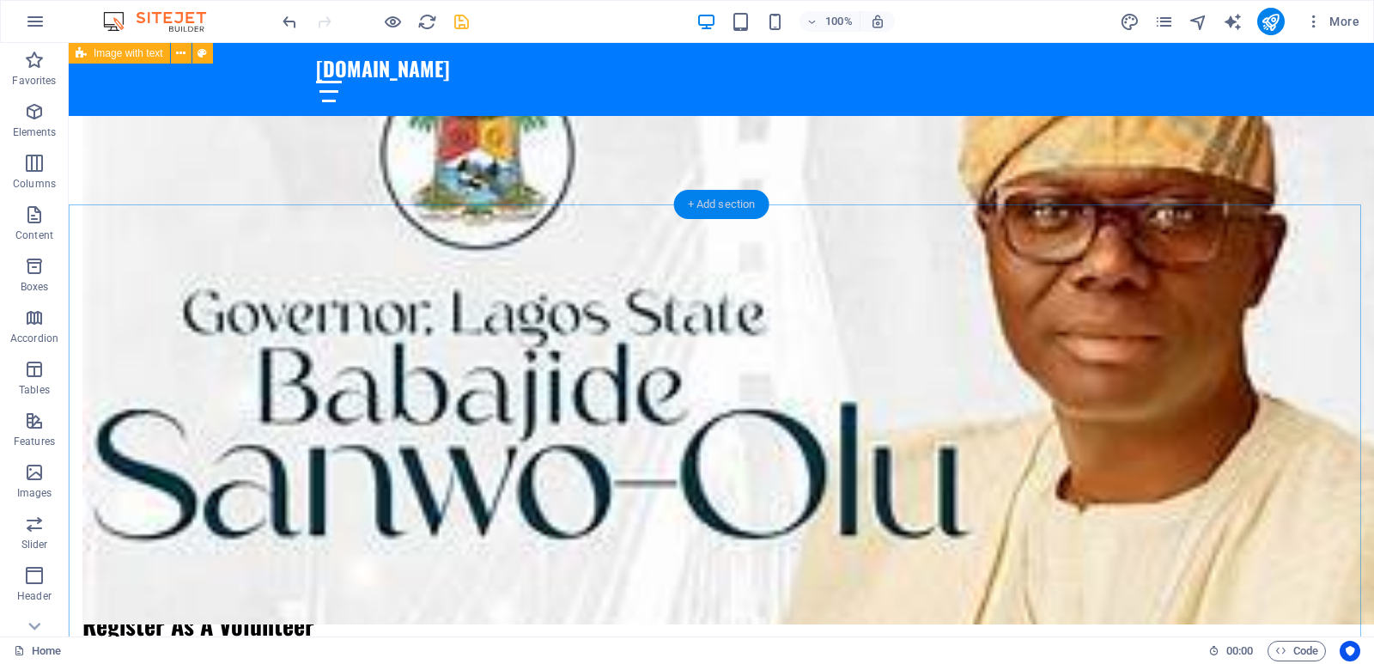
click at [710, 206] on div "+ Add section" at bounding box center [721, 204] width 95 height 29
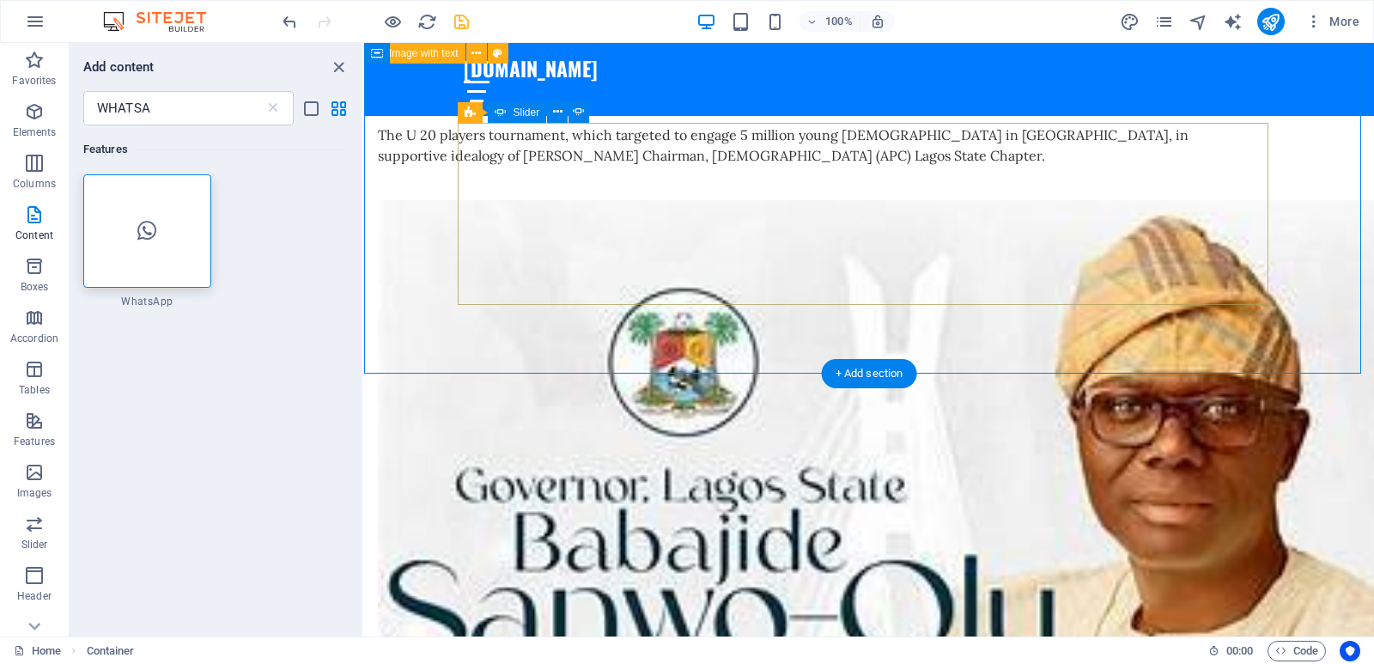
scroll to position [4196, 0]
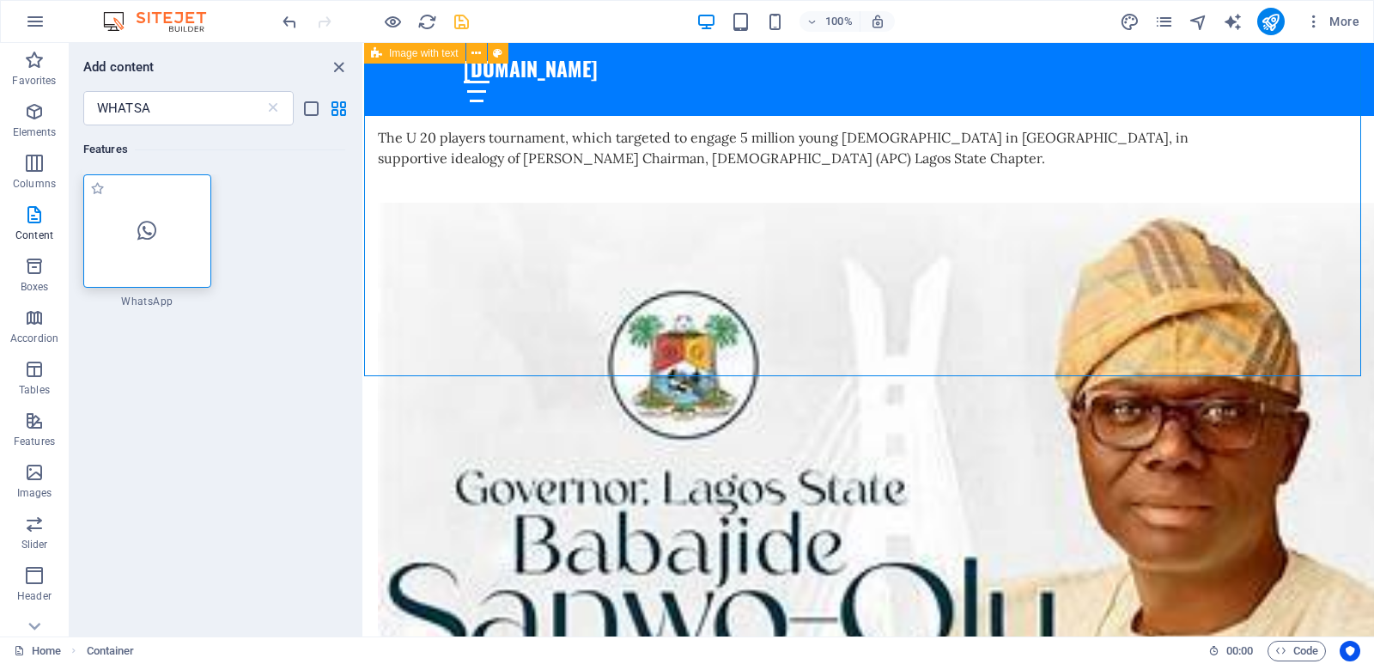
click at [139, 232] on icon at bounding box center [146, 231] width 19 height 22
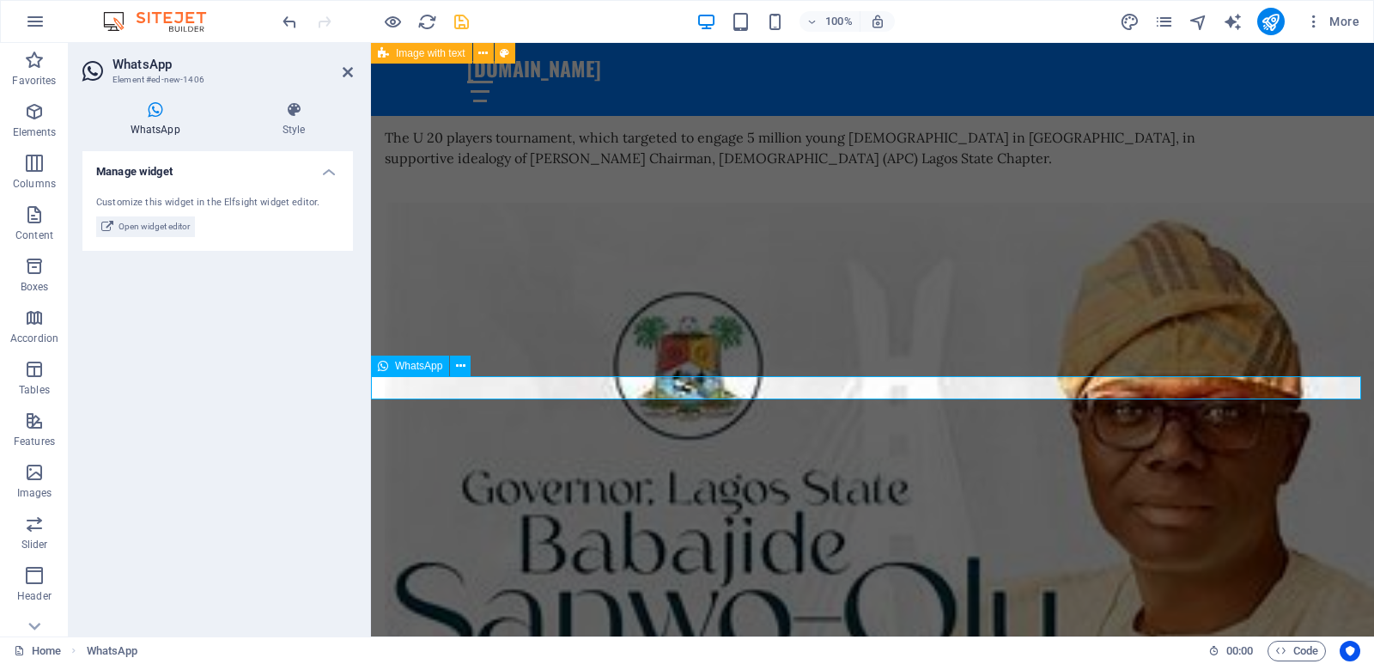
click at [456, 370] on icon at bounding box center [460, 366] width 9 height 18
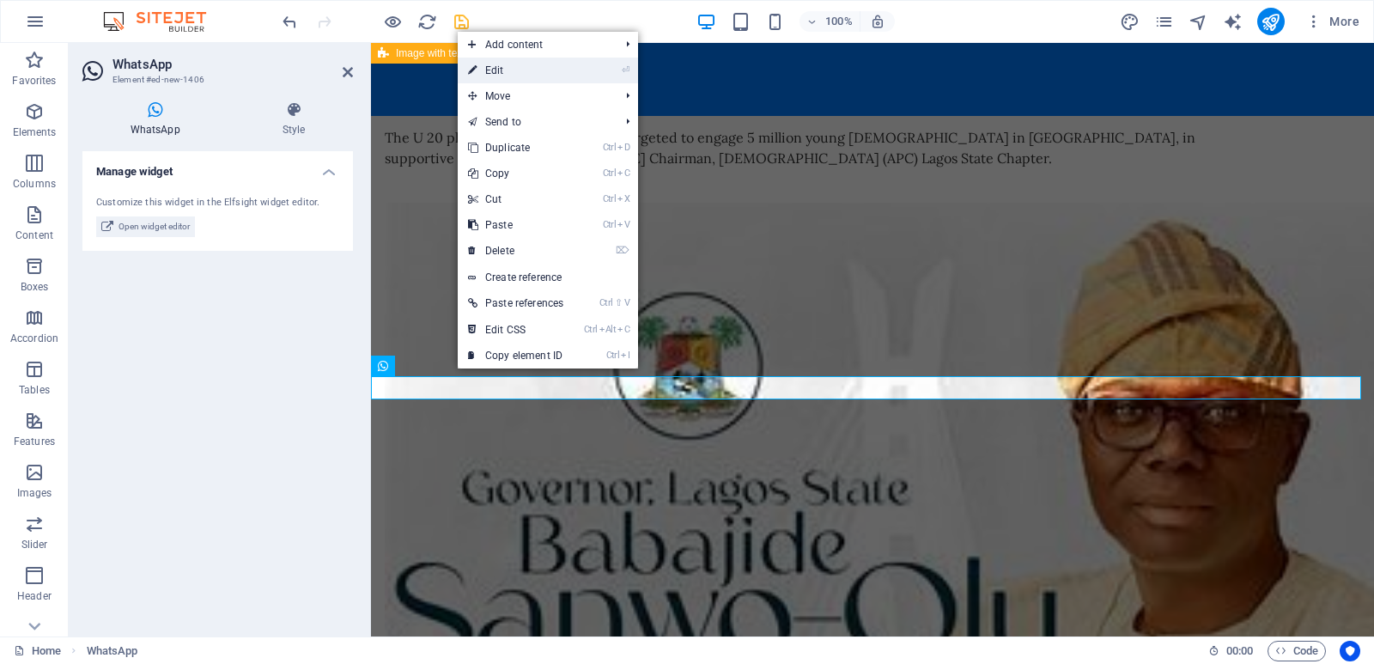
click at [512, 67] on link "⏎ Edit" at bounding box center [516, 71] width 116 height 26
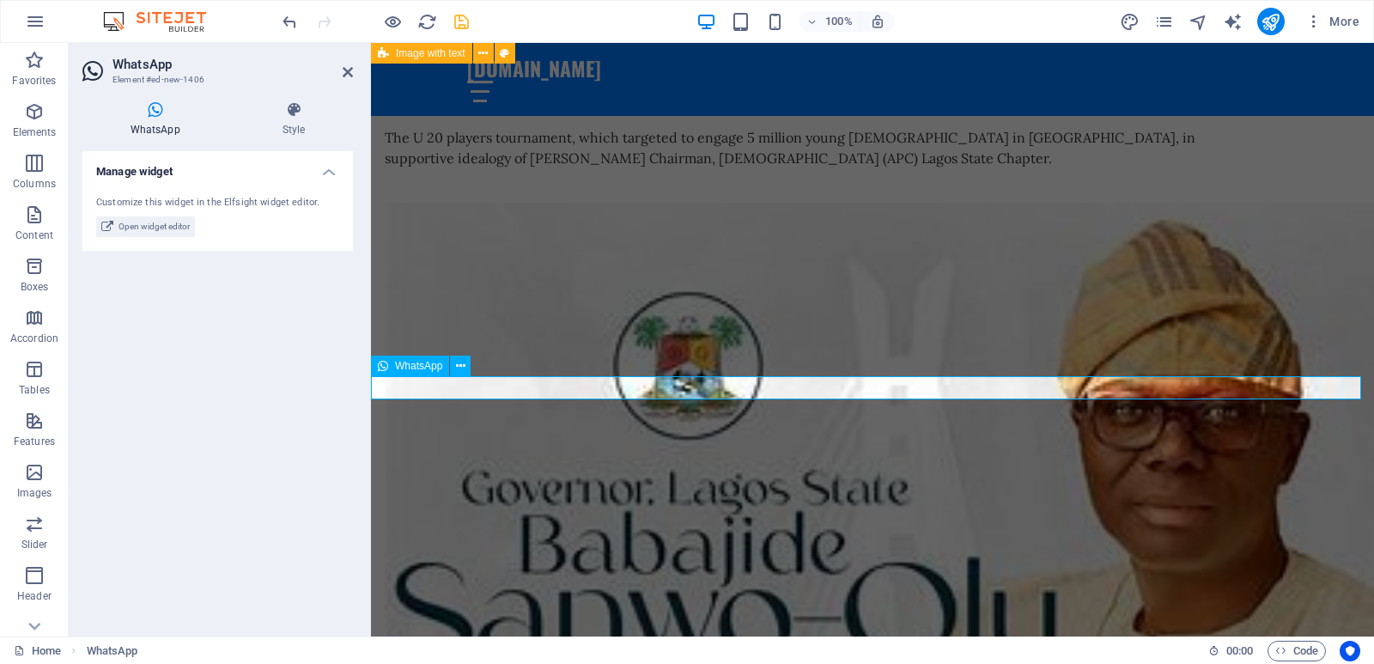
click at [433, 368] on span "WhatsApp" at bounding box center [418, 366] width 47 height 10
click at [462, 366] on icon at bounding box center [460, 366] width 9 height 18
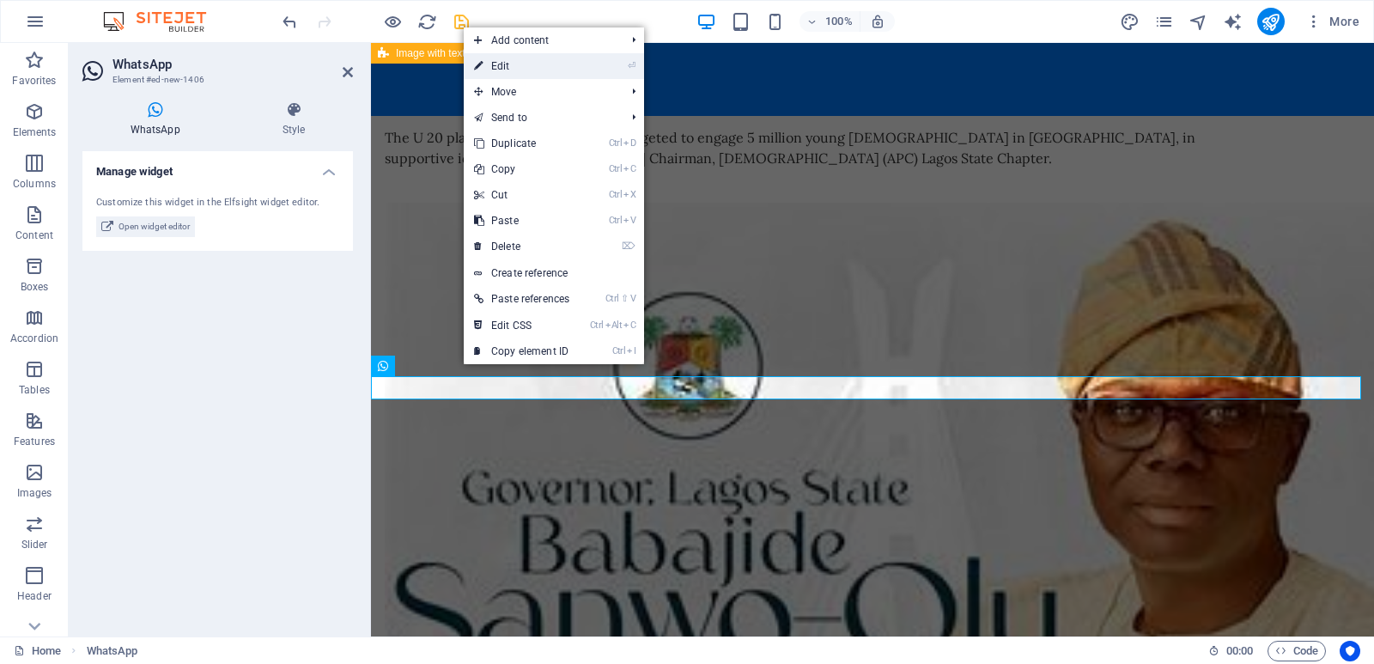
click at [572, 70] on link "⏎ Edit" at bounding box center [522, 66] width 116 height 26
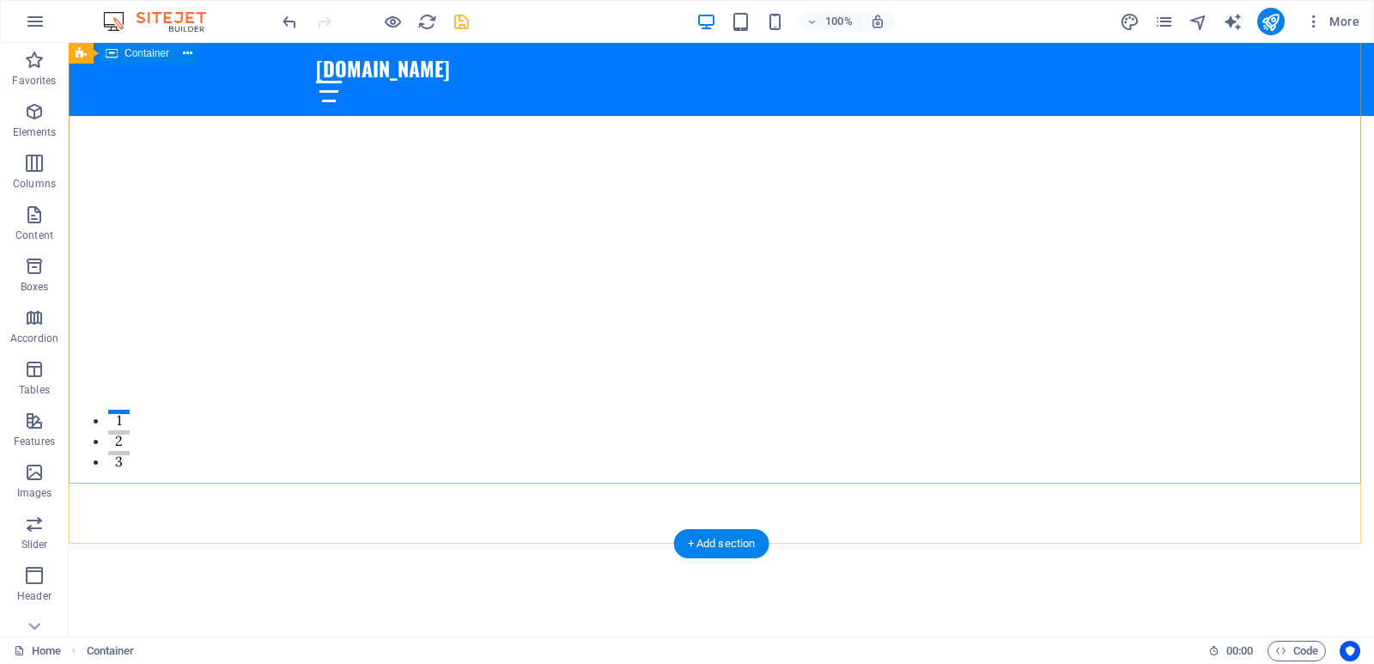
scroll to position [0, 0]
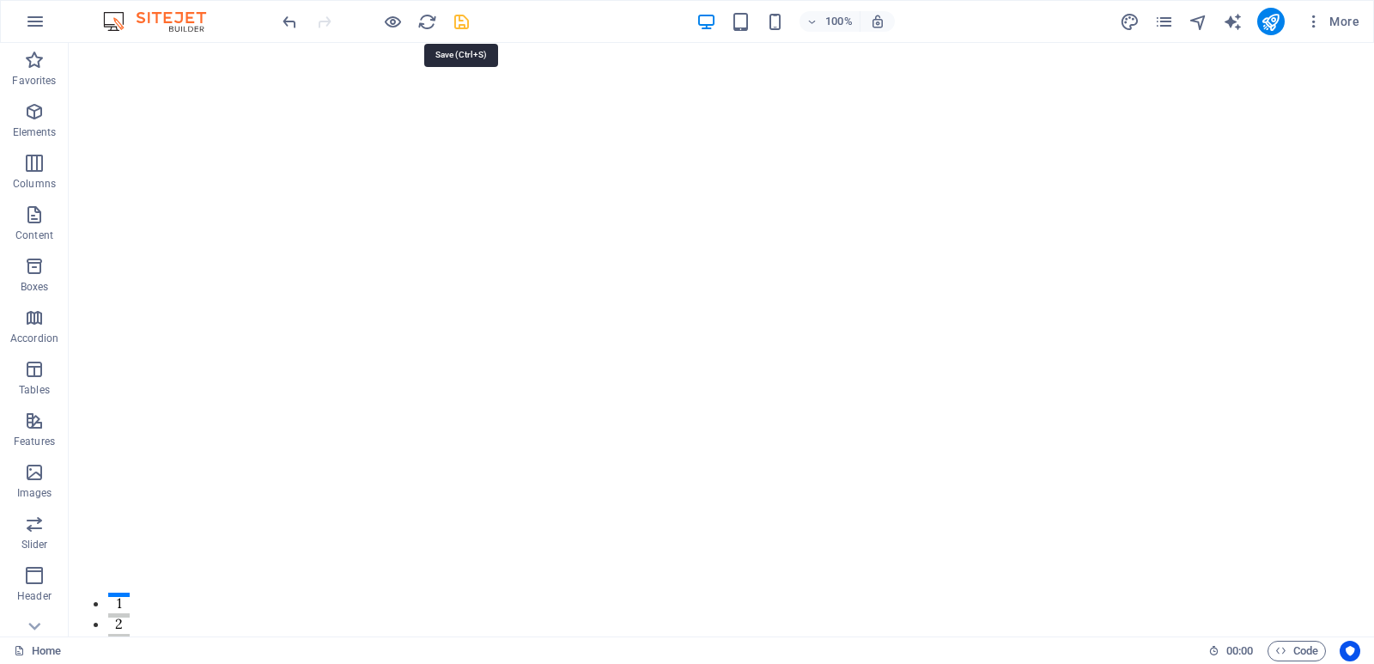
click at [458, 31] on icon "save" at bounding box center [462, 22] width 20 height 20
checkbox input "false"
click at [1276, 20] on icon "publish" at bounding box center [1271, 22] width 20 height 20
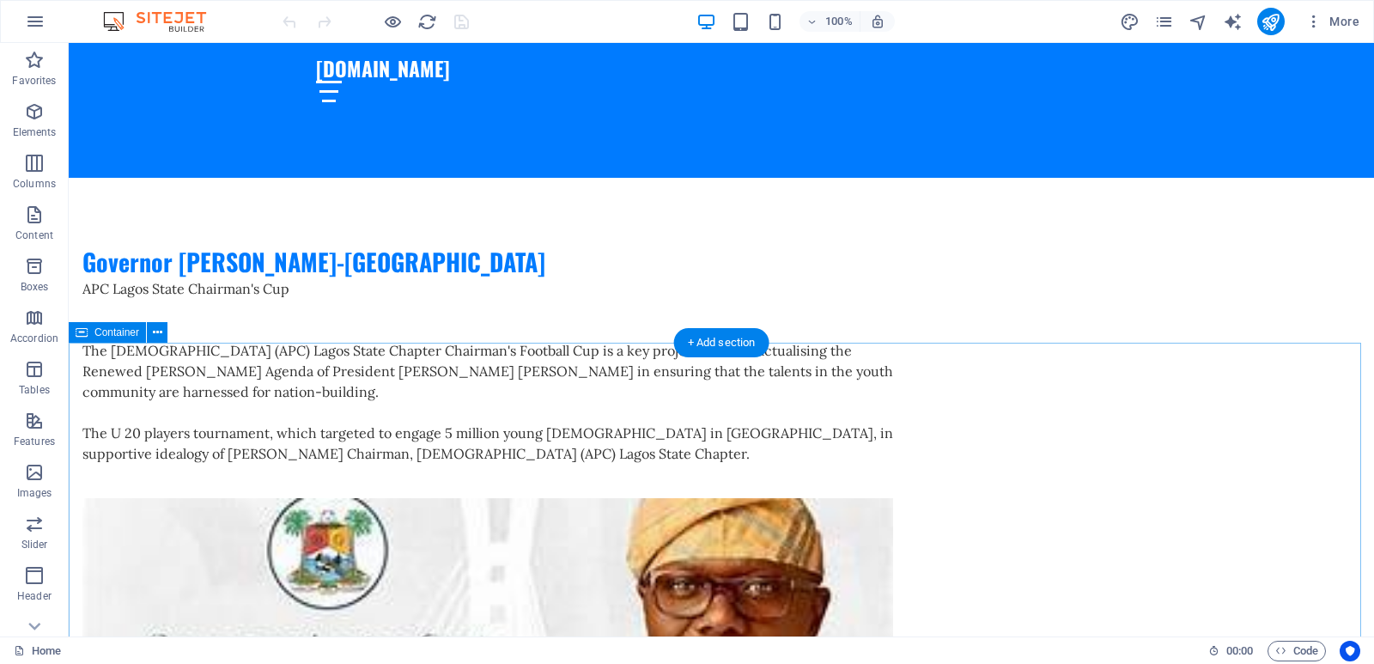
scroll to position [3853, 0]
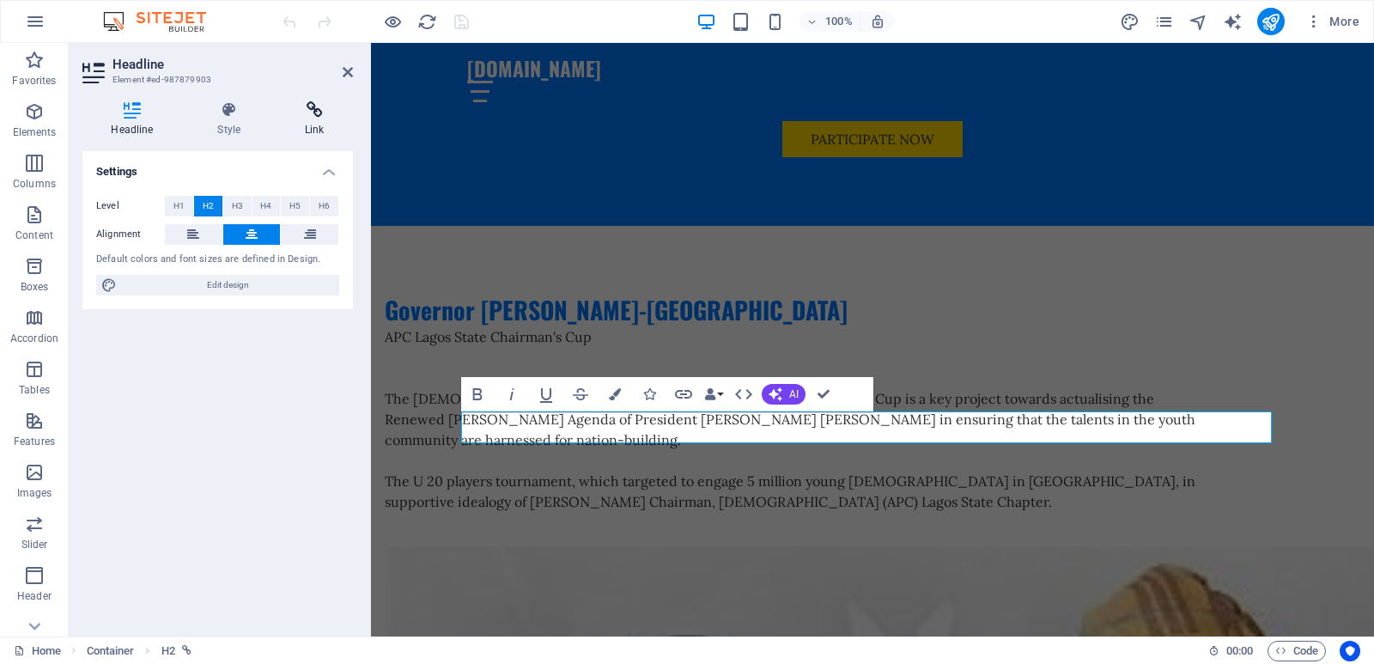
click at [319, 119] on h4 "Link" at bounding box center [315, 119] width 76 height 36
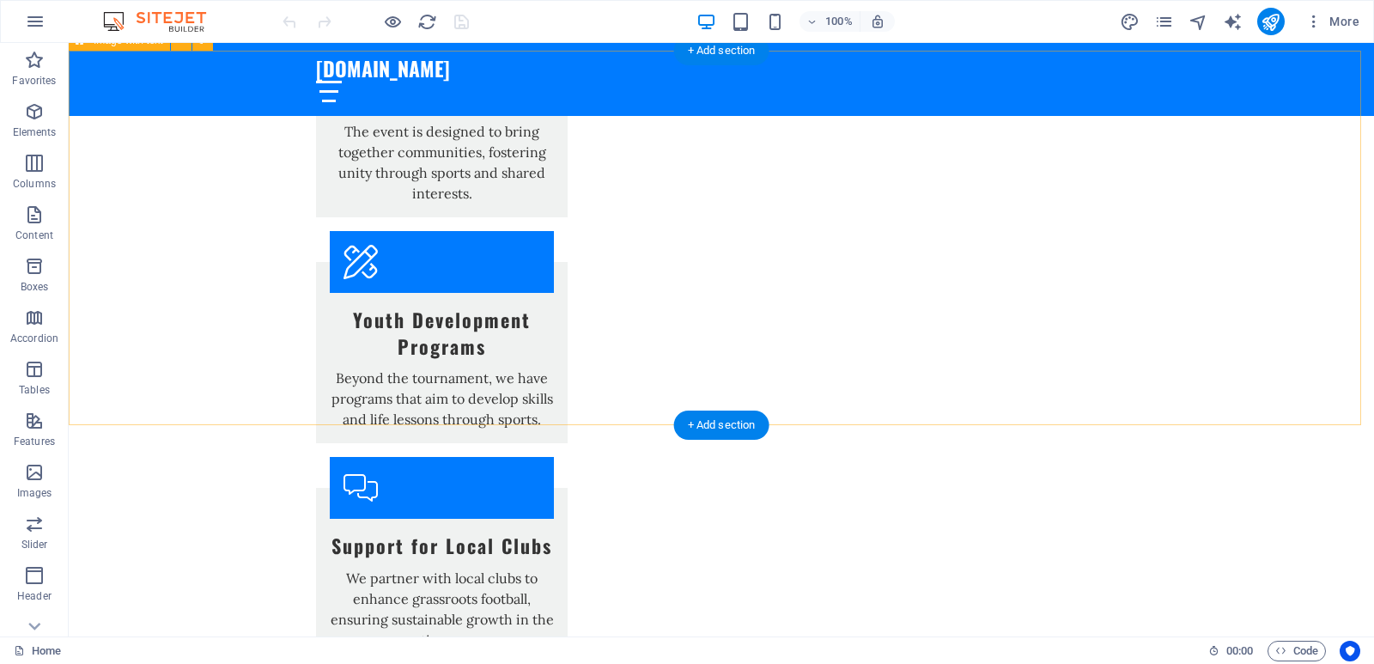
scroll to position [2908, 0]
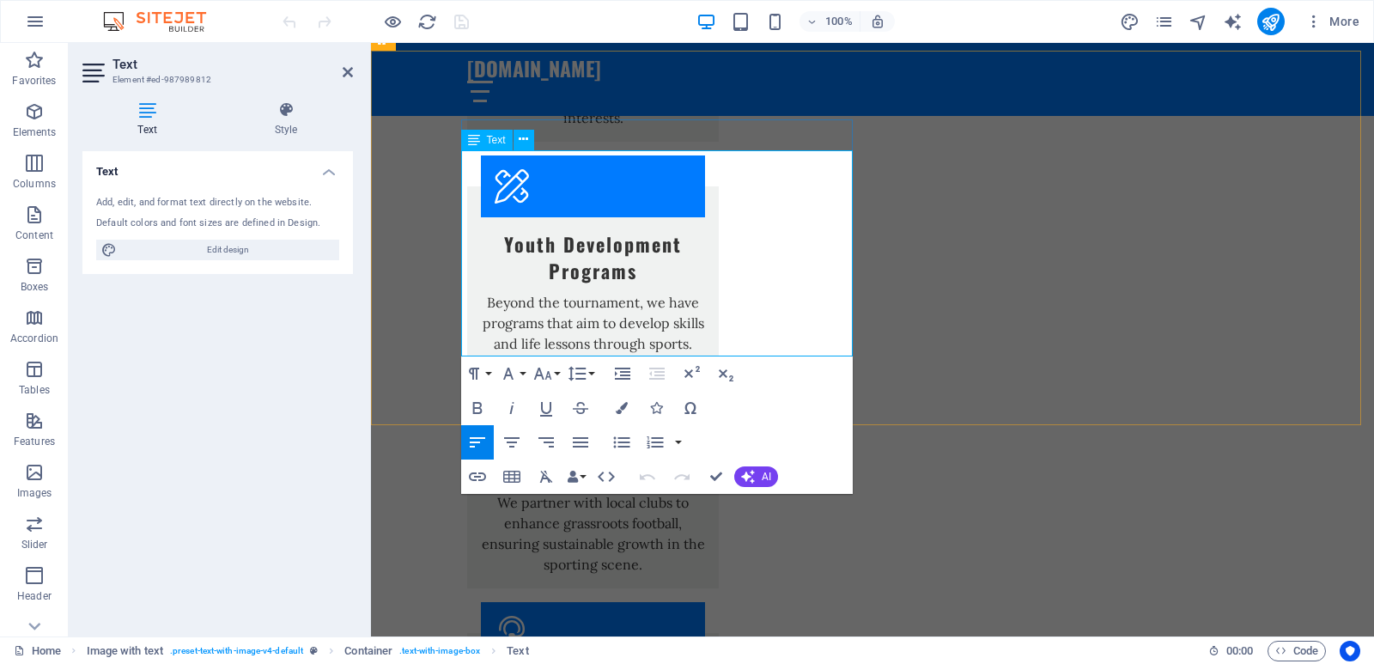
drag, startPoint x: 609, startPoint y: 346, endPoint x: 459, endPoint y: 263, distance: 171.1
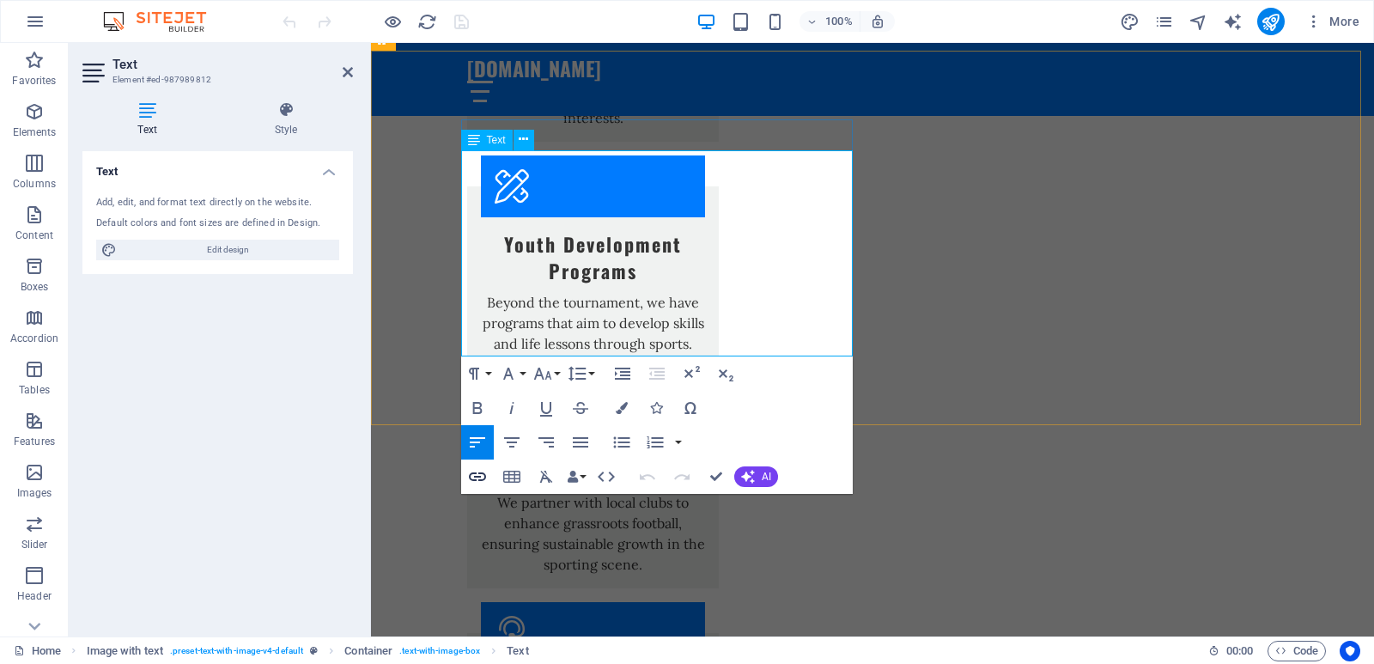
drag, startPoint x: 143, startPoint y: 232, endPoint x: 480, endPoint y: 477, distance: 416.9
click at [480, 477] on icon "button" at bounding box center [477, 476] width 17 height 9
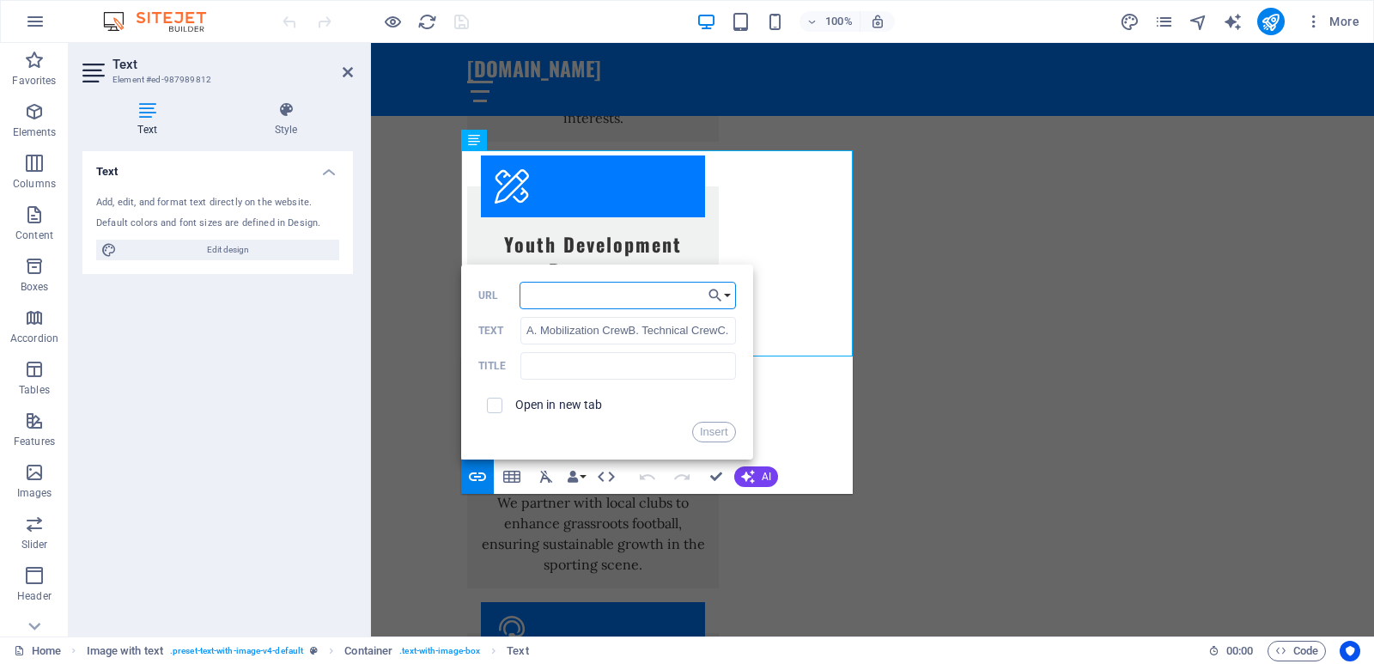
paste input "[URL][DOMAIN_NAME]"
type input "[URL][DOMAIN_NAME]"
click at [496, 405] on input "checkbox" at bounding box center [491, 402] width 15 height 15
checkbox input "true"
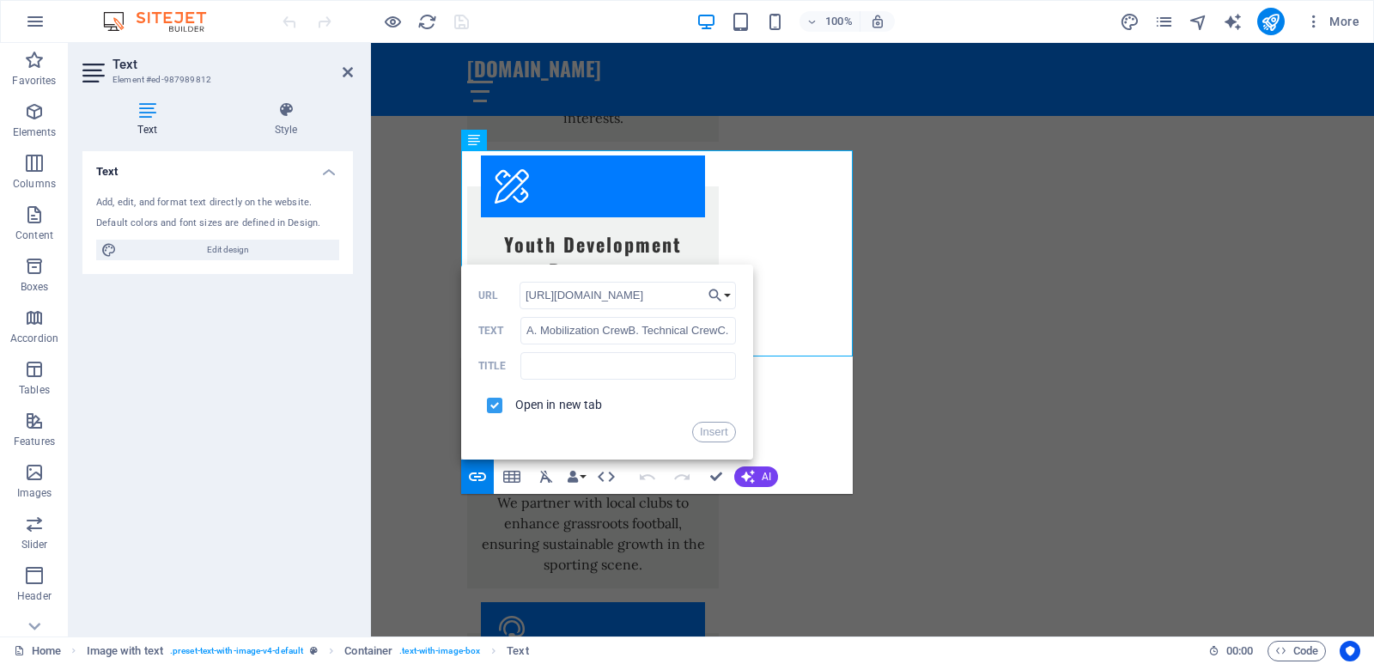
scroll to position [0, 0]
click at [712, 435] on button "Insert" at bounding box center [714, 432] width 44 height 21
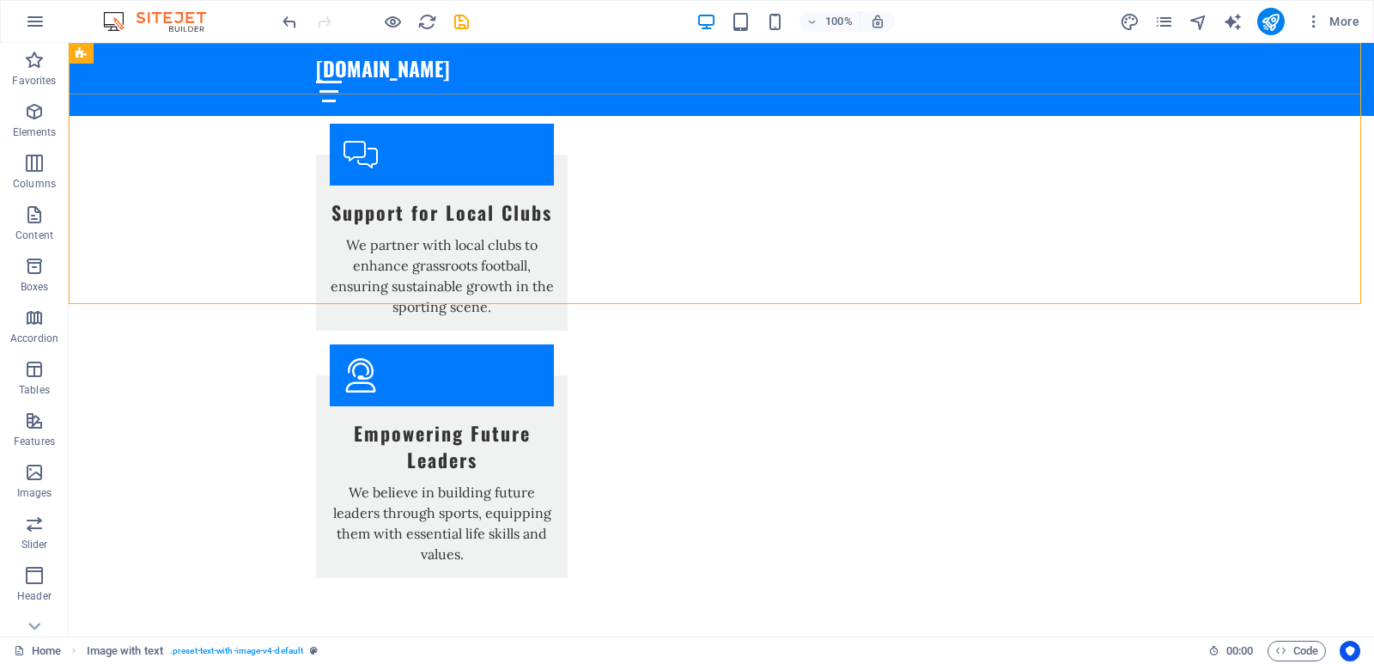
scroll to position [2908, 0]
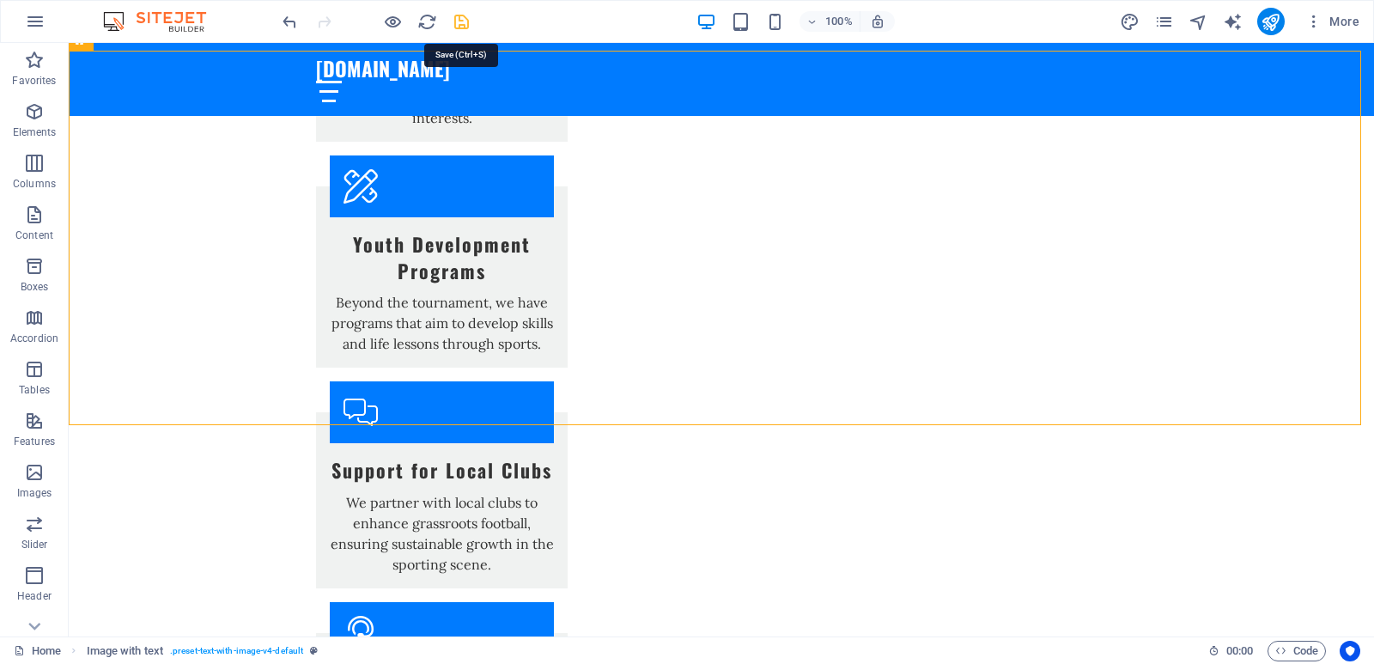
click at [465, 29] on icon "save" at bounding box center [462, 22] width 20 height 20
checkbox input "false"
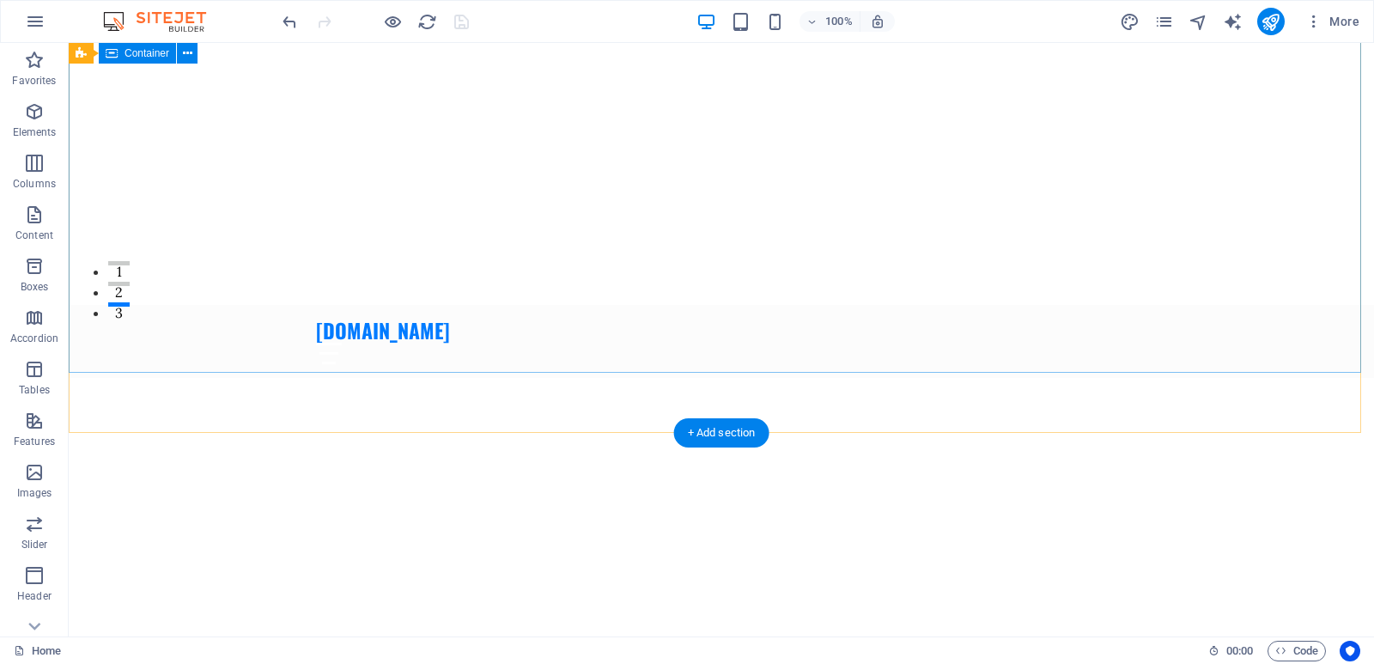
scroll to position [0, 0]
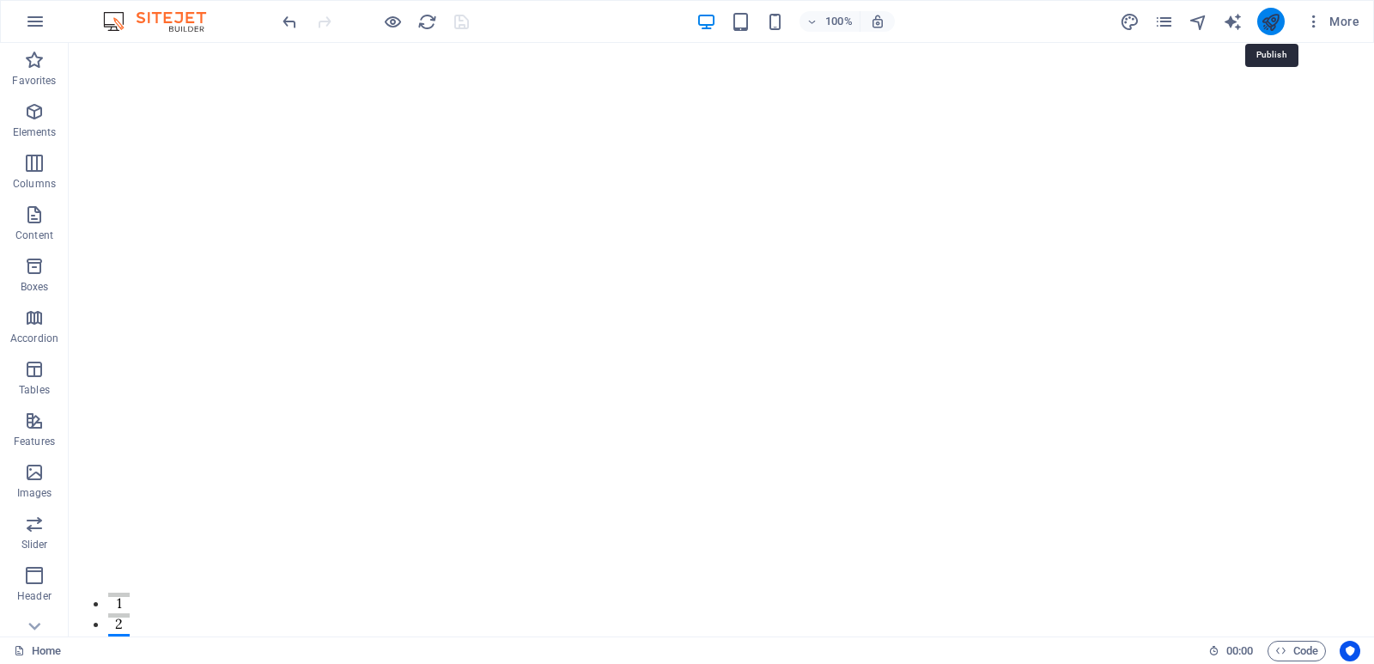
click at [1268, 18] on icon "publish" at bounding box center [1271, 22] width 20 height 20
